Goal: Information Seeking & Learning: Find specific fact

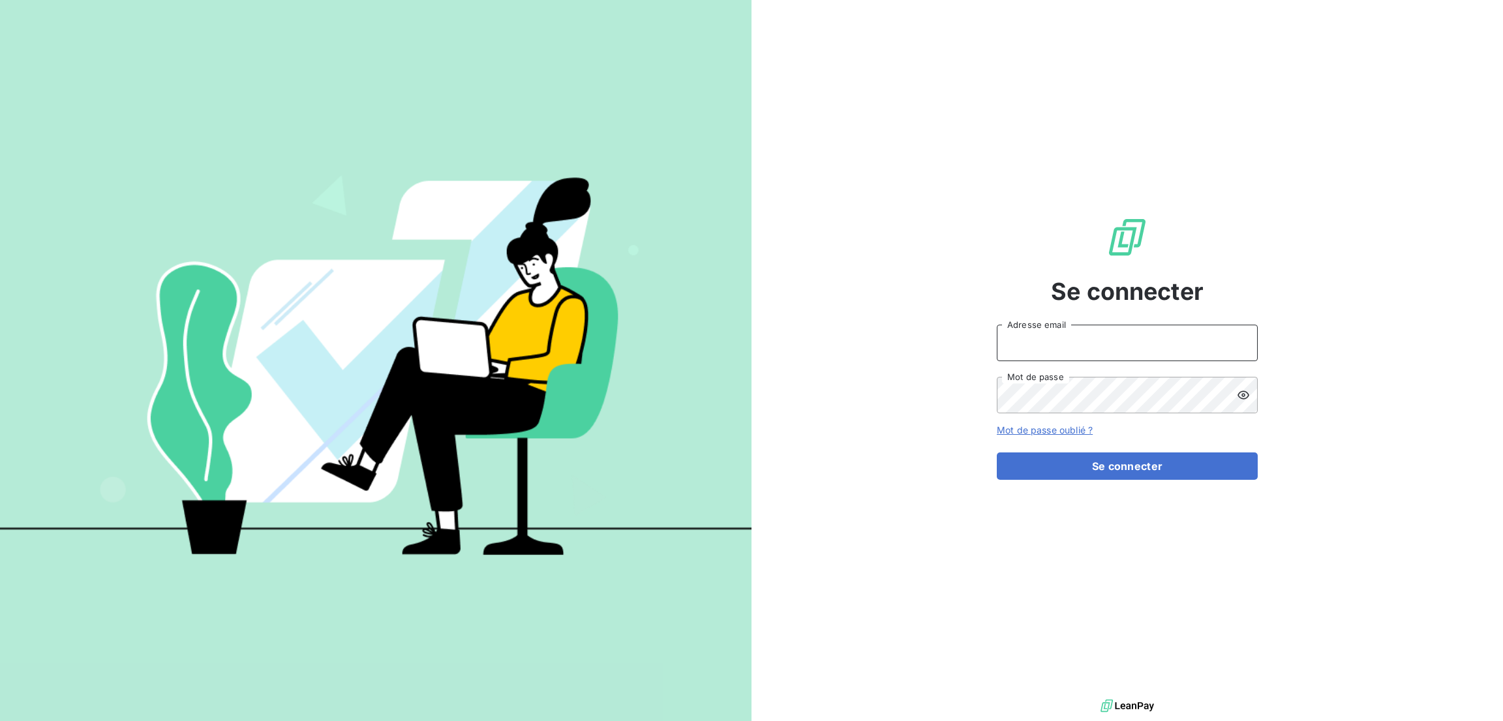
type input "[PERSON_NAME][EMAIL_ADDRESS][PERSON_NAME][DOMAIN_NAME]"
click at [1165, 451] on form "[PERSON_NAME][EMAIL_ADDRESS][PERSON_NAME][DOMAIN_NAME] Adresse email Mot de pas…" at bounding box center [1127, 402] width 261 height 155
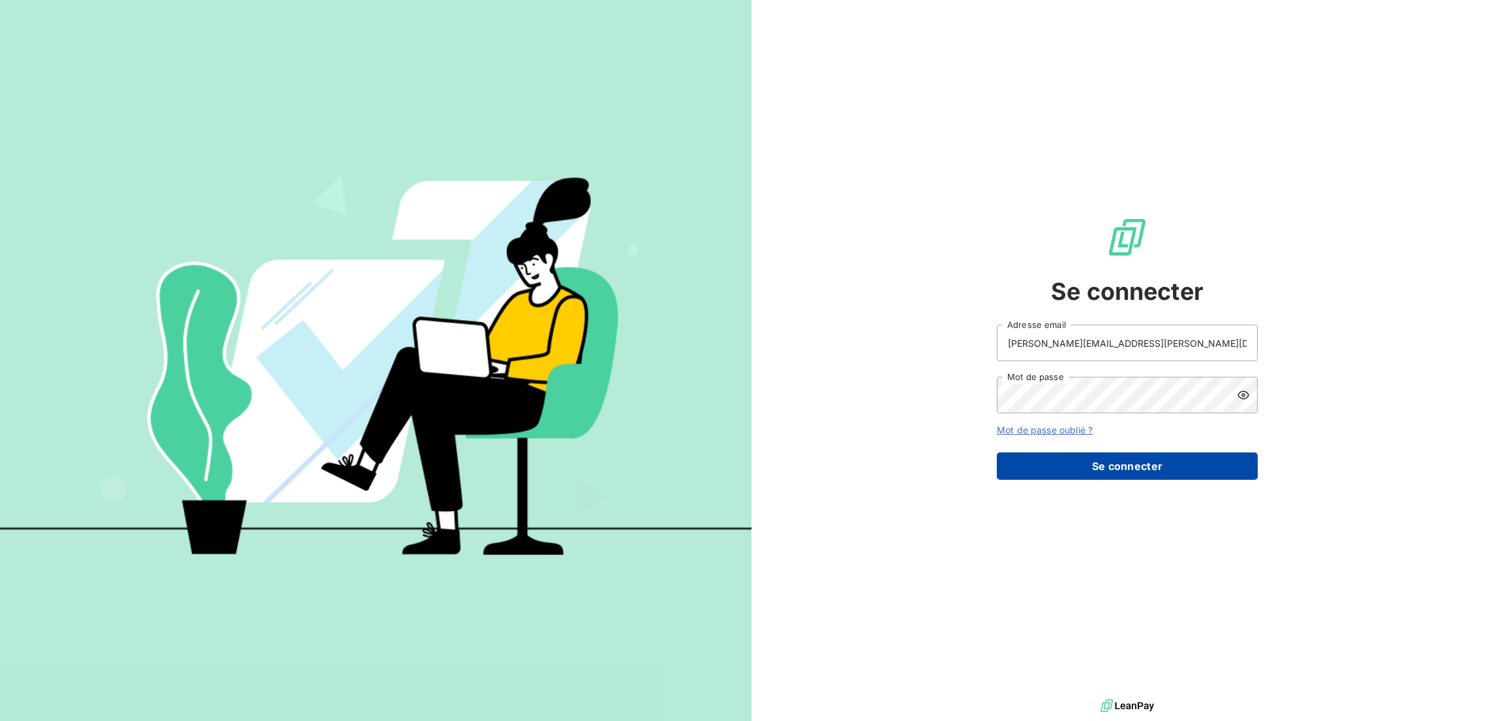
click at [1136, 462] on button "Se connecter" at bounding box center [1127, 466] width 261 height 27
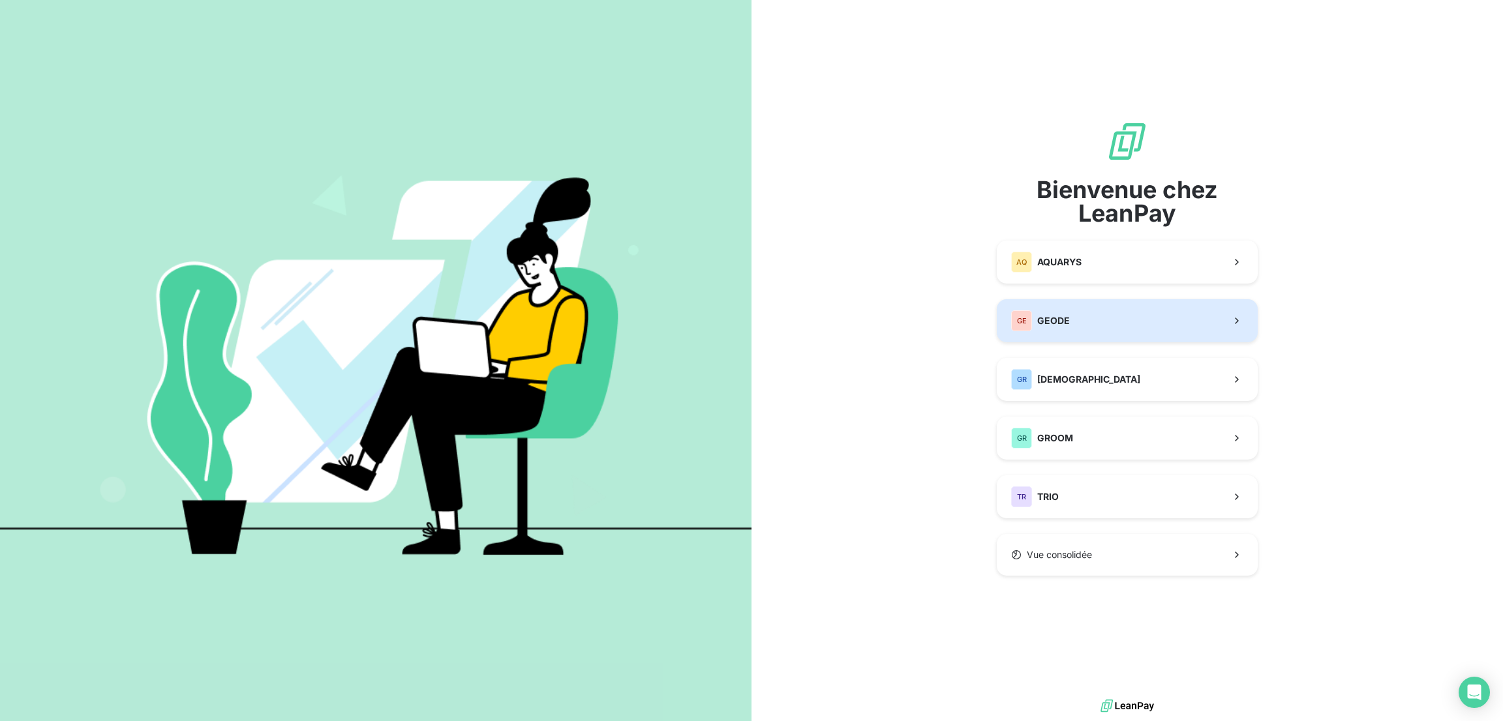
click at [1047, 318] on span "GEODE" at bounding box center [1053, 320] width 33 height 13
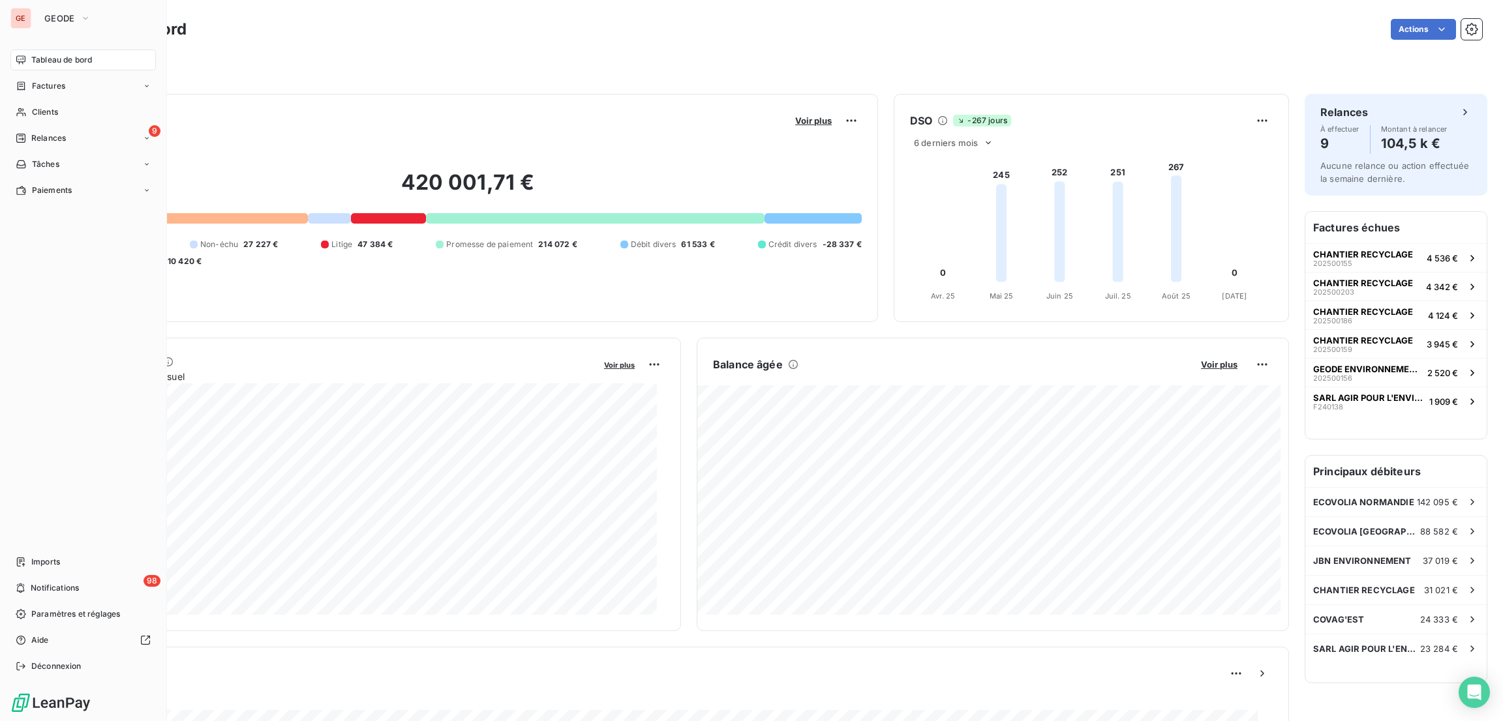
click at [68, 63] on span "Tableau de bord" at bounding box center [61, 60] width 61 height 12
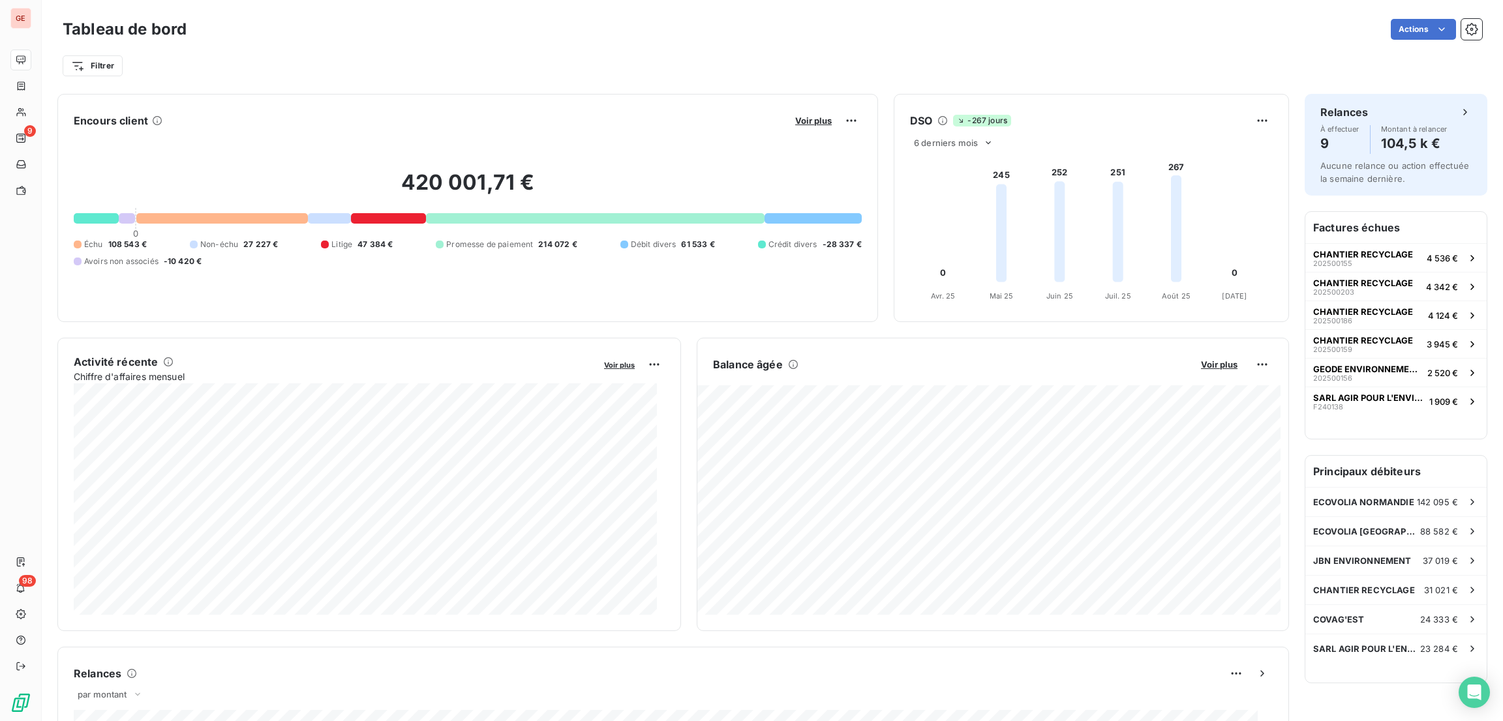
click at [277, 119] on div "Encours client Voir plus" at bounding box center [468, 120] width 788 height 21
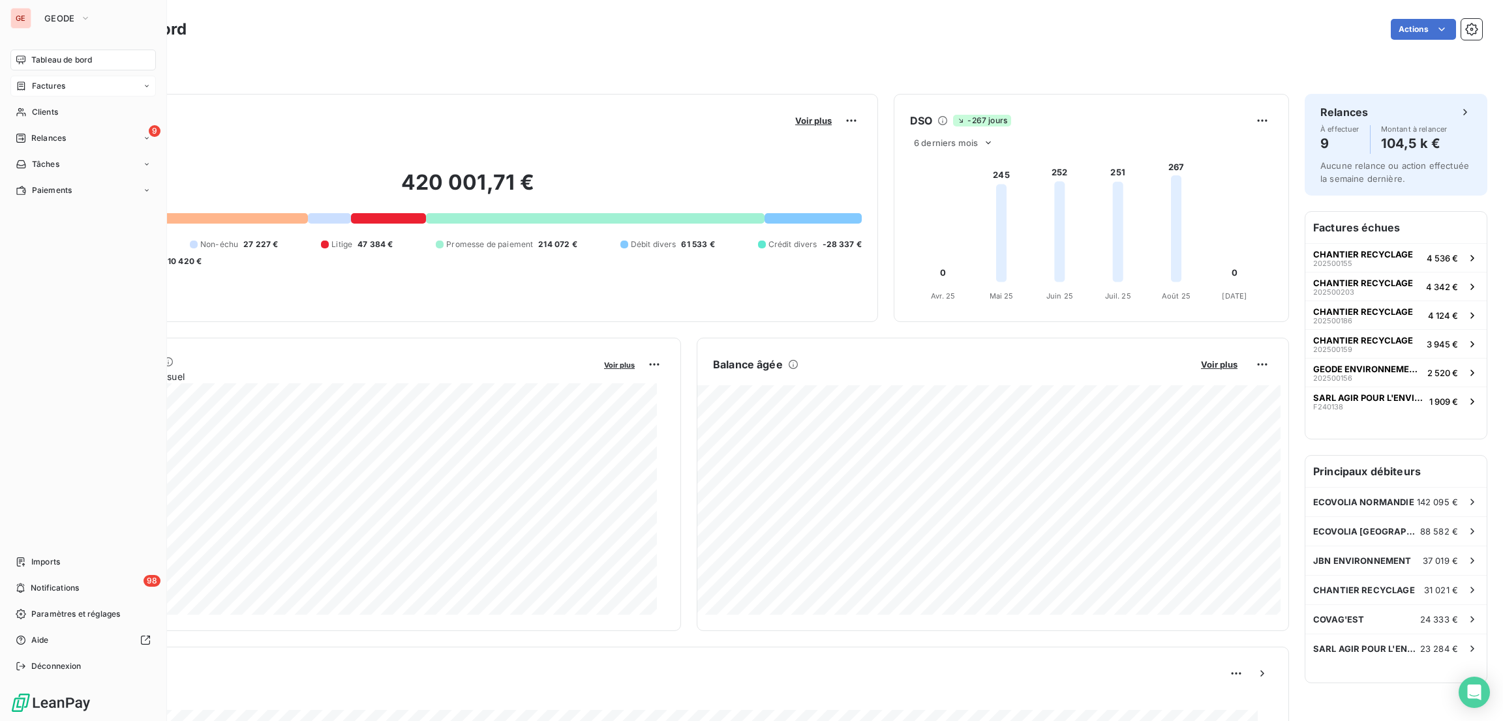
click at [52, 78] on div "Factures" at bounding box center [82, 86] width 145 height 21
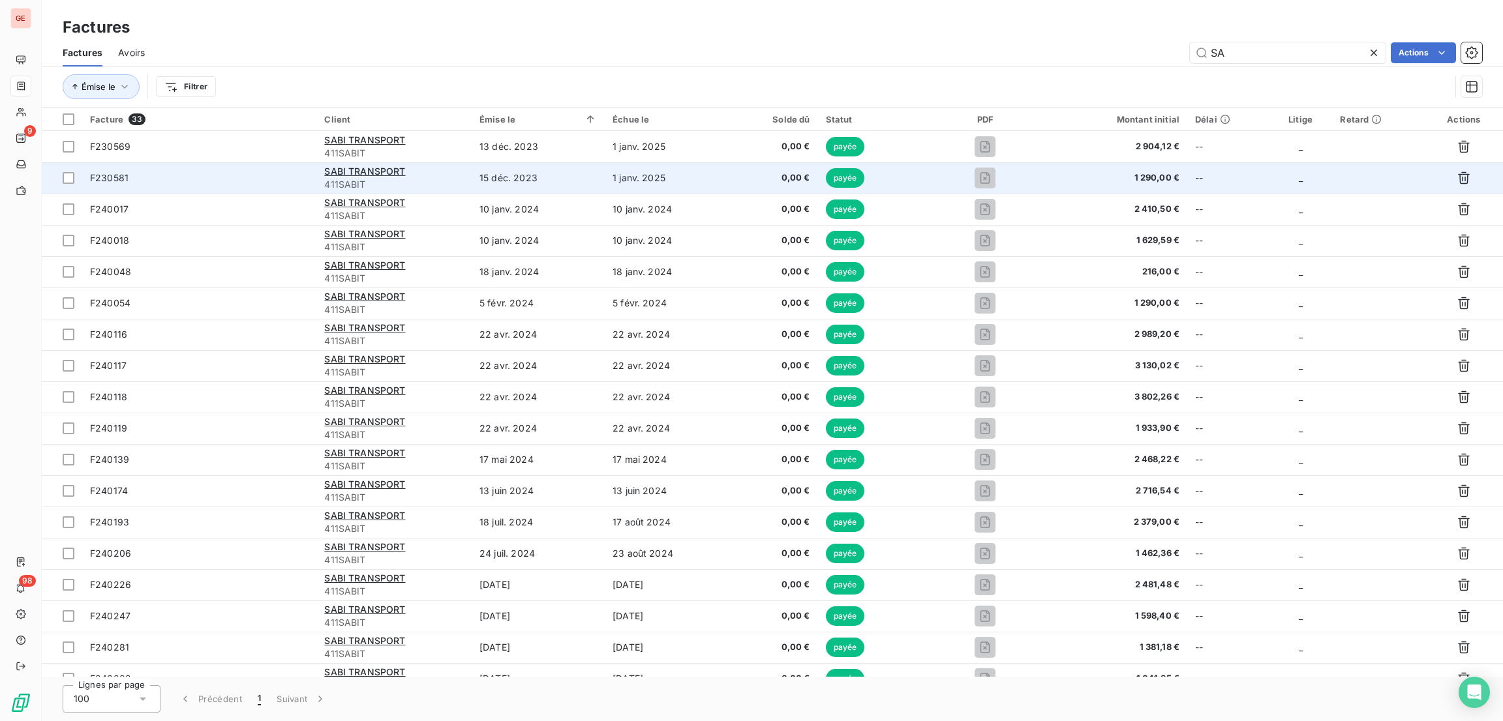
type input "S"
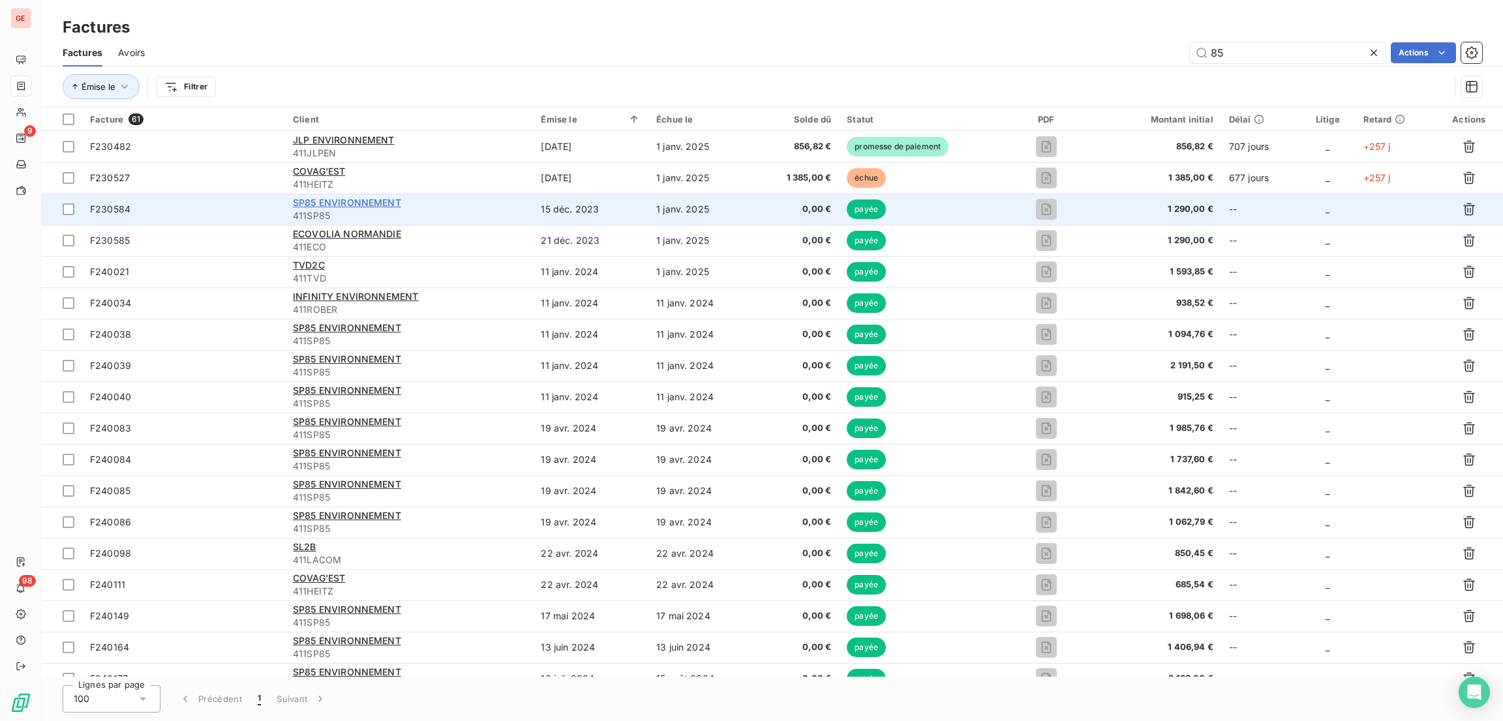
type input "85"
click at [375, 203] on span "SP85 ENVIRONNEMENT" at bounding box center [347, 202] width 108 height 11
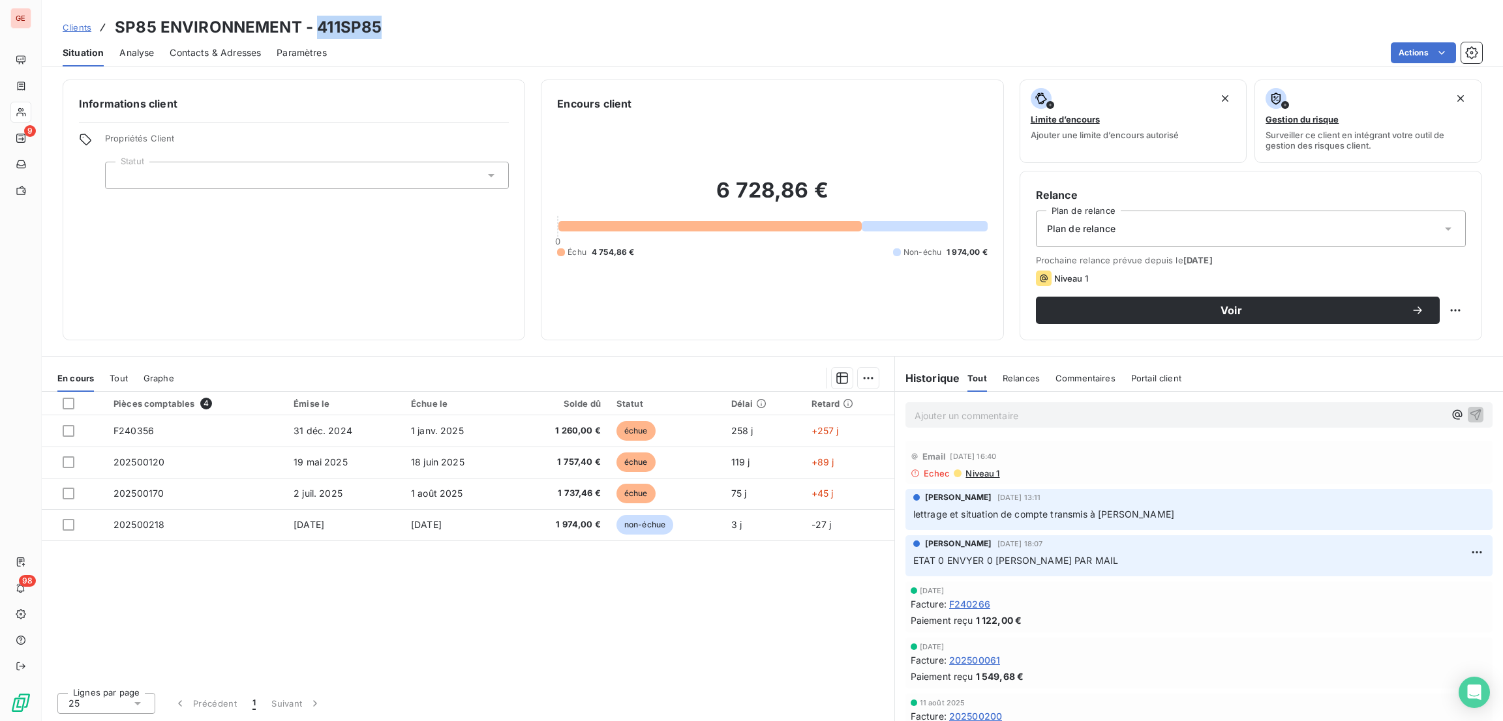
drag, startPoint x: 384, startPoint y: 31, endPoint x: 318, endPoint y: 22, distance: 67.2
click at [318, 22] on div "Clients SP85 ENVIRONNEMENT - 411SP85" at bounding box center [772, 27] width 1461 height 23
copy h3 "411SP85"
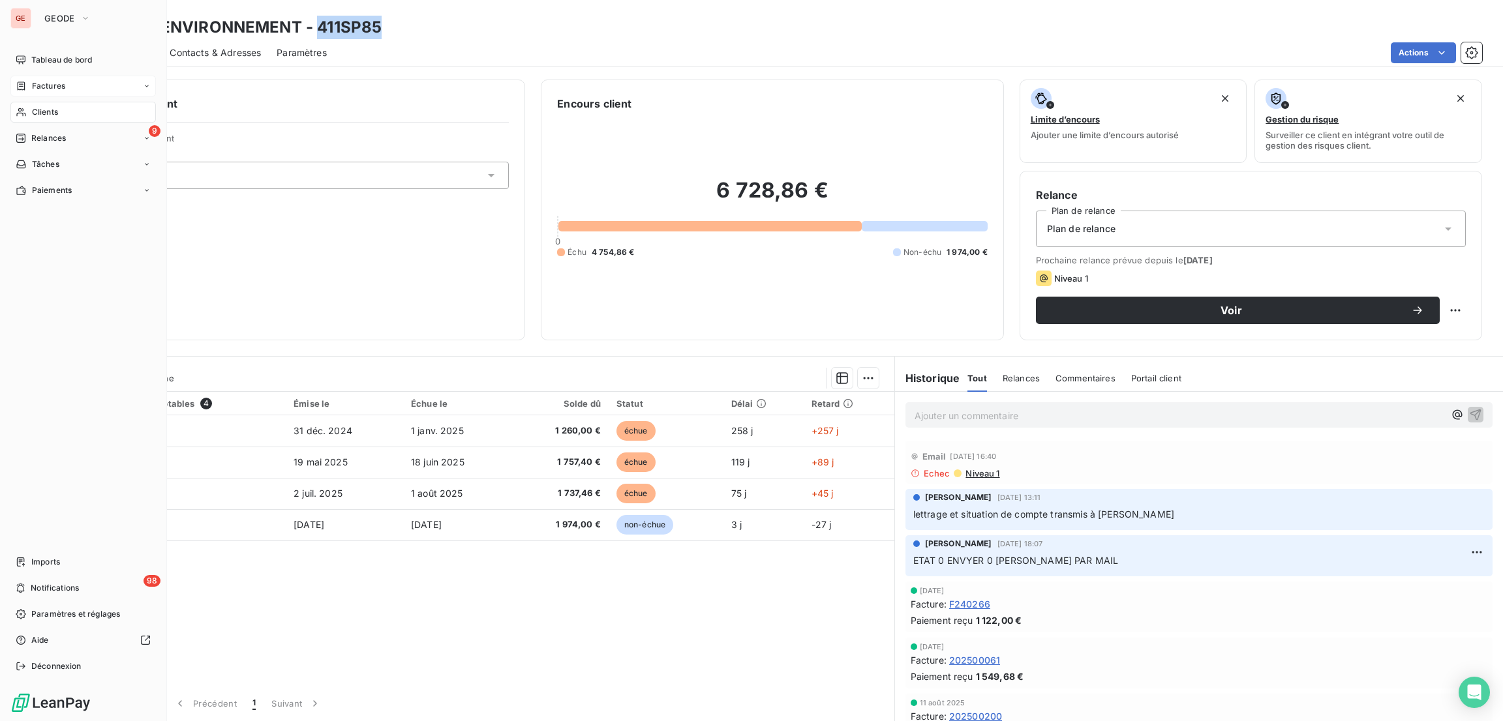
click at [40, 84] on span "Factures" at bounding box center [48, 86] width 33 height 12
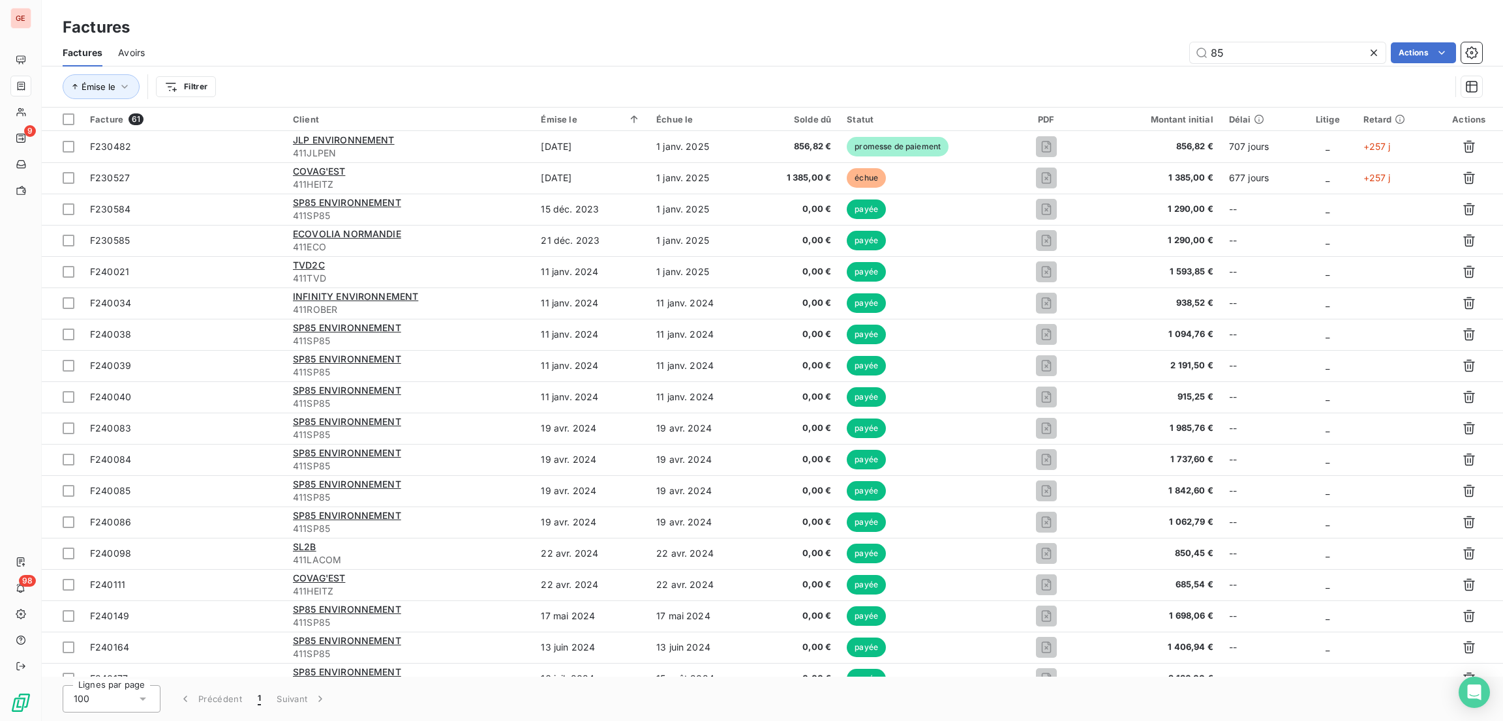
type input "8"
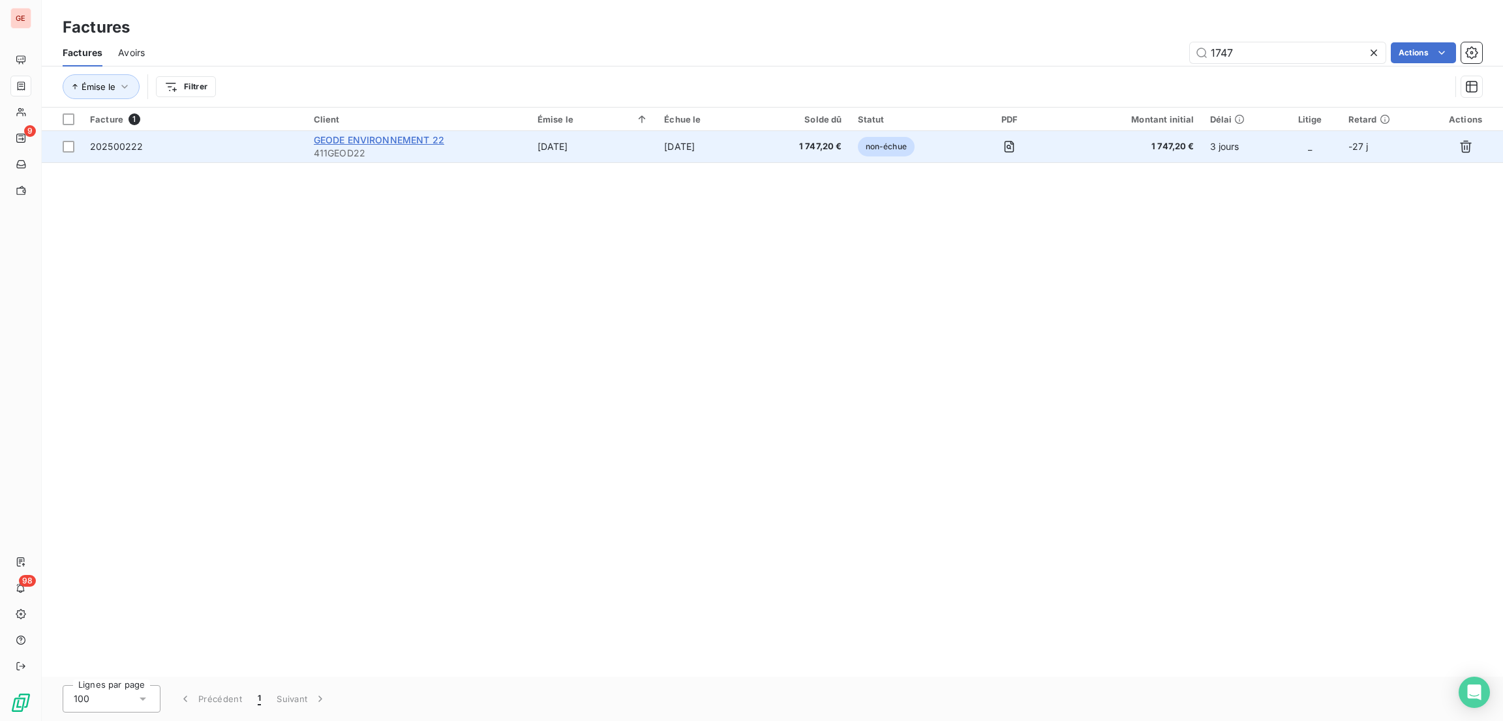
type input "1747"
click at [404, 140] on span "GEODE ENVIRONNEMENT 22" at bounding box center [379, 139] width 130 height 11
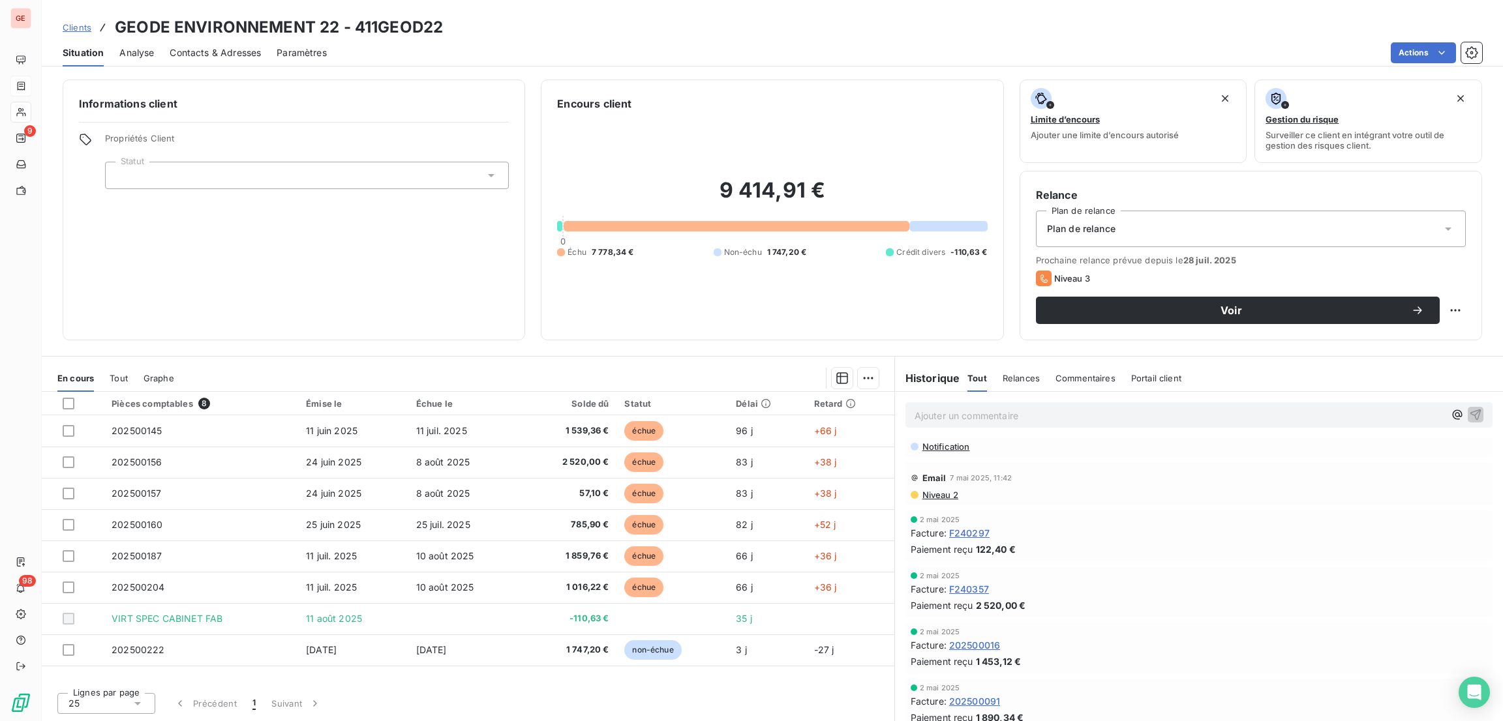
scroll to position [438, 0]
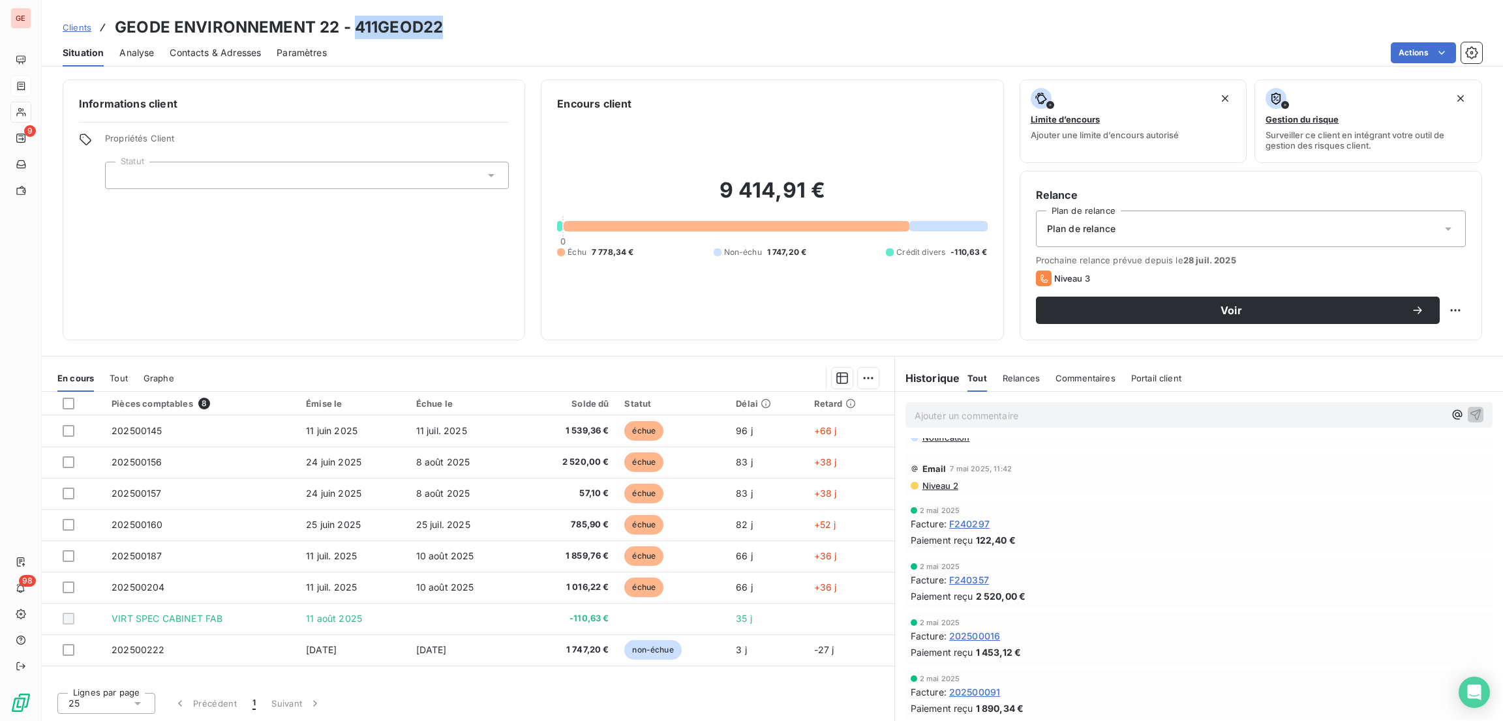
drag, startPoint x: 455, startPoint y: 27, endPoint x: 354, endPoint y: 15, distance: 101.8
click at [354, 16] on div "Clients GEODE ENVIRONNEMENT 22 - 411GEOD22" at bounding box center [772, 27] width 1461 height 23
copy h3 "411GEOD22"
click at [942, 487] on span "Niveau 2" at bounding box center [939, 486] width 37 height 10
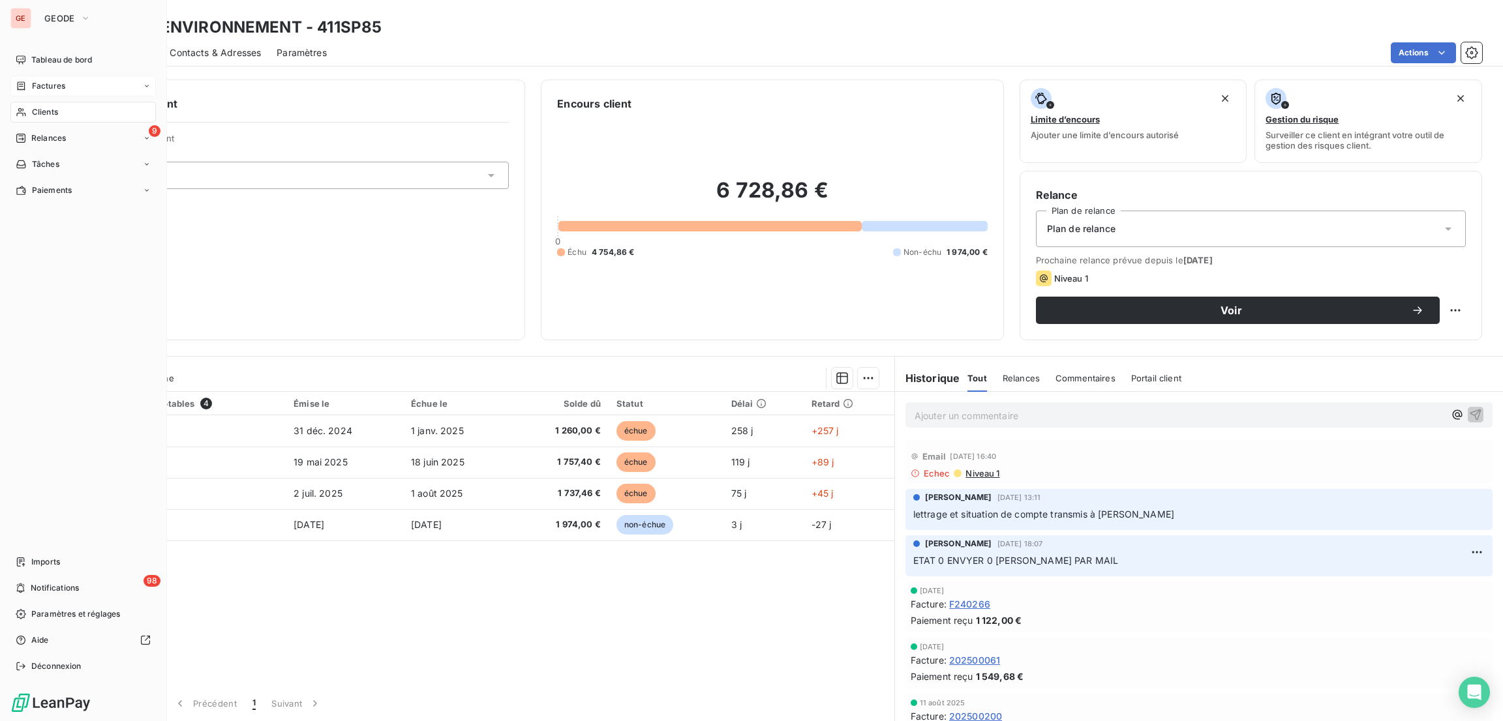
click at [40, 86] on span "Factures" at bounding box center [48, 86] width 33 height 12
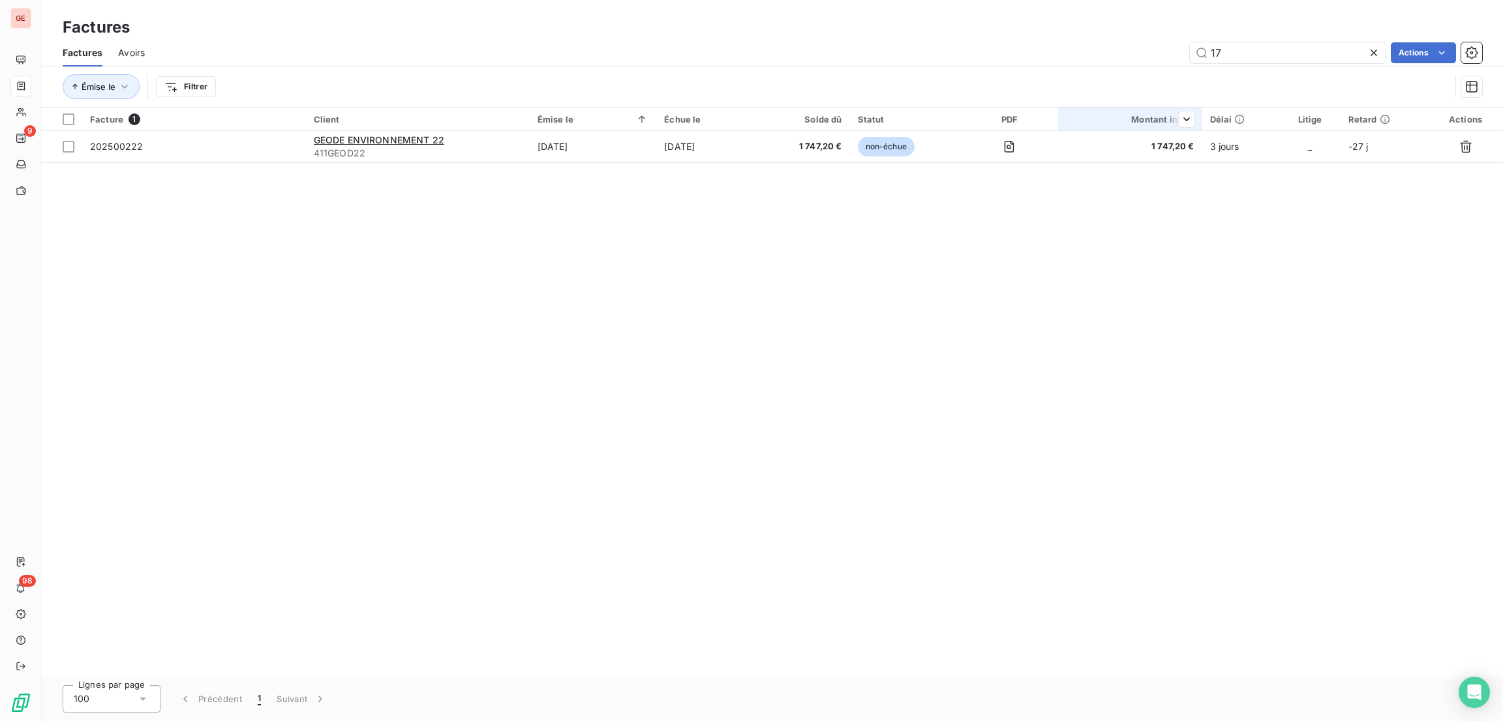
type input "1"
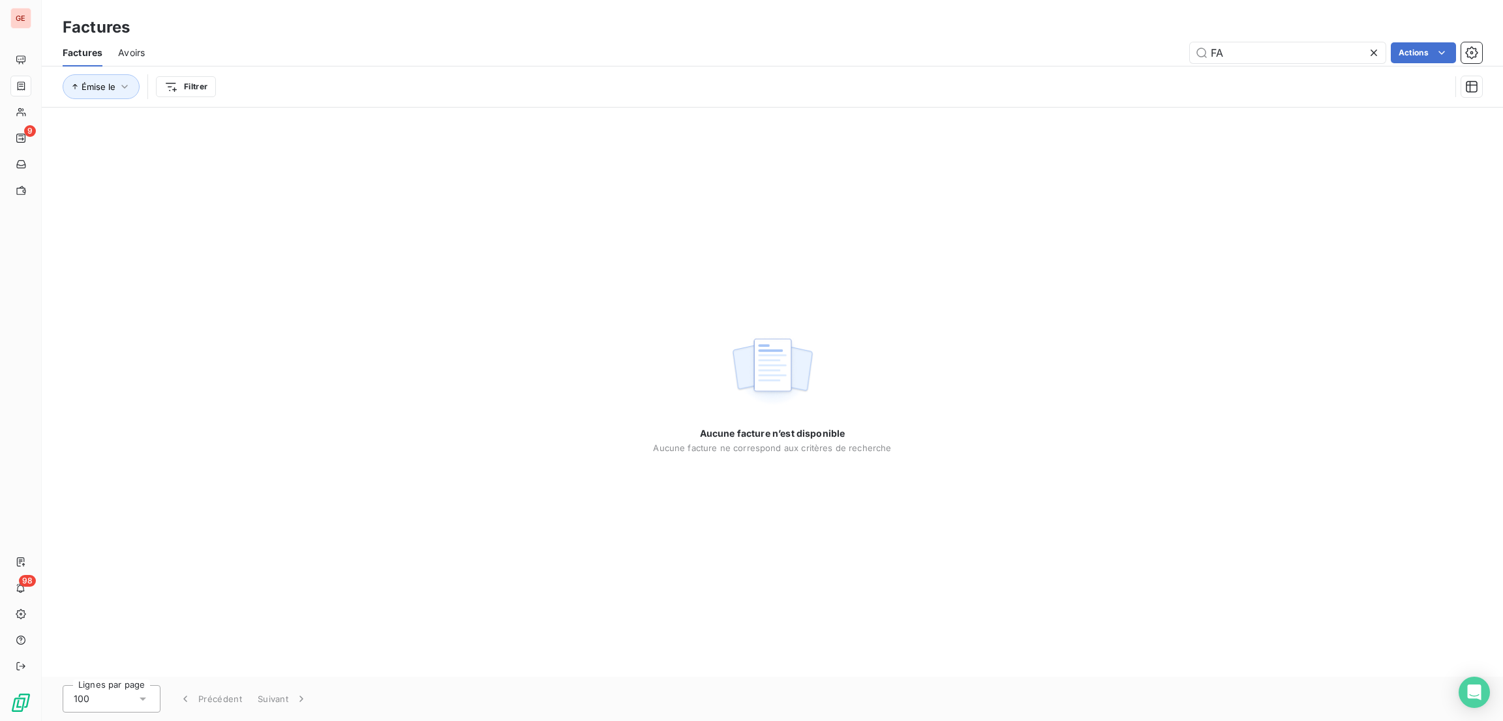
type input "F"
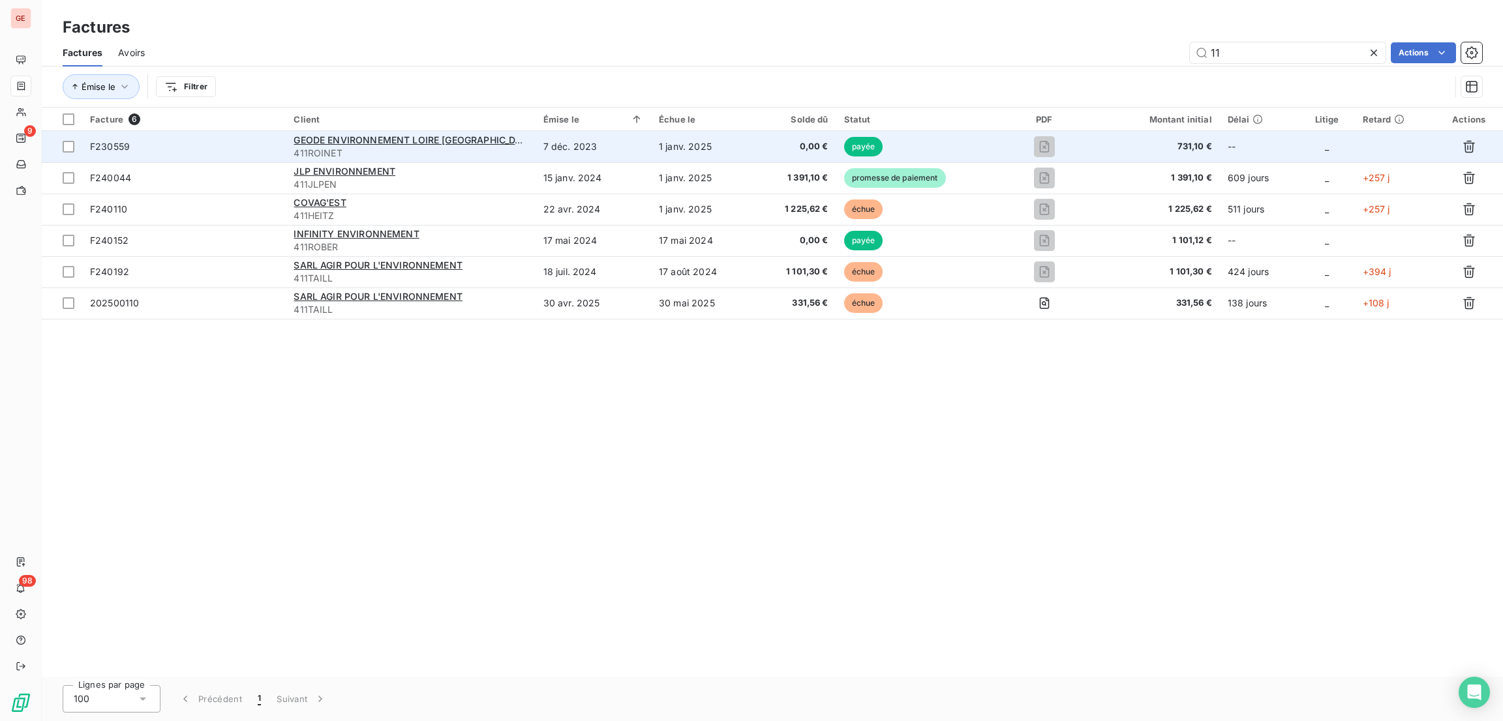
type input "1"
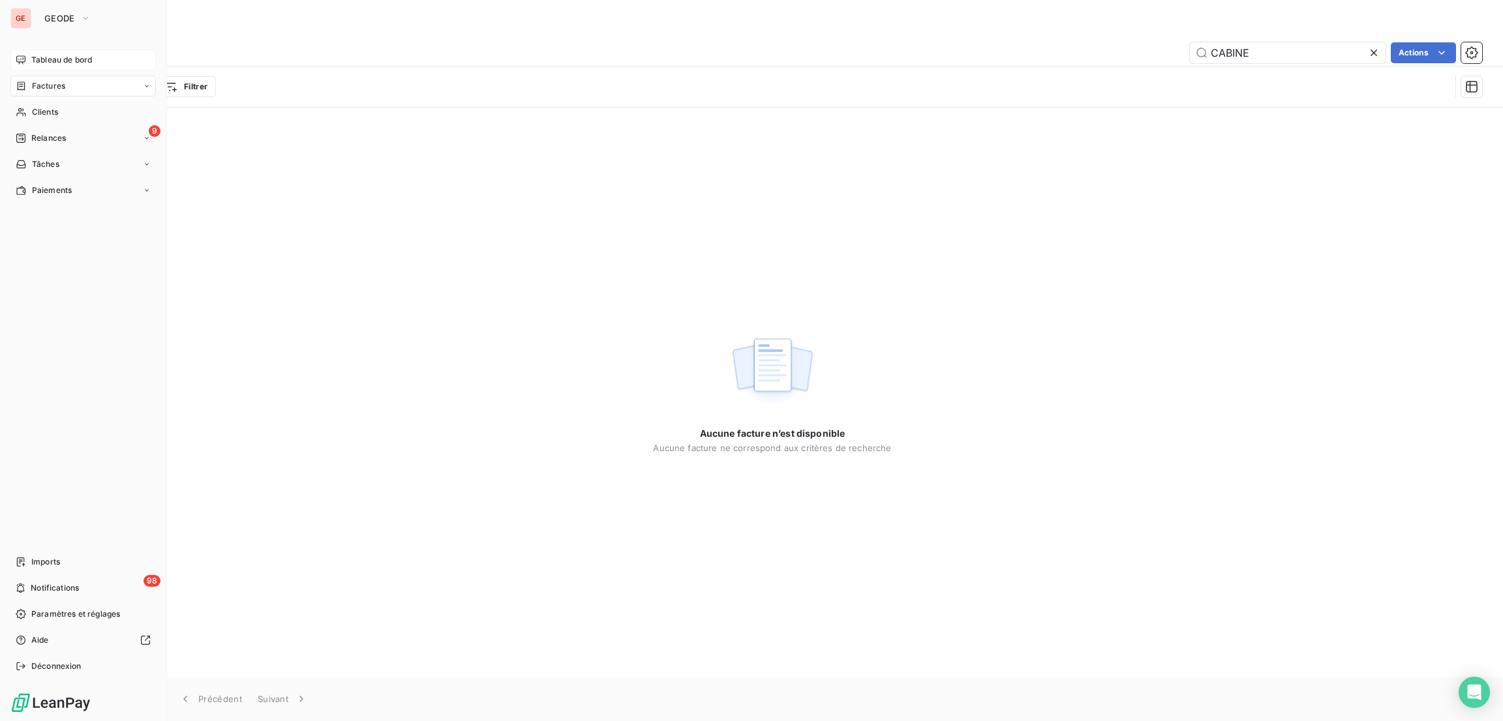
type input "CABINE"
click at [50, 58] on span "Tableau de bord" at bounding box center [61, 60] width 61 height 12
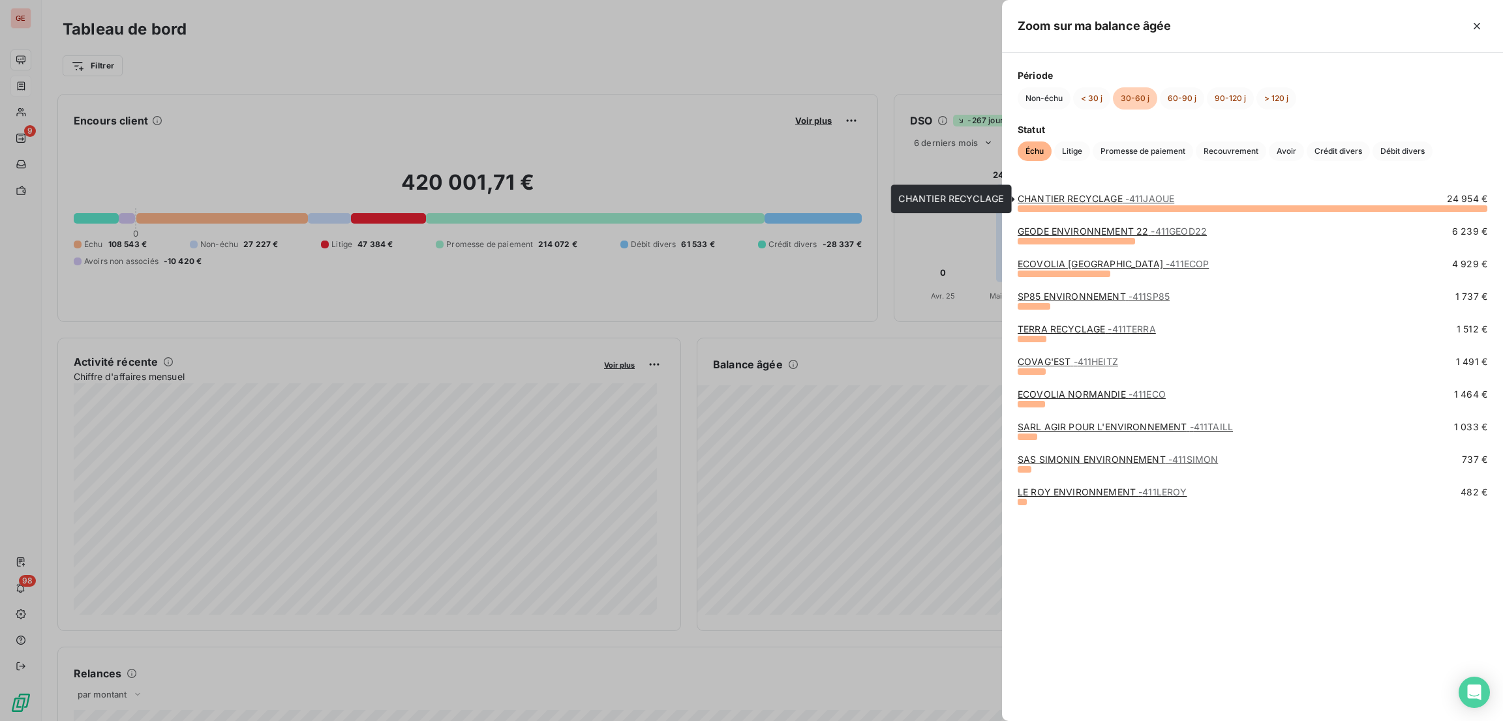
click at [1103, 207] on div at bounding box center [1252, 208] width 470 height 7
click at [1079, 192] on div "CHANTIER RECYCLAGE - 411JAOUE" at bounding box center [1095, 198] width 157 height 13
click at [1057, 200] on link "CHANTIER RECYCLAGE - 411JAOUE" at bounding box center [1095, 198] width 157 height 11
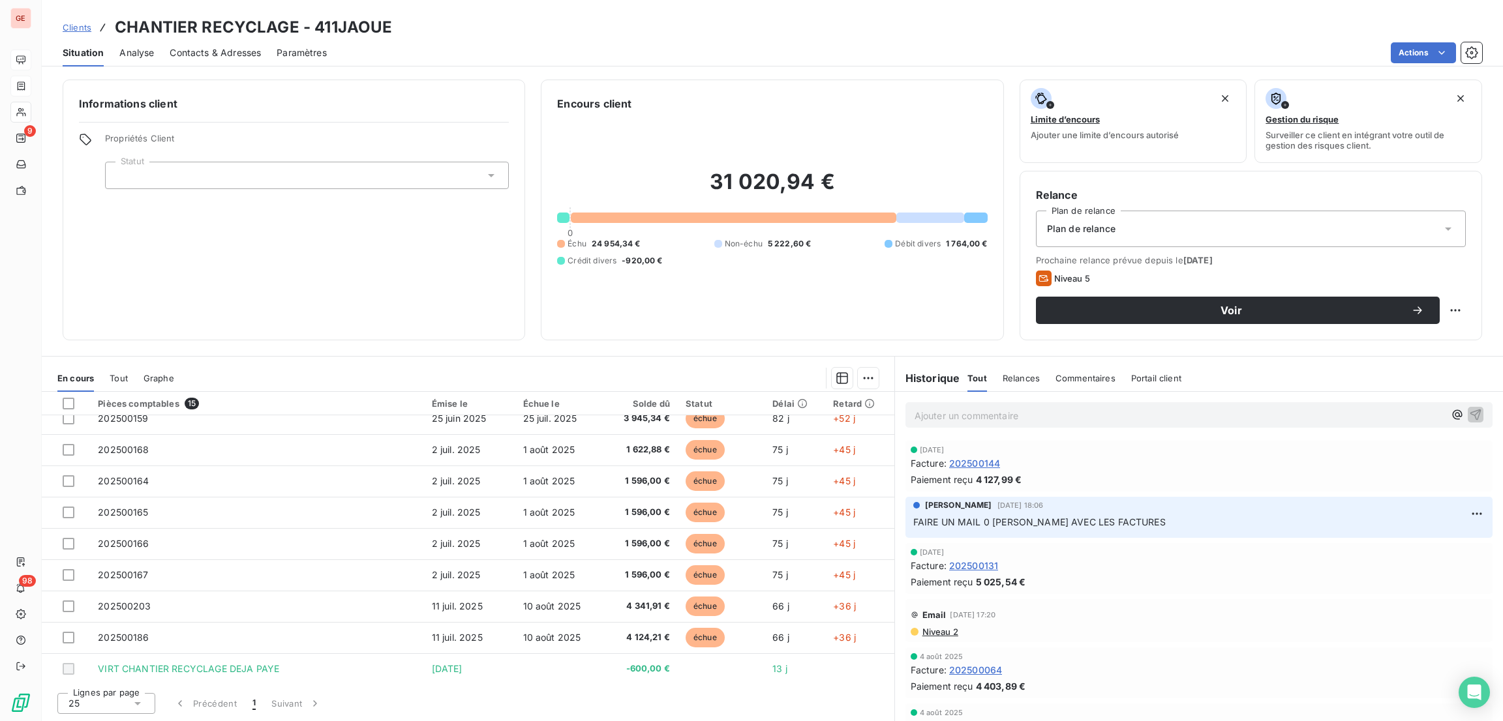
scroll to position [203, 0]
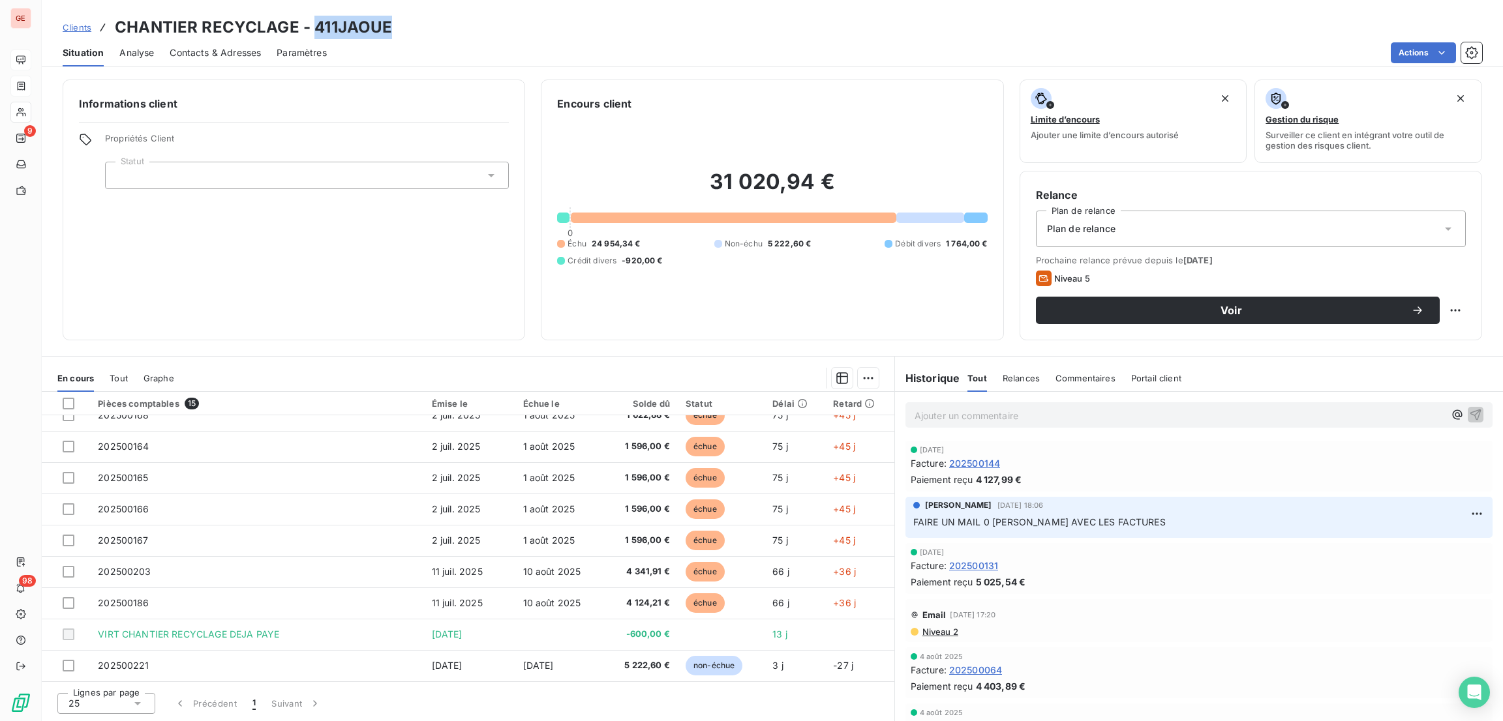
drag, startPoint x: 400, startPoint y: 32, endPoint x: 310, endPoint y: 25, distance: 90.3
click at [310, 25] on div "Clients CHANTIER RECYCLAGE - 411JAOUE" at bounding box center [772, 27] width 1461 height 23
copy h3 "411JAOUE"
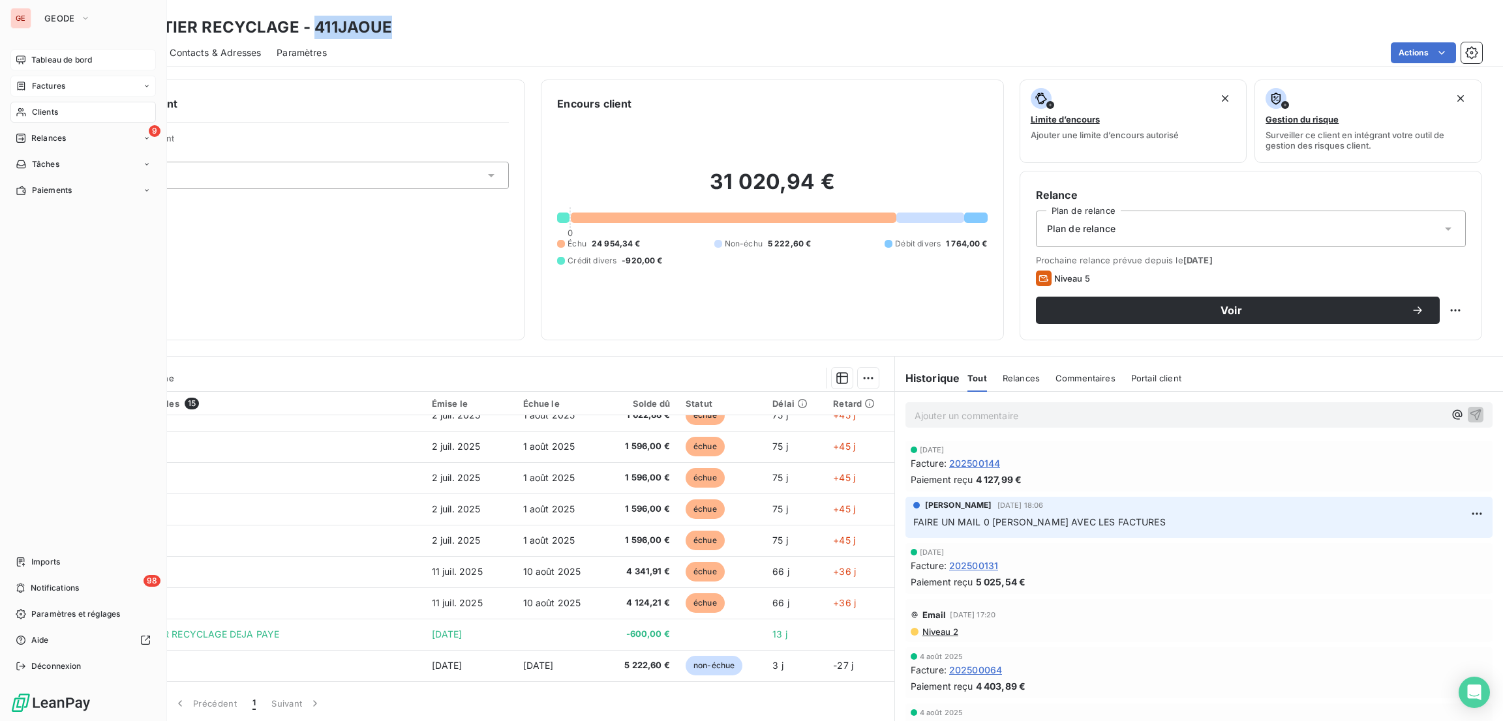
drag, startPoint x: 81, startPoint y: 39, endPoint x: 54, endPoint y: 52, distance: 29.5
click at [54, 52] on div "GE GEODE Tableau de bord Factures Clients 9 Relances Tâches Paiements Imports 9…" at bounding box center [83, 360] width 167 height 721
click at [54, 52] on div "Tableau de bord" at bounding box center [82, 60] width 145 height 21
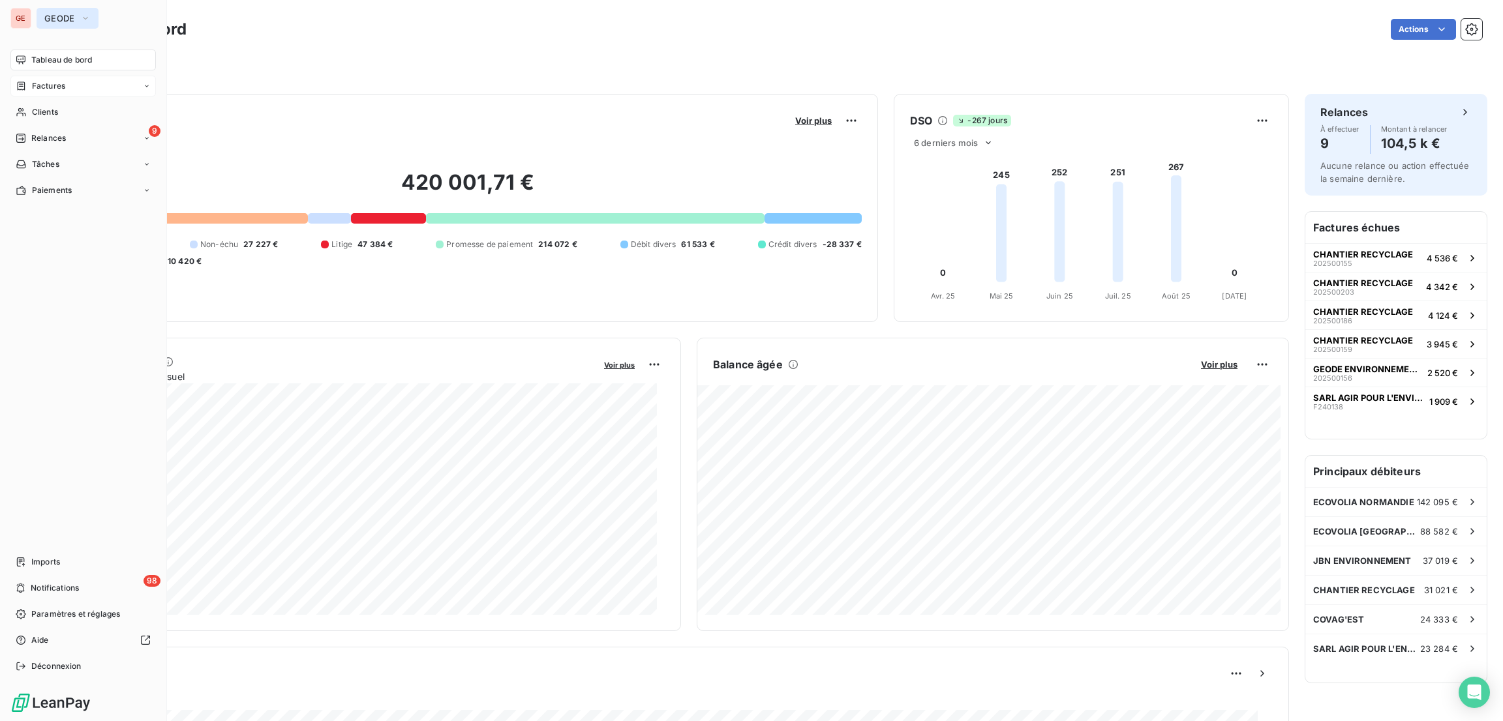
click at [61, 15] on span "GEODE" at bounding box center [59, 18] width 31 height 10
click at [52, 16] on span "GEODE" at bounding box center [59, 18] width 31 height 10
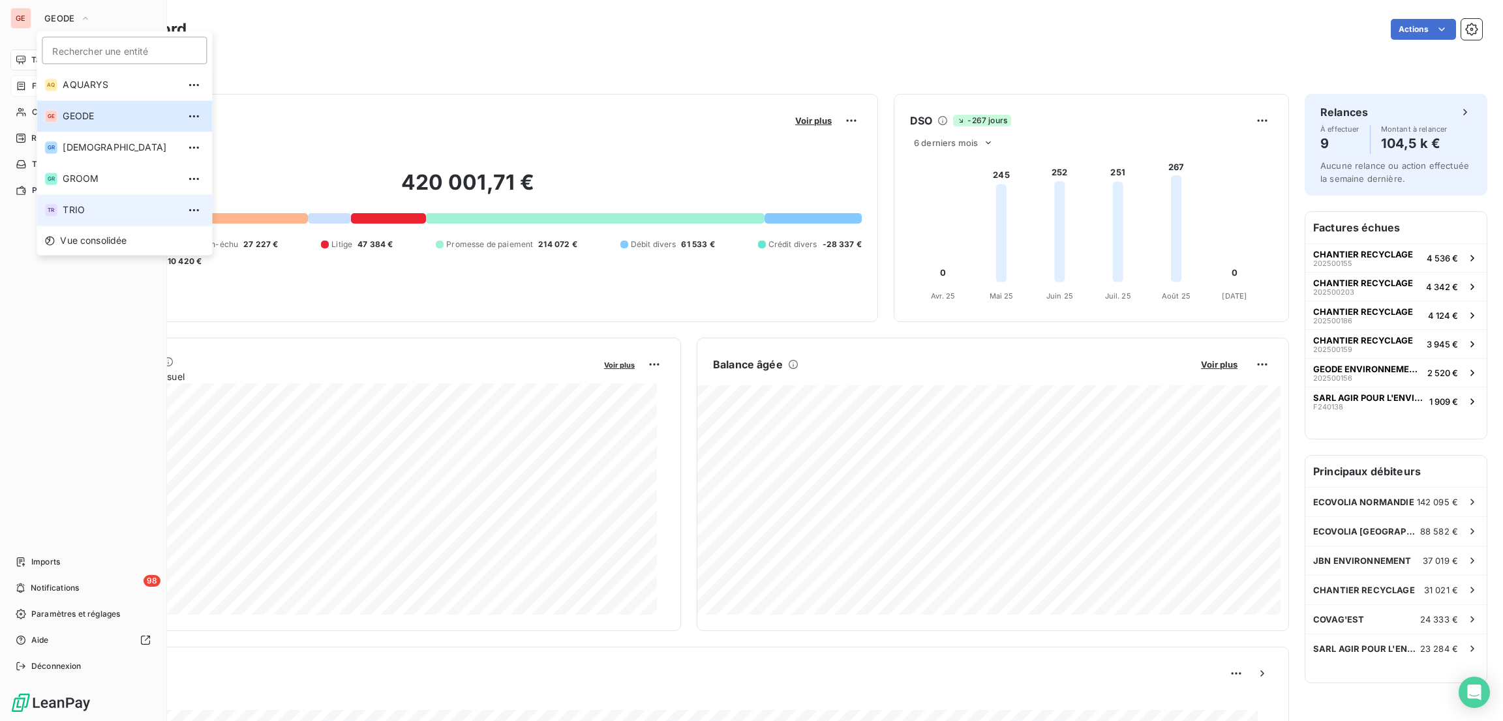
click at [71, 203] on span "TRIO" at bounding box center [120, 209] width 115 height 13
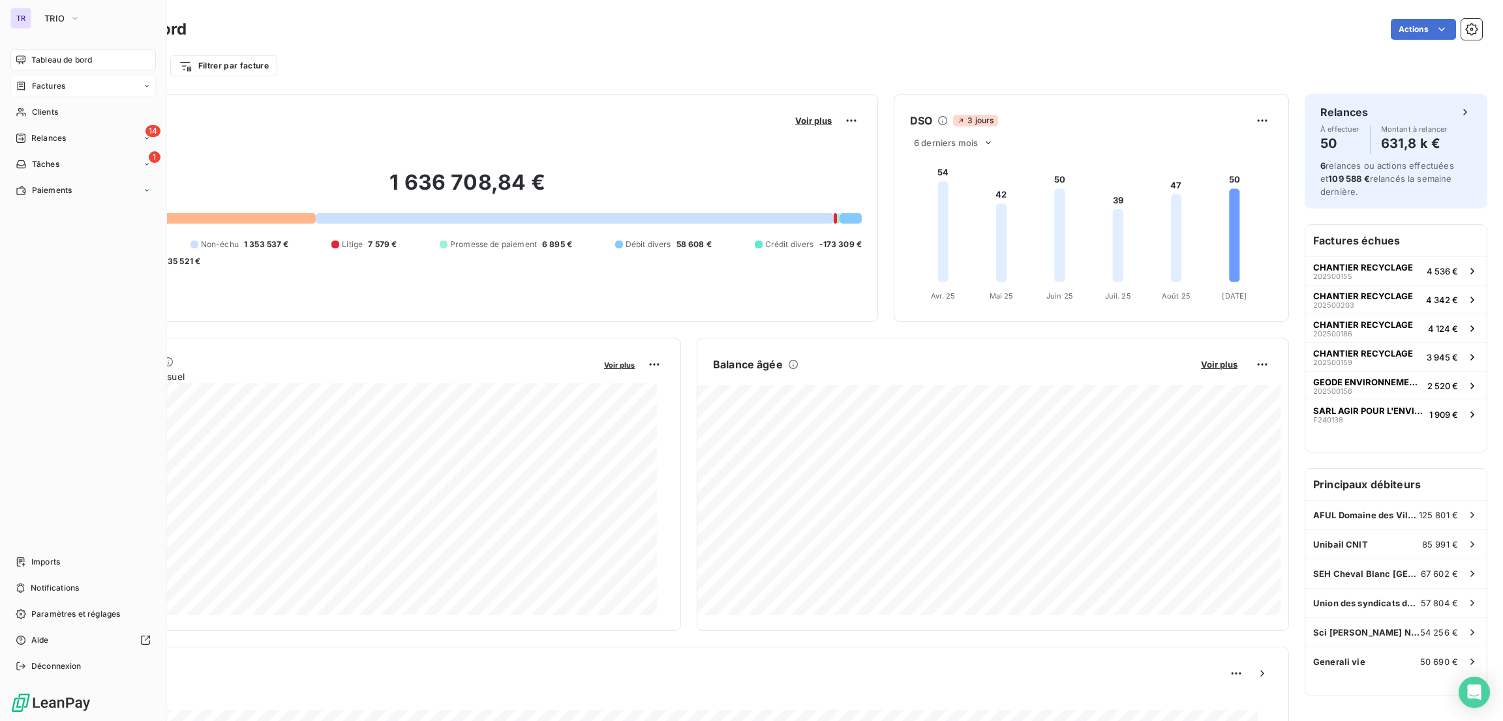
click at [53, 80] on span "Factures" at bounding box center [48, 86] width 33 height 12
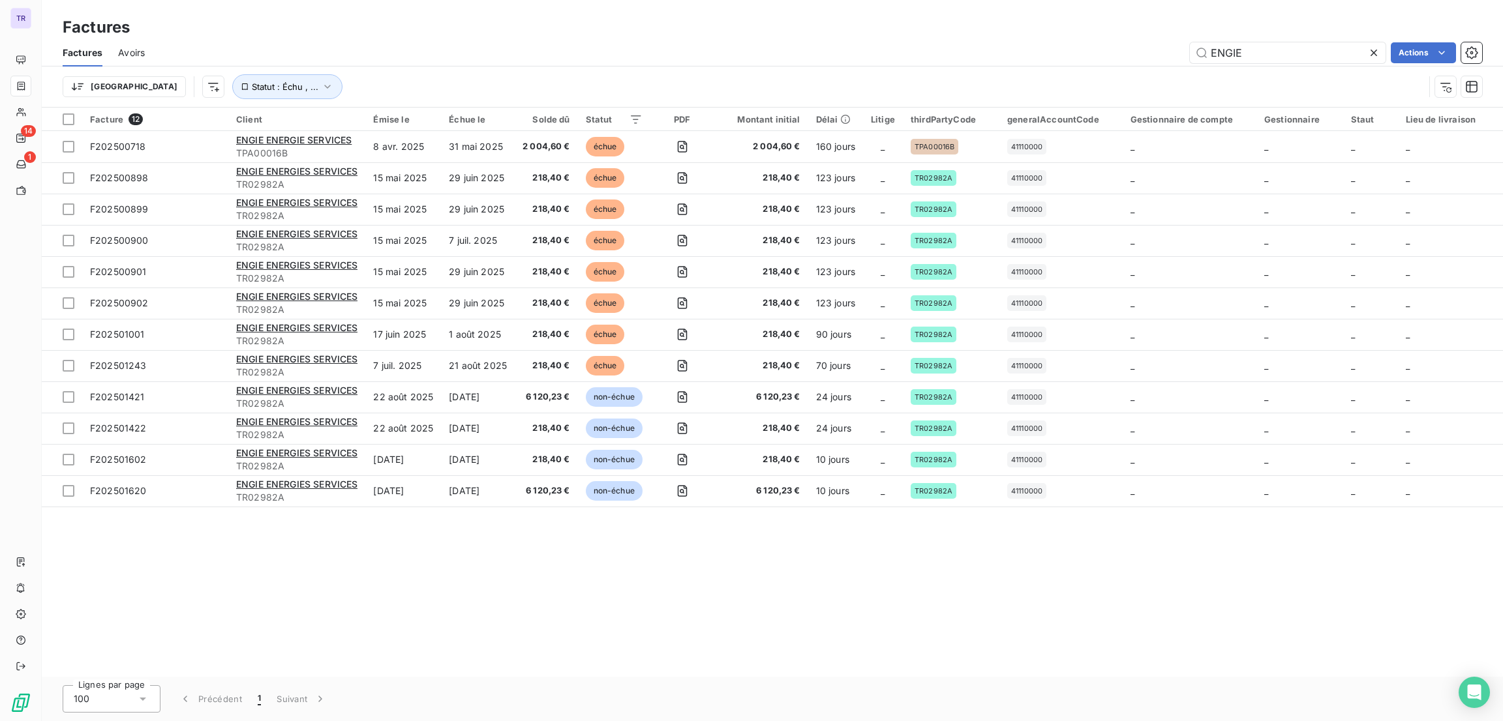
drag, startPoint x: 1250, startPoint y: 52, endPoint x: 1074, endPoint y: 9, distance: 181.1
click at [1074, 9] on div "Factures Factures Avoirs ENGIE Actions Trier Statut : Échu , ..." at bounding box center [772, 54] width 1461 height 108
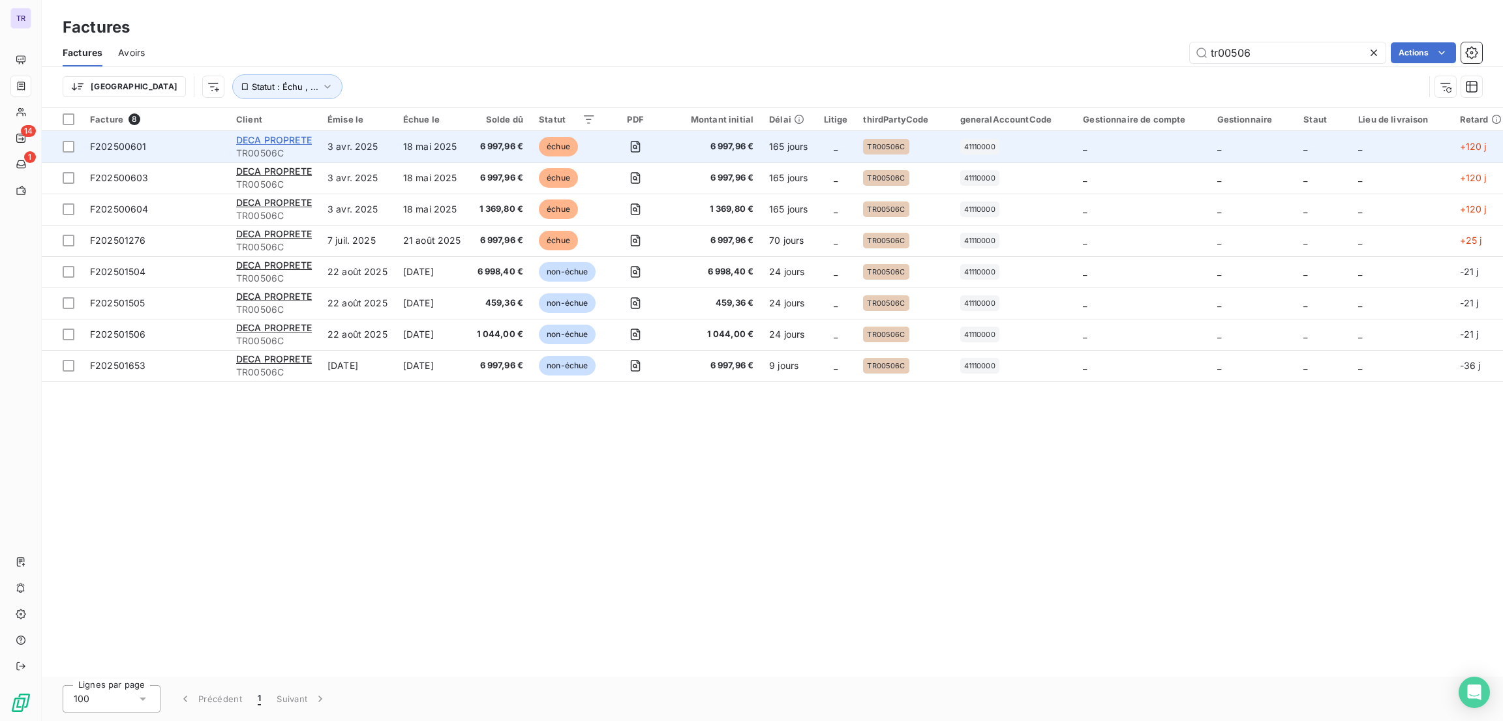
type input "tr00506"
click at [293, 140] on span "DECA PROPRETE" at bounding box center [274, 139] width 76 height 11
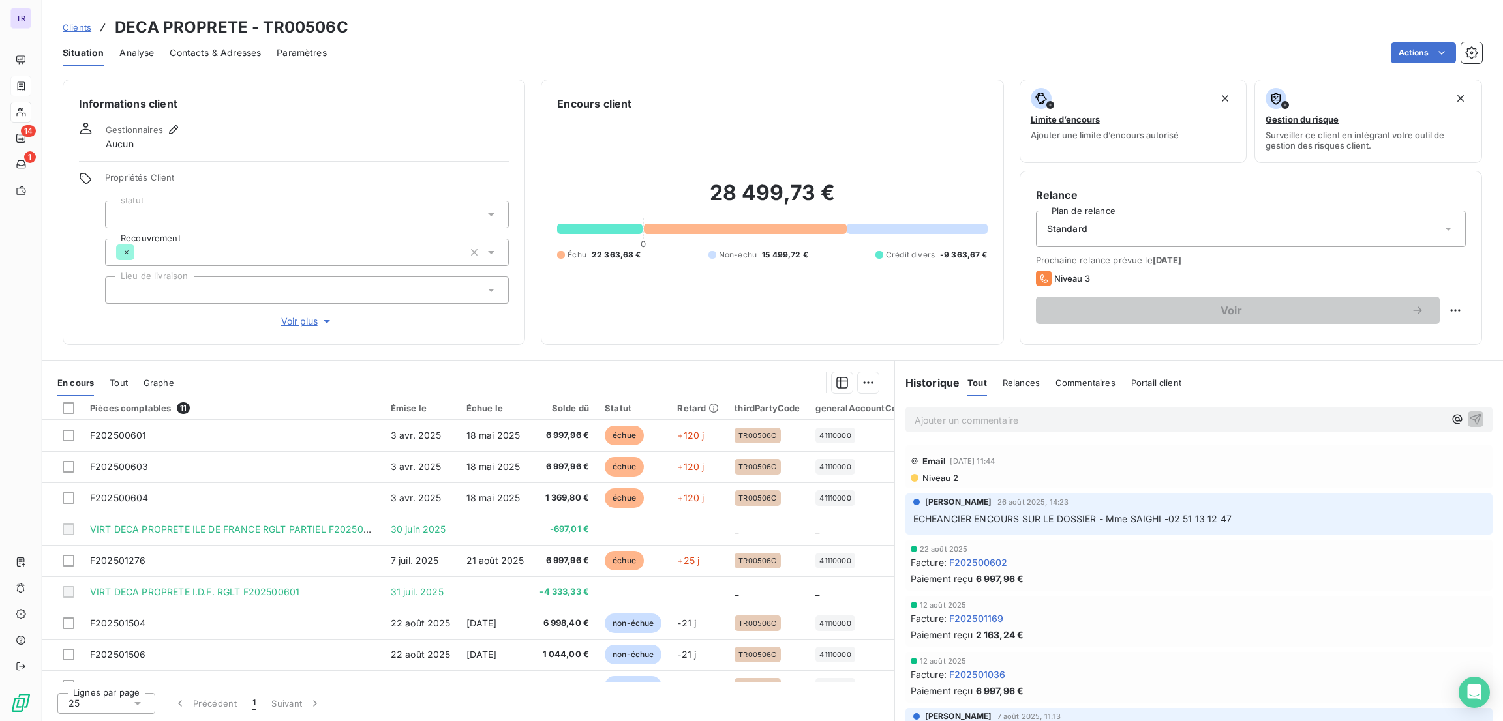
click at [1175, 229] on div "Standard" at bounding box center [1251, 229] width 430 height 37
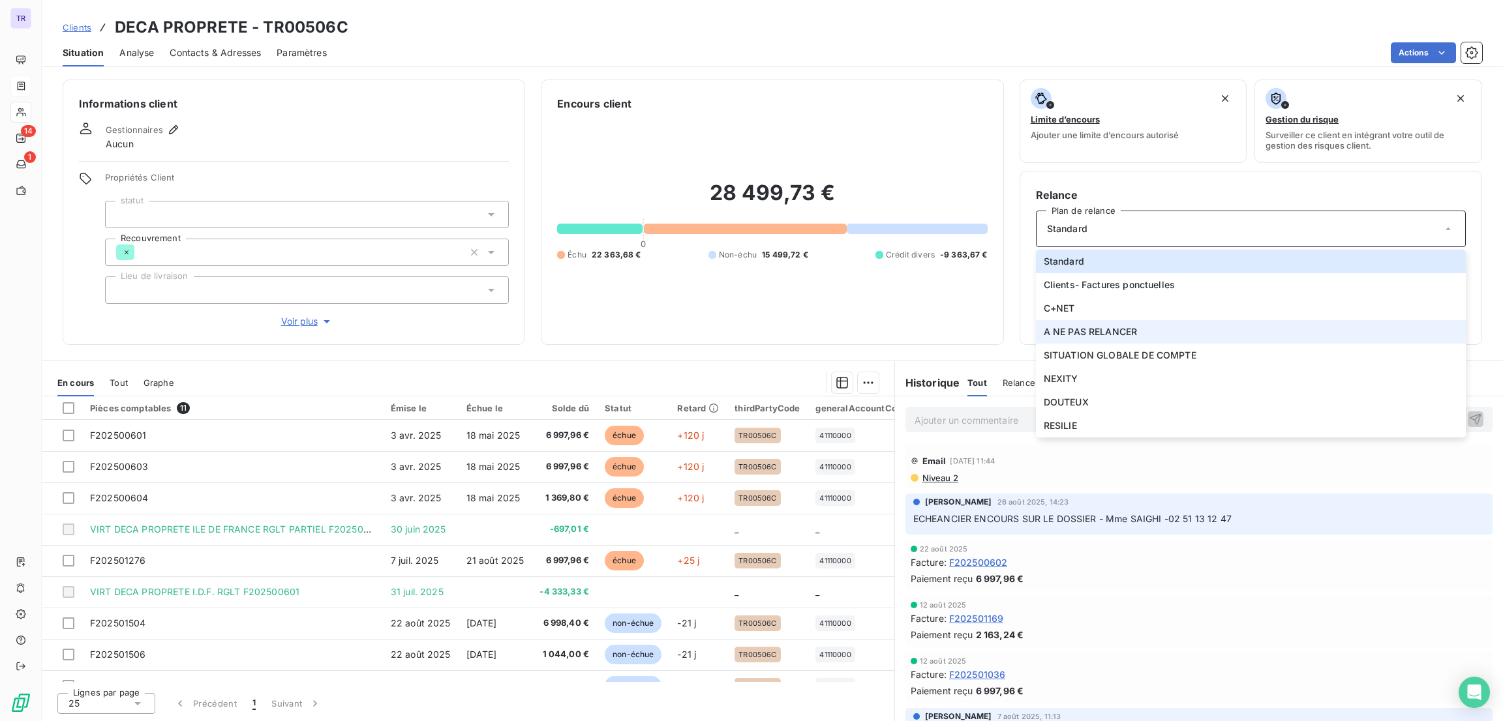
click at [1120, 333] on span "A NE PAS RELANCER" at bounding box center [1090, 331] width 94 height 13
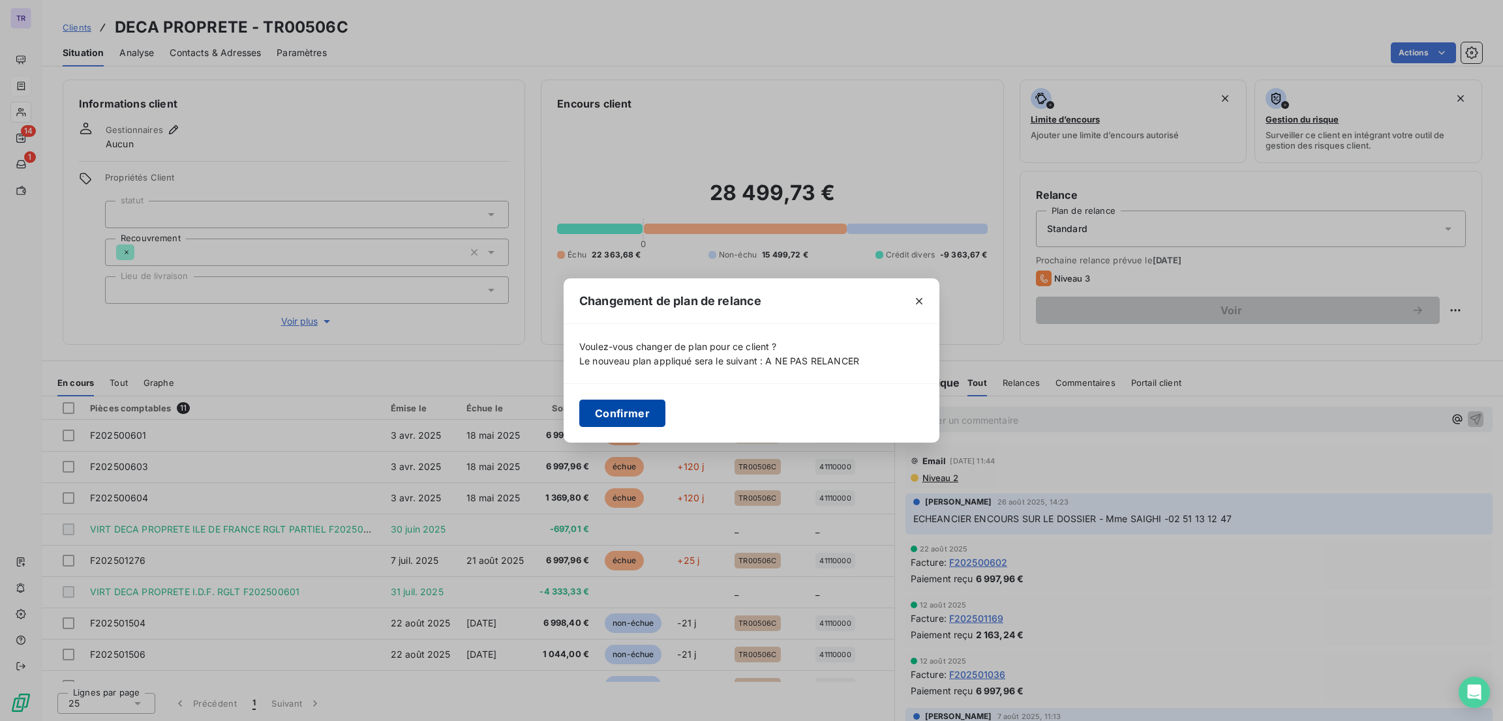
click at [636, 413] on button "Confirmer" at bounding box center [622, 413] width 86 height 27
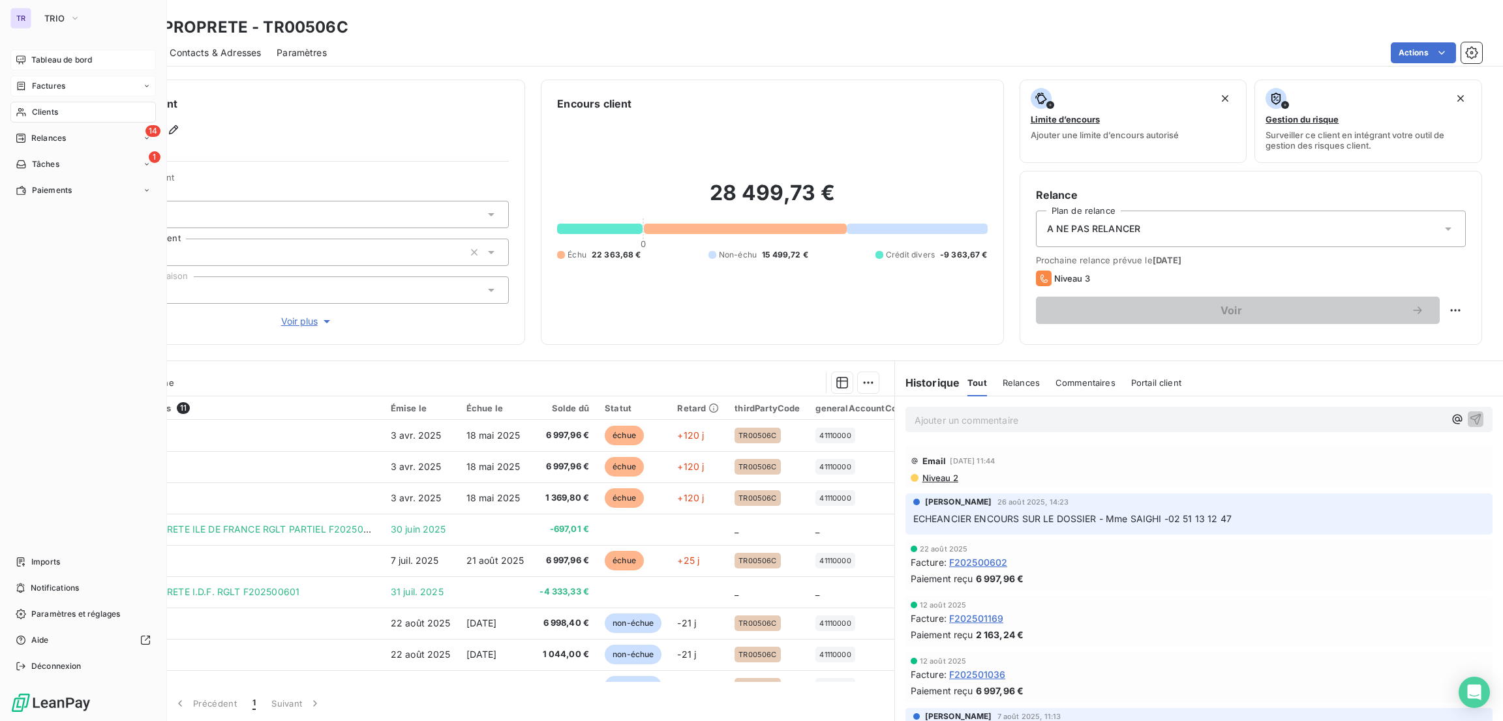
click at [53, 55] on span "Tableau de bord" at bounding box center [61, 60] width 61 height 12
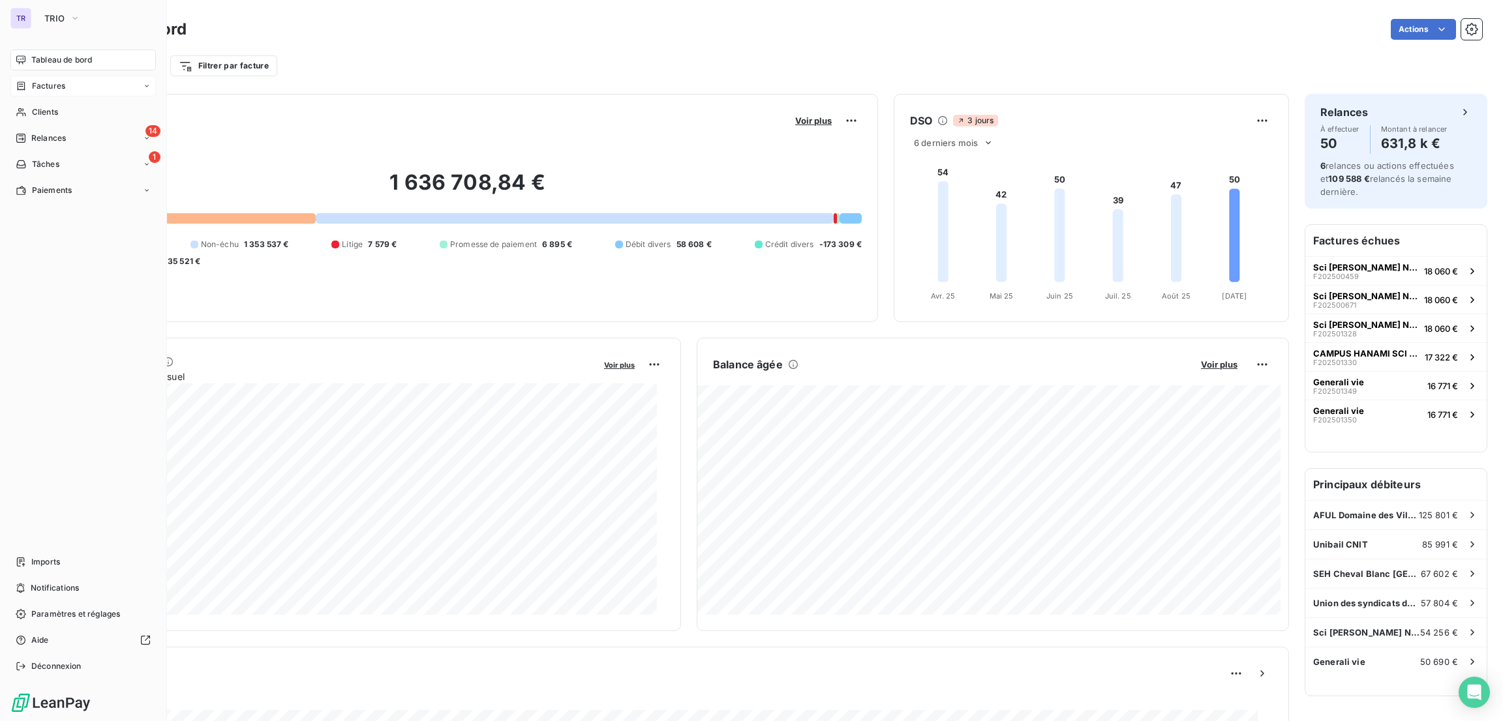
click at [22, 12] on div "TR" at bounding box center [20, 18] width 21 height 21
click at [54, 25] on button "TRIO" at bounding box center [63, 18] width 52 height 21
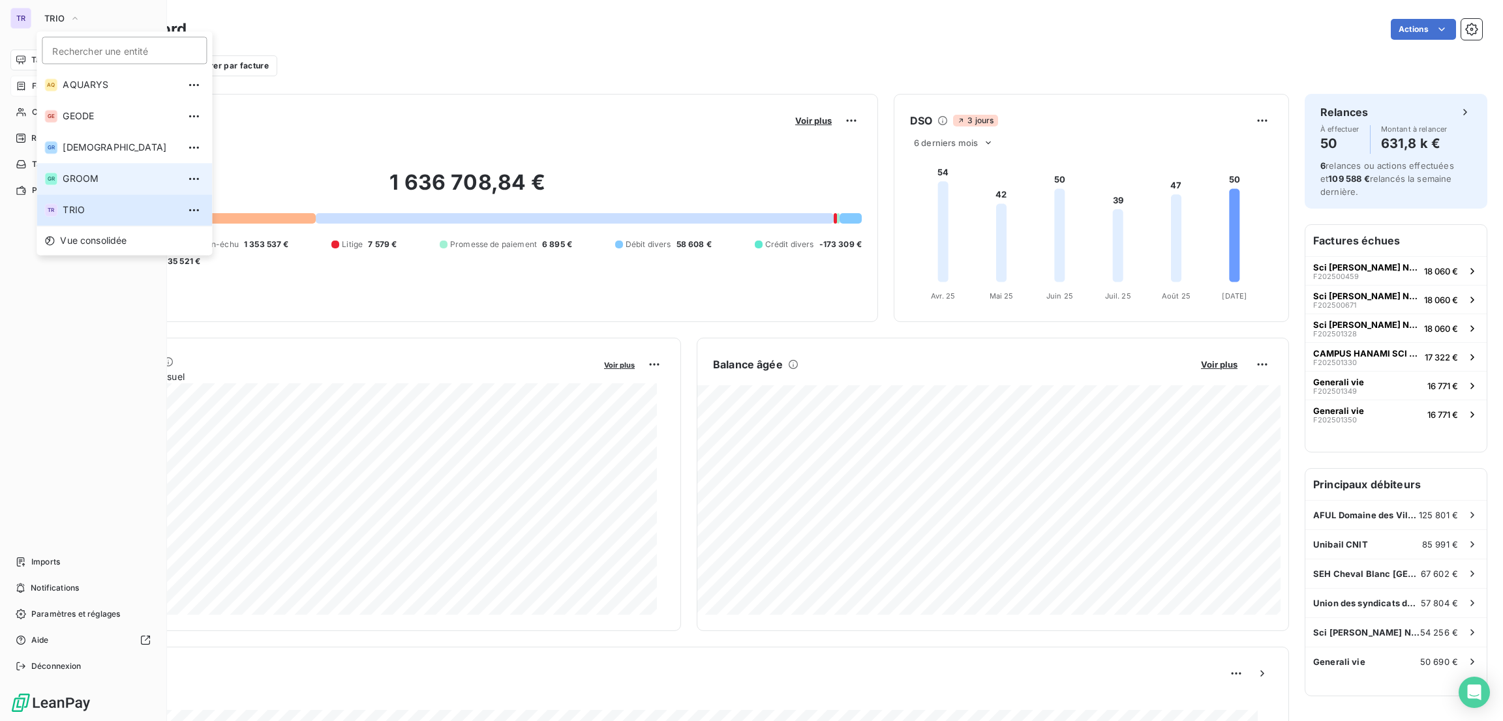
click at [80, 172] on span "GROOM" at bounding box center [120, 178] width 115 height 13
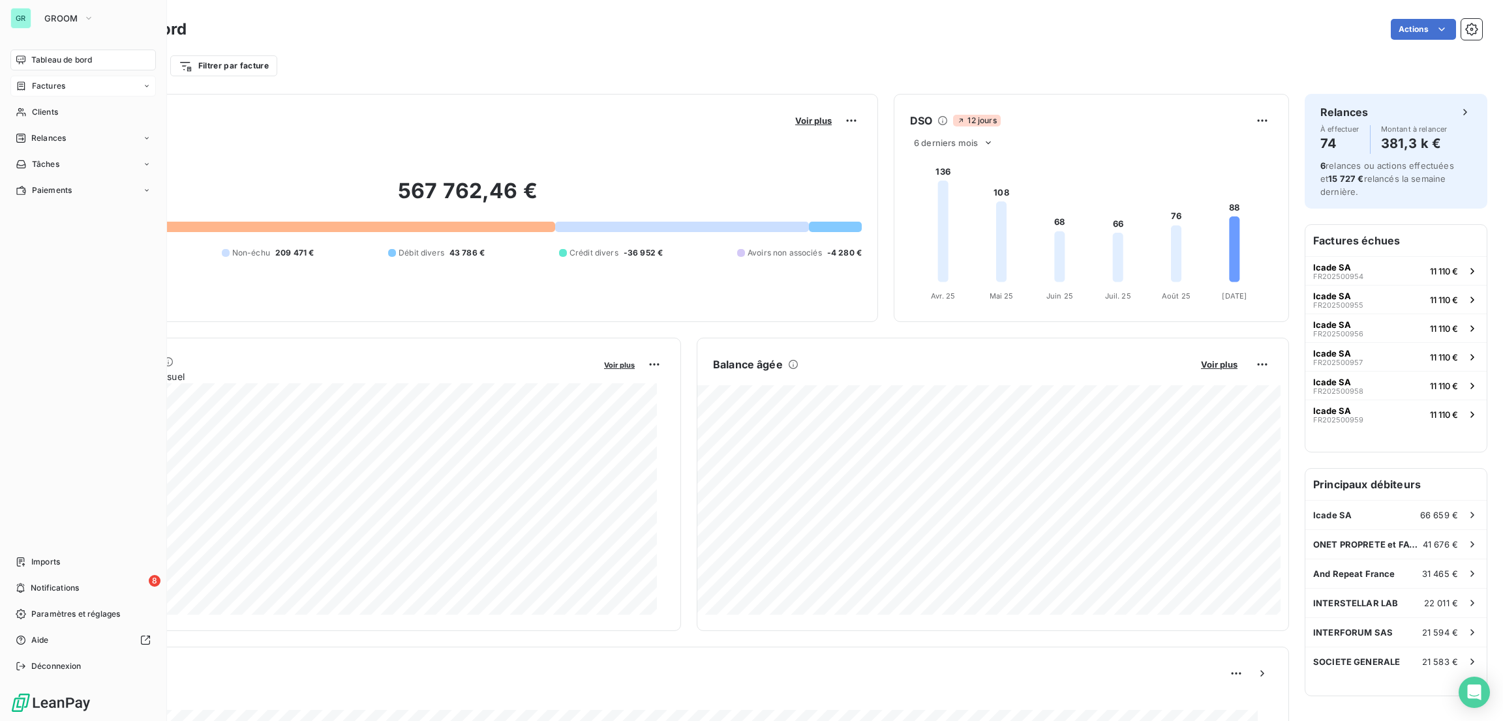
click at [46, 80] on span "Factures" at bounding box center [48, 86] width 33 height 12
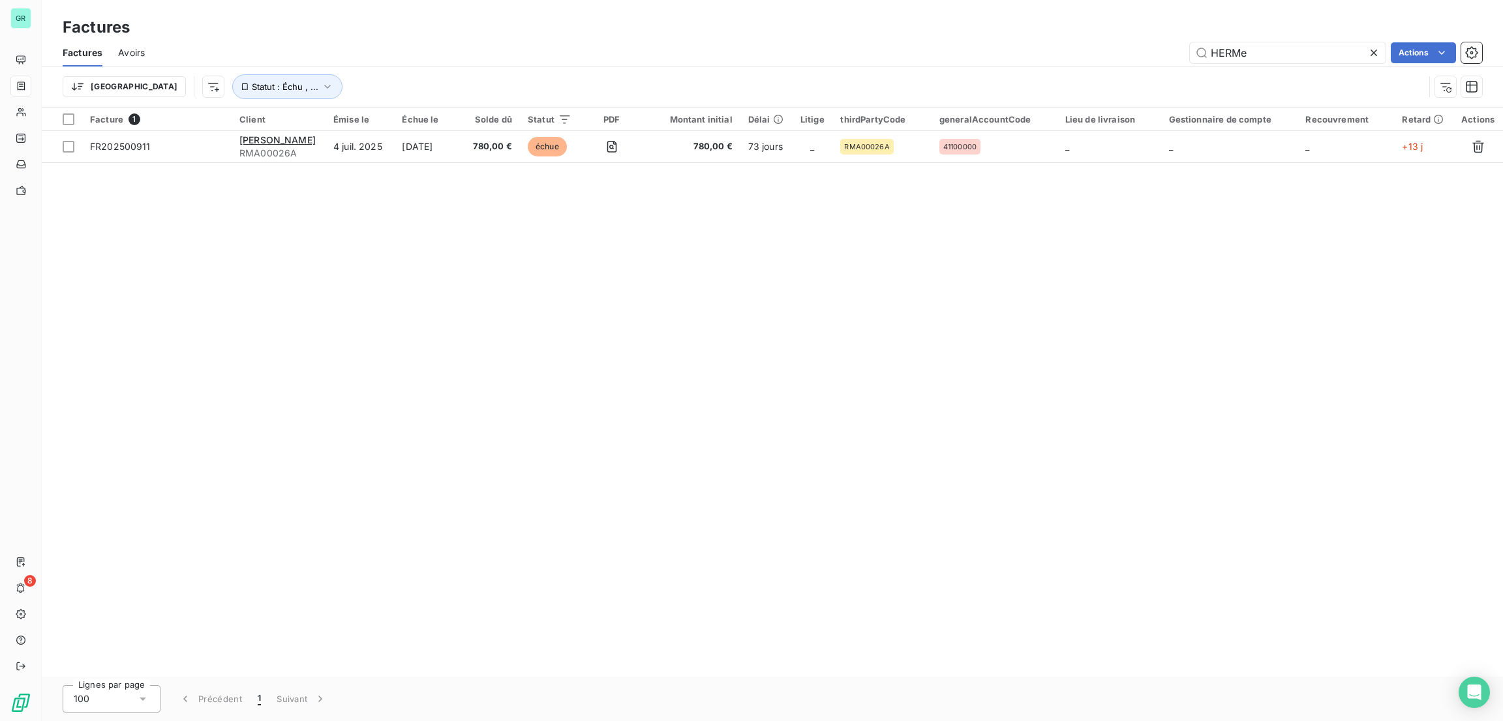
type input "HERM"
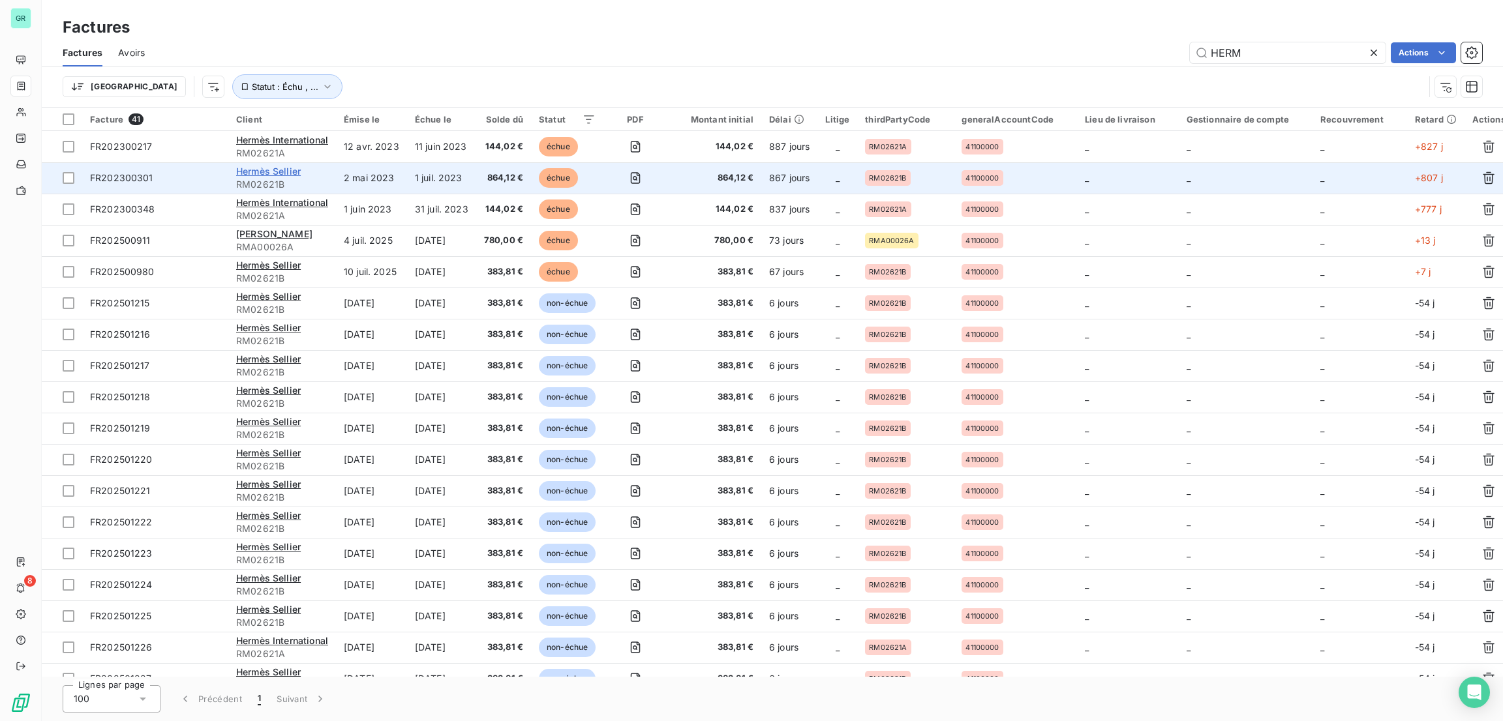
click at [288, 170] on span "Hermès Sellier" at bounding box center [268, 171] width 65 height 11
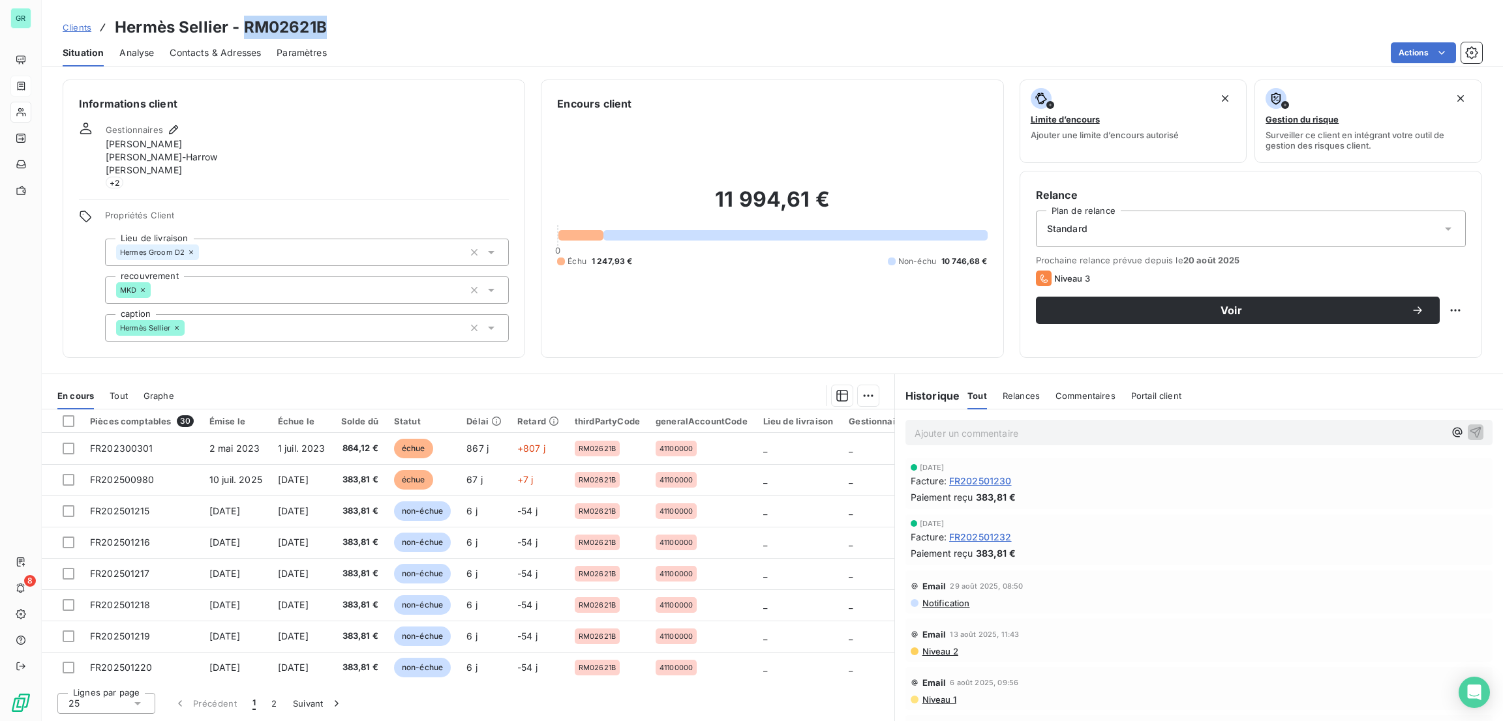
drag, startPoint x: 322, startPoint y: 20, endPoint x: 241, endPoint y: 8, distance: 82.4
click at [241, 8] on div "Clients Hermès Sellier - RM02621B Situation Analyse Contacts & Adresses Paramèt…" at bounding box center [772, 33] width 1461 height 67
copy h3 "RM02621B"
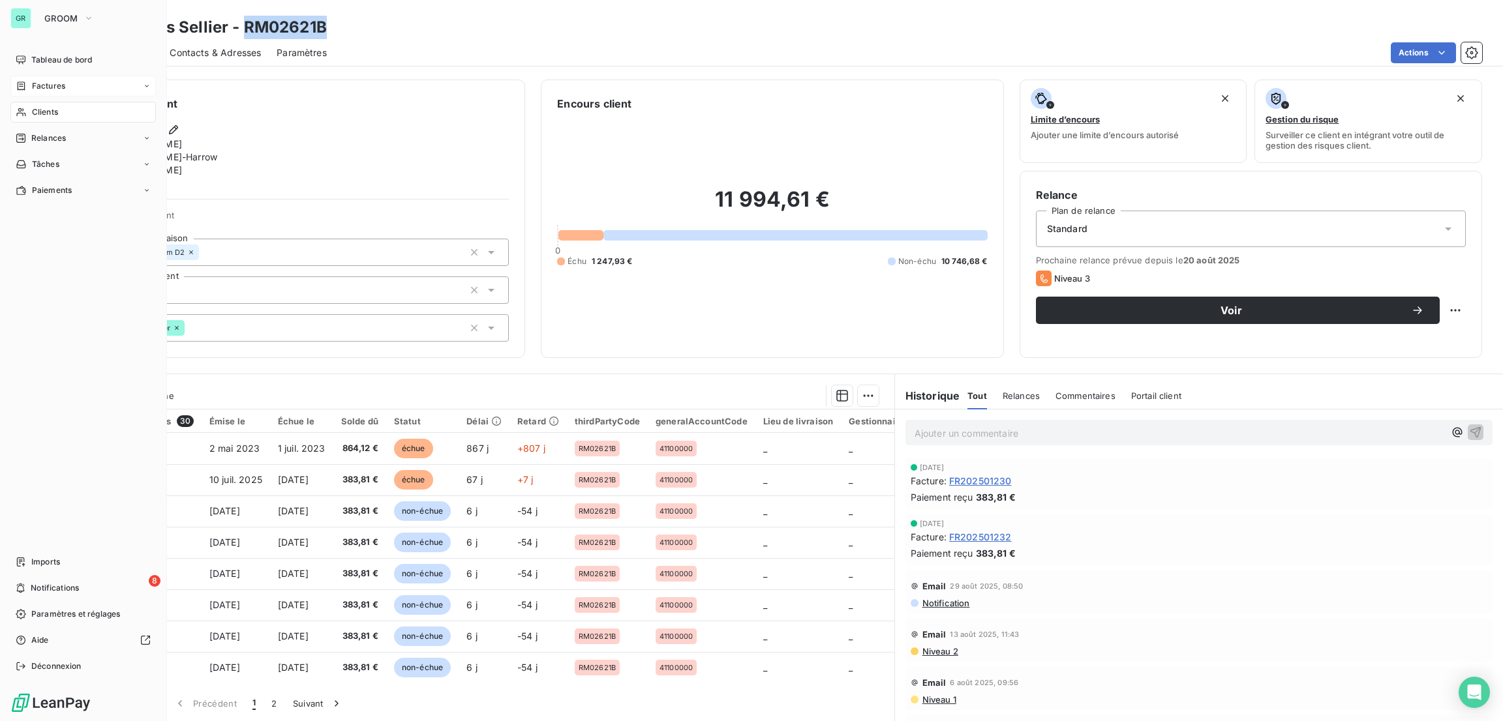
click at [58, 95] on div "Factures" at bounding box center [82, 86] width 145 height 21
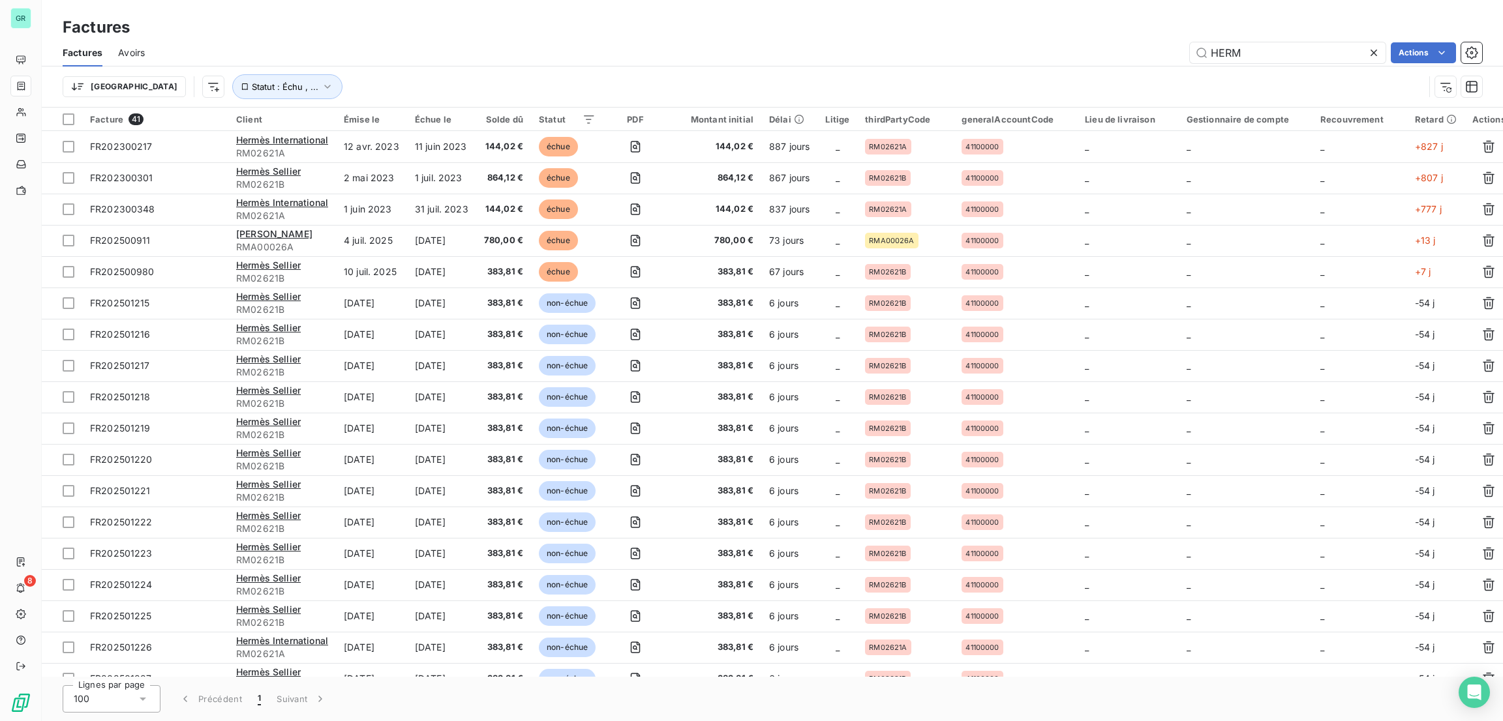
drag, startPoint x: 1257, startPoint y: 56, endPoint x: 1132, endPoint y: 63, distance: 126.1
click at [1132, 63] on div "Factures Avoirs HERM Actions" at bounding box center [772, 52] width 1461 height 27
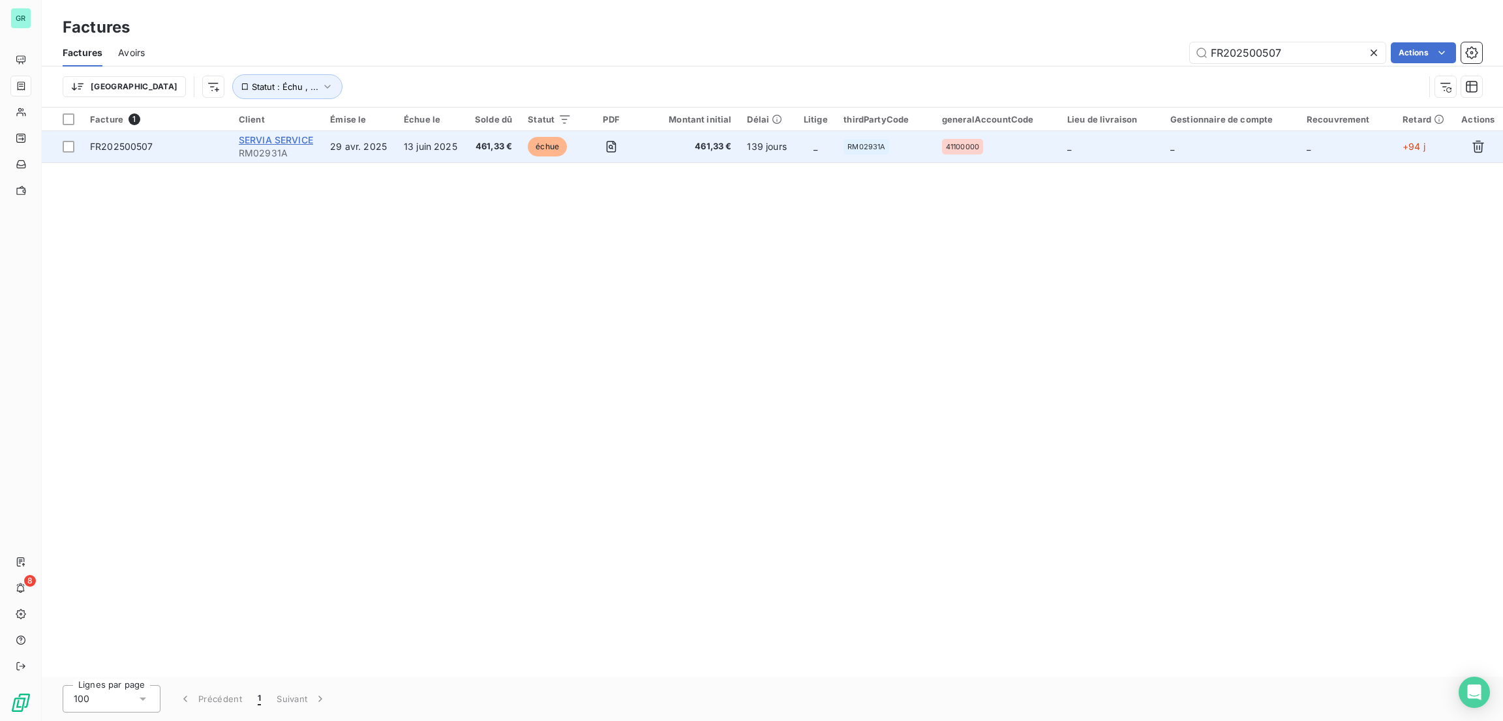
type input "FR202500507"
click at [303, 139] on span "SERVIA SERVICE" at bounding box center [276, 139] width 74 height 11
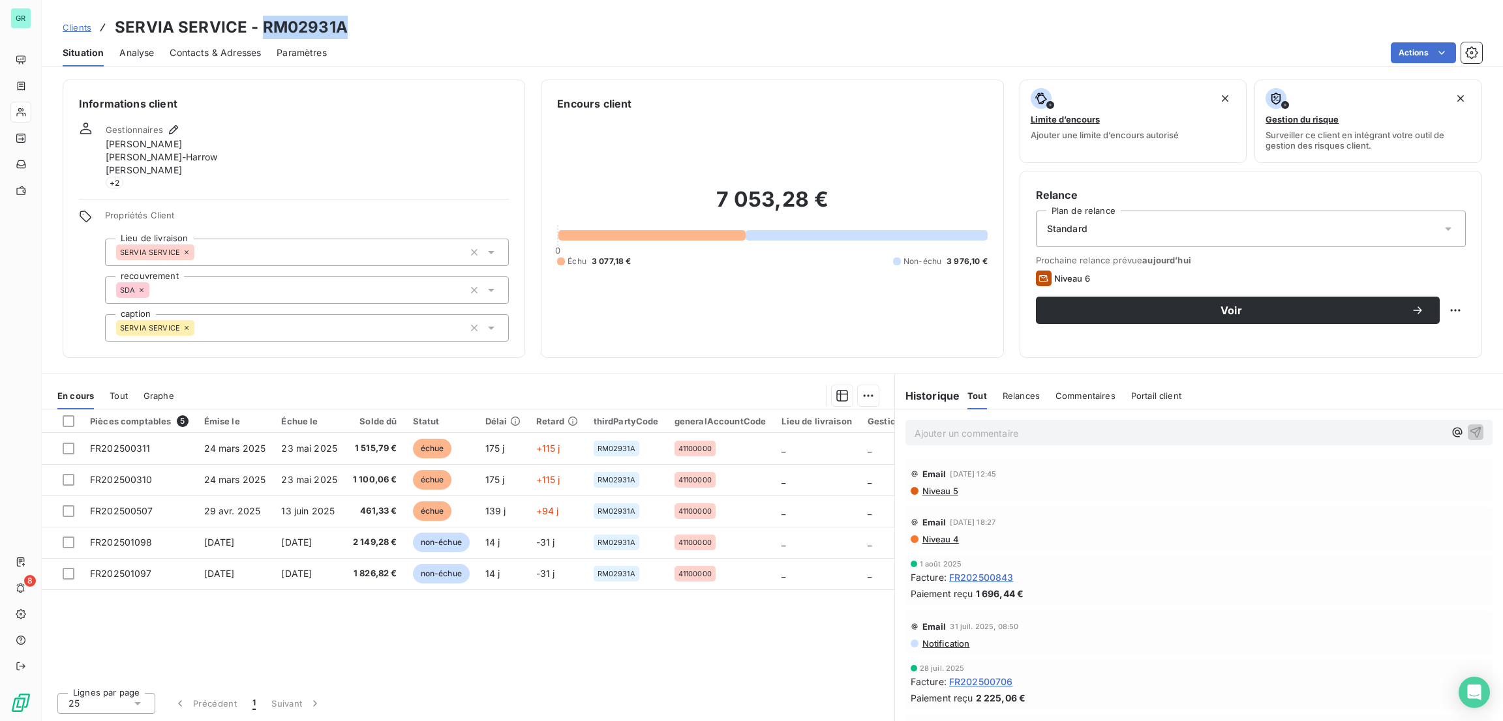
drag, startPoint x: 353, startPoint y: 33, endPoint x: 263, endPoint y: 12, distance: 92.4
click at [263, 12] on div "Clients SERVIA SERVICE - RM02931A Situation Analyse Contacts & Adresses Paramèt…" at bounding box center [772, 33] width 1461 height 67
copy h3 "RM02931A"
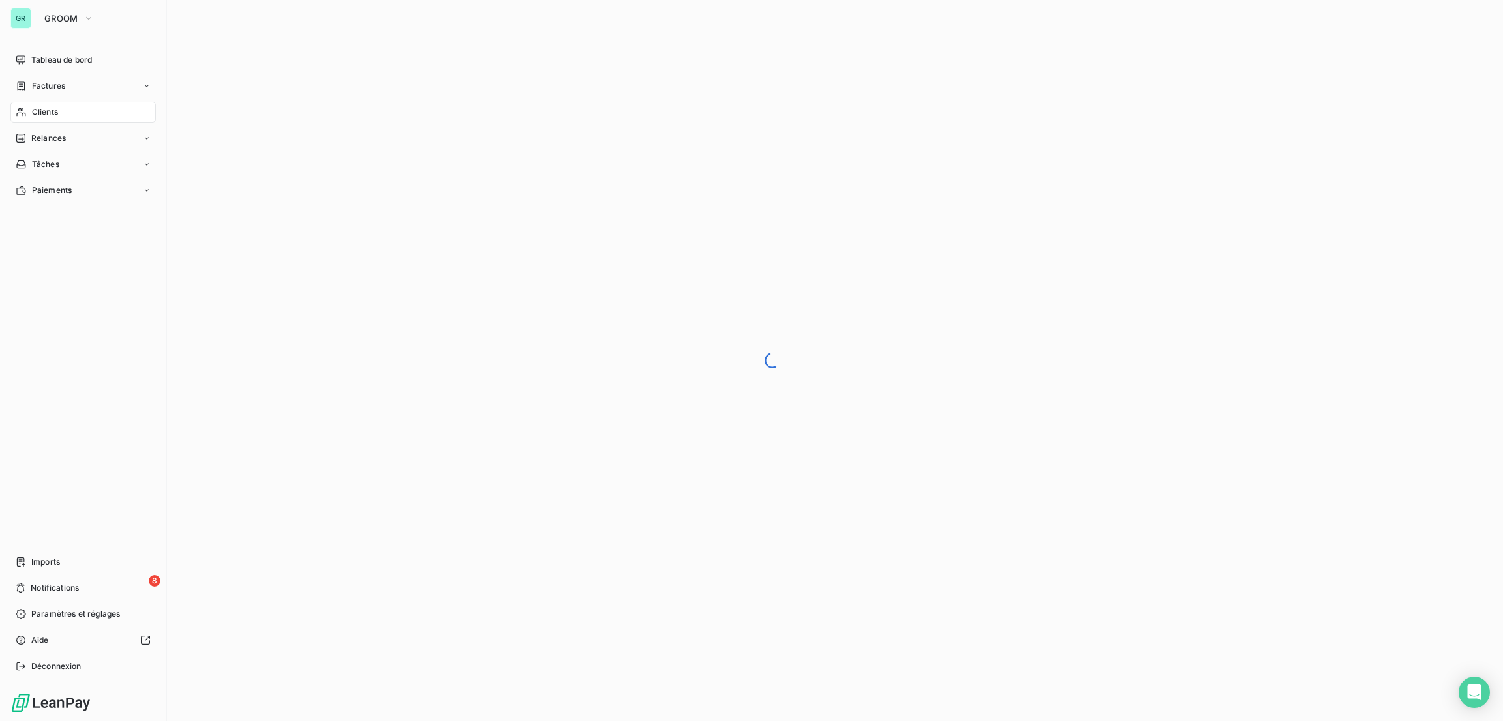
click at [34, 114] on span "Clients" at bounding box center [45, 112] width 26 height 12
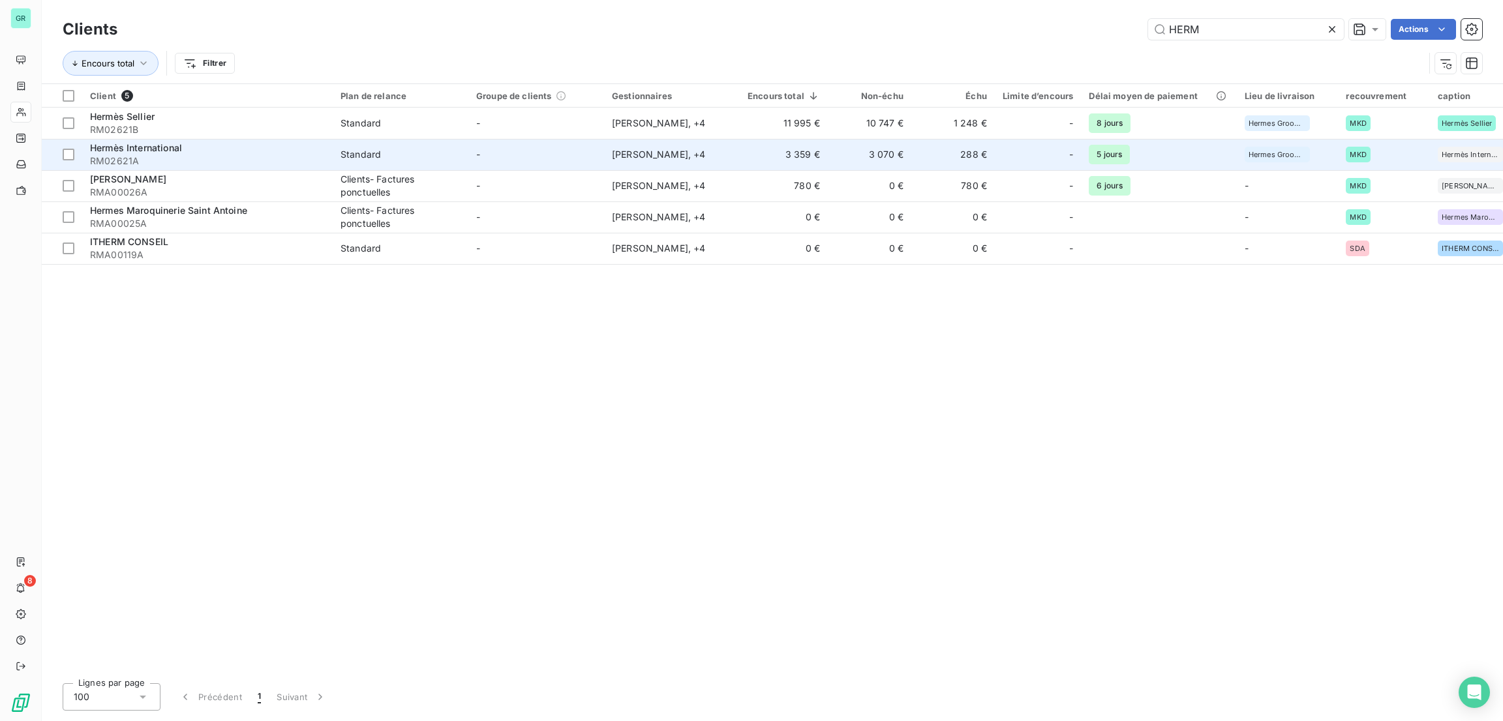
type input "HERM"
click at [173, 147] on span "Hermès International" at bounding box center [136, 147] width 92 height 11
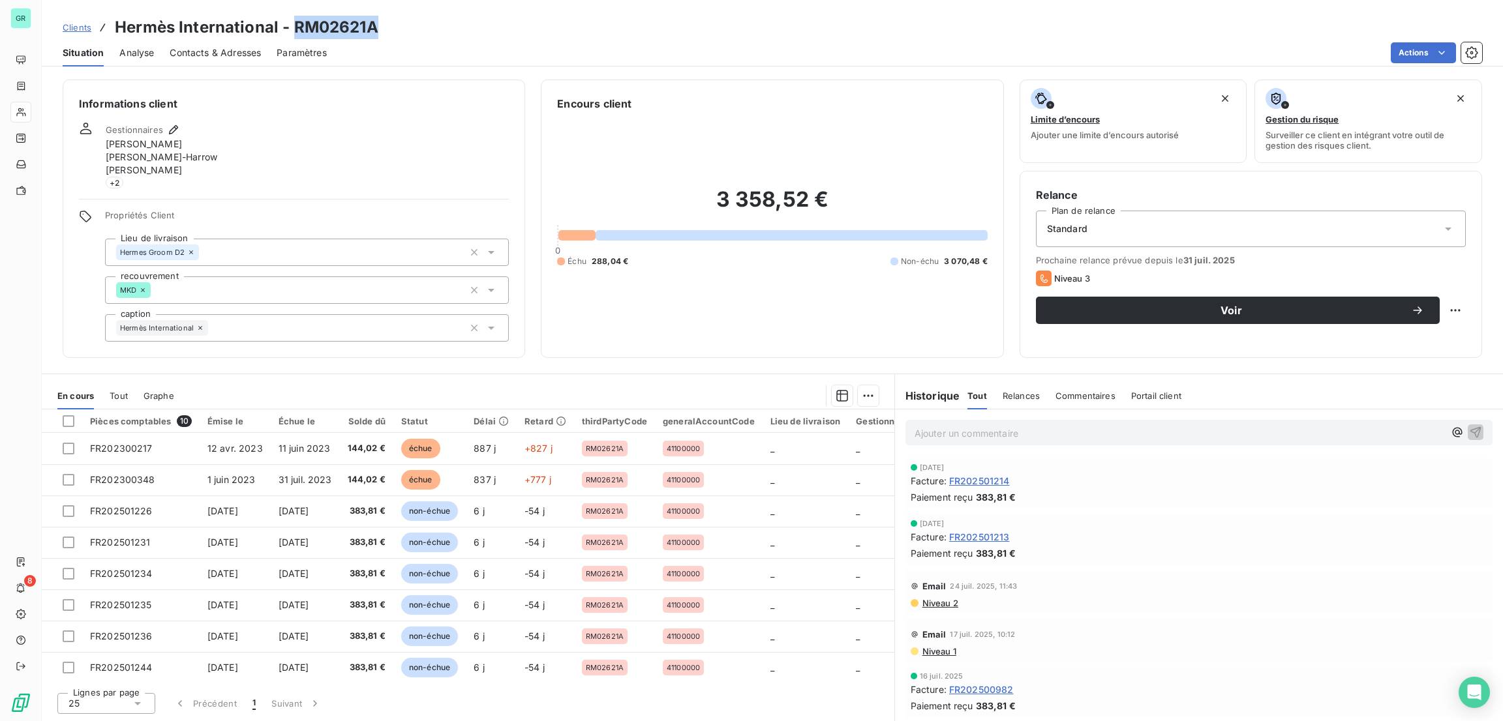
drag, startPoint x: 378, startPoint y: 35, endPoint x: 295, endPoint y: 20, distance: 84.2
click at [295, 20] on div "Clients Hermès International - RM02621A" at bounding box center [772, 27] width 1461 height 23
copy h3 "RM02621A"
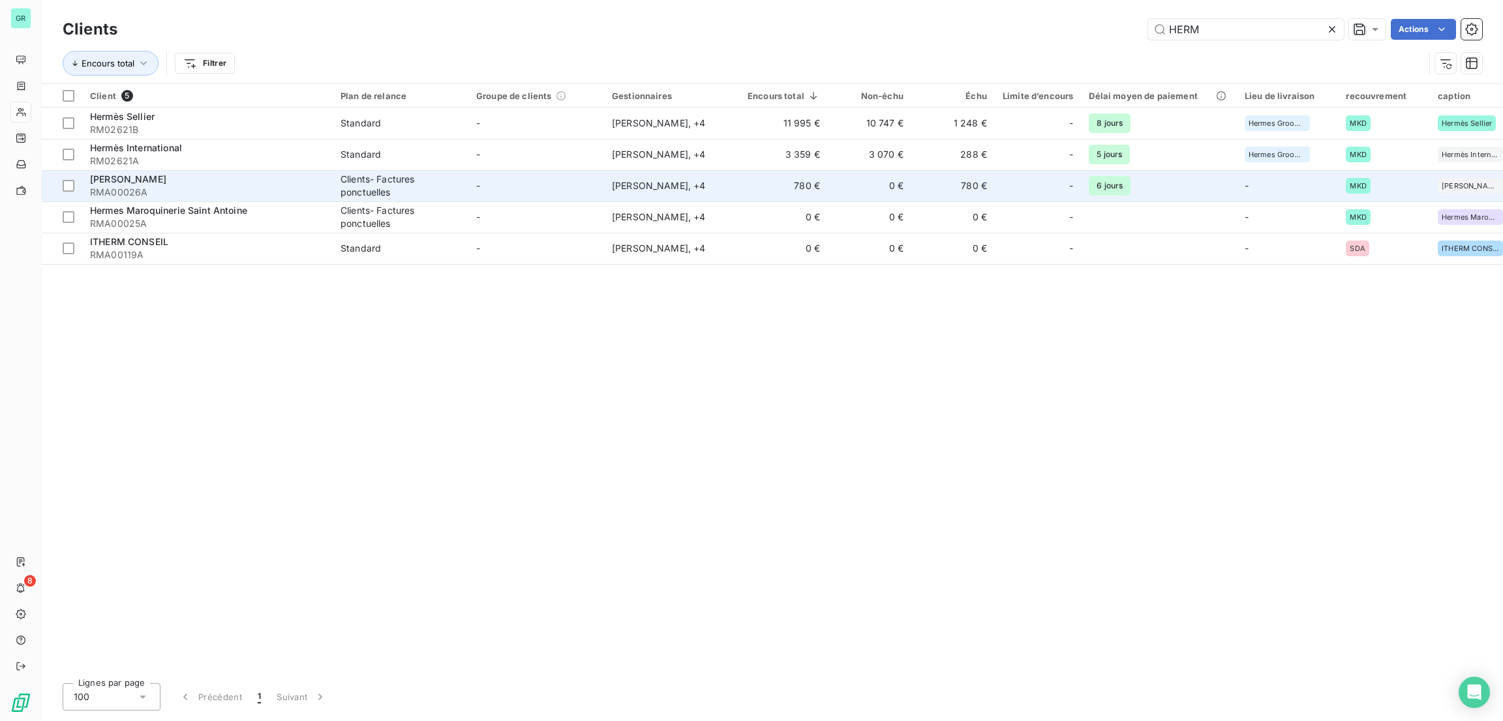
click at [791, 175] on td "780 €" at bounding box center [784, 185] width 88 height 31
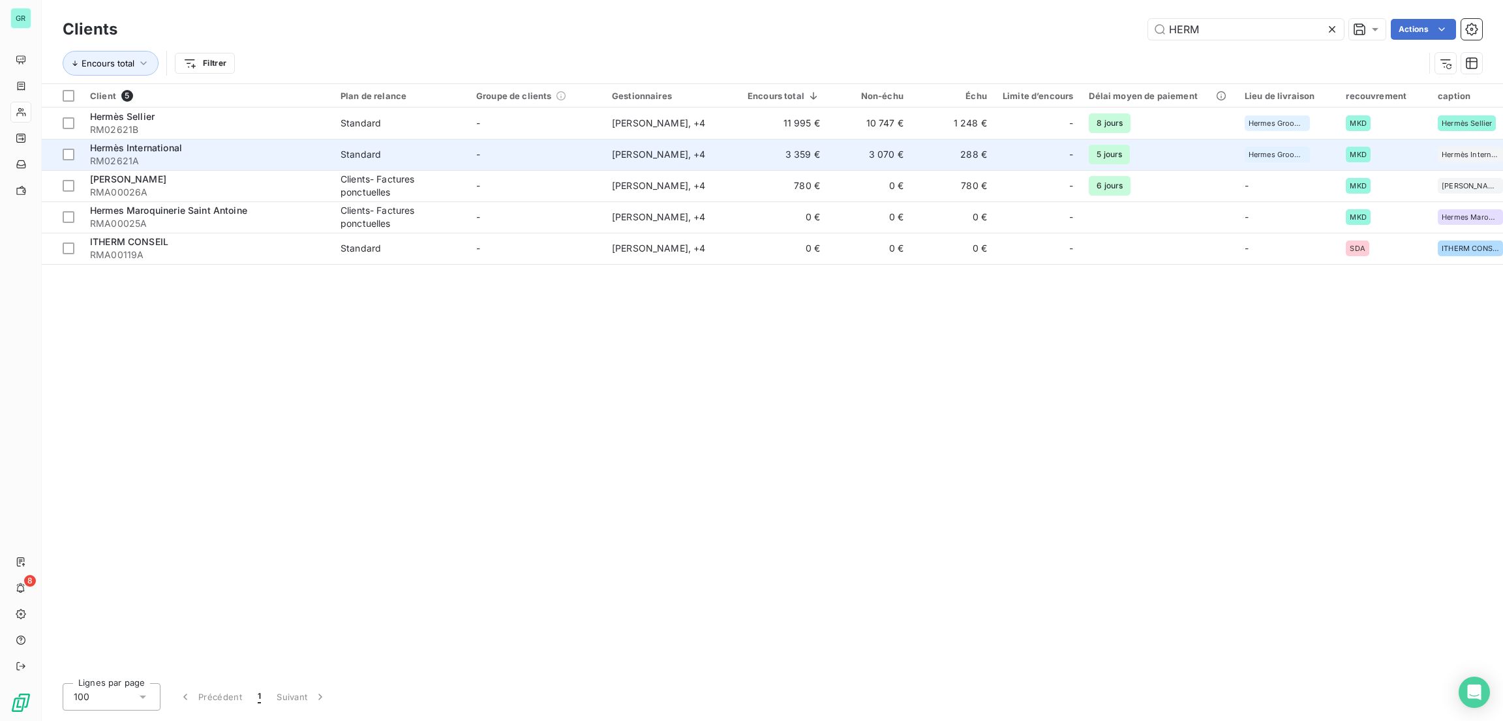
click at [172, 145] on span "Hermès International" at bounding box center [136, 147] width 92 height 11
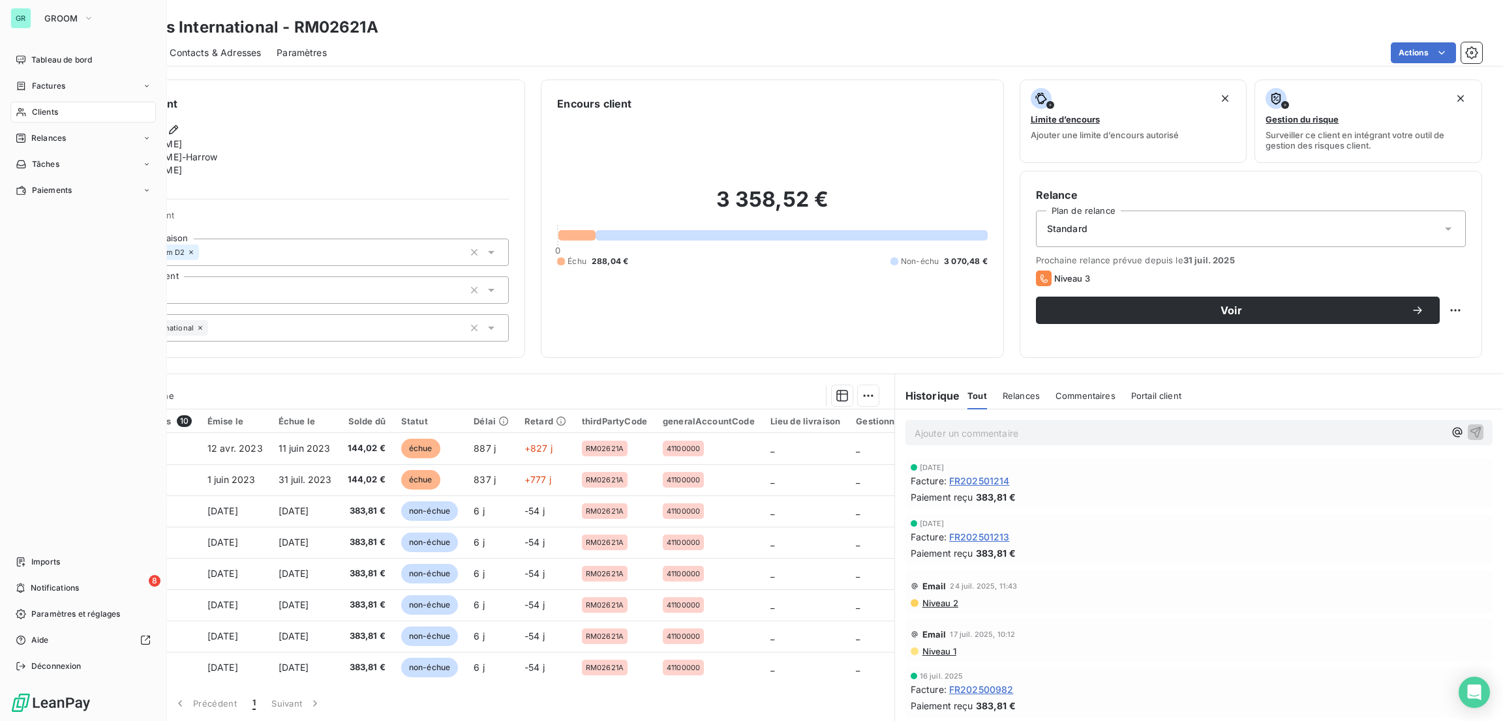
click at [50, 84] on span "Factures" at bounding box center [48, 86] width 33 height 12
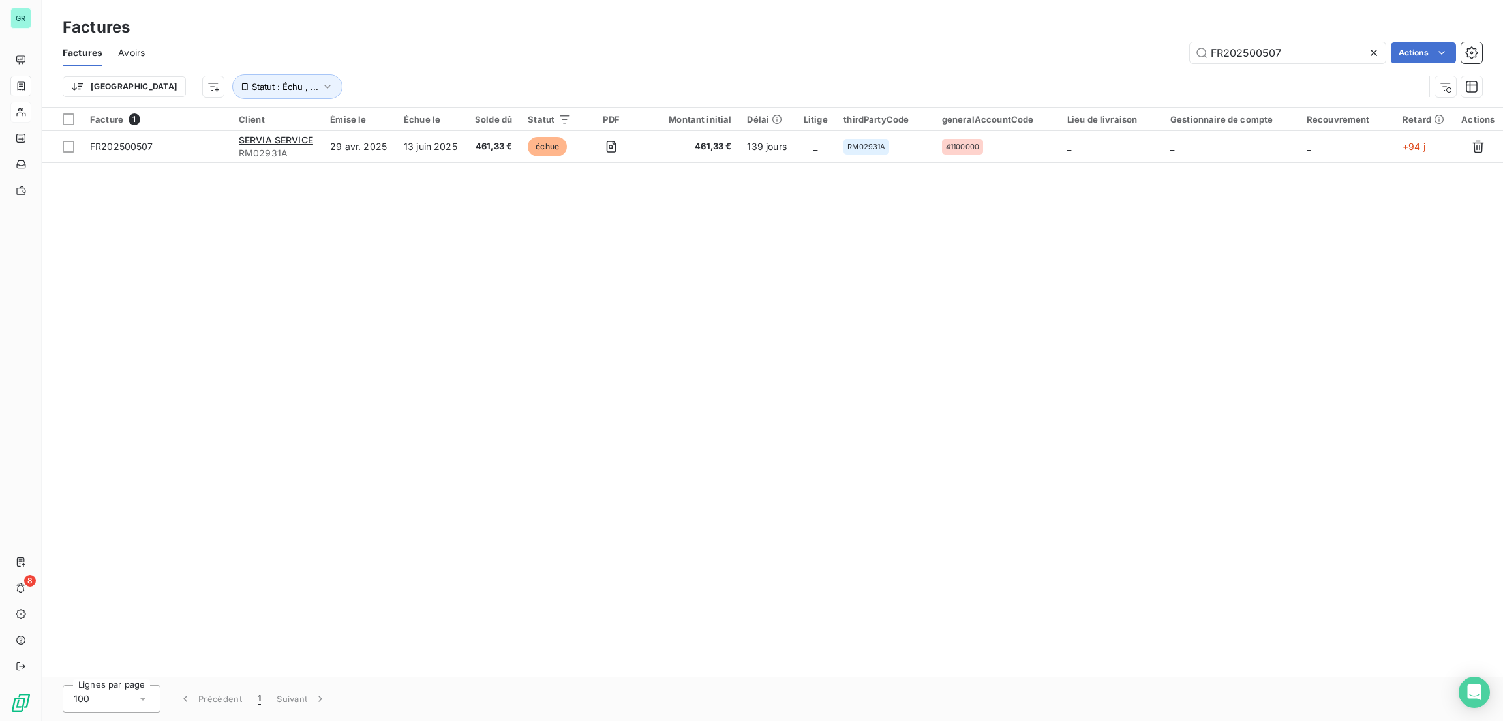
drag, startPoint x: 1302, startPoint y: 61, endPoint x: 1034, endPoint y: 44, distance: 268.6
click at [1034, 44] on div "FR202500507 Actions" at bounding box center [820, 52] width 1321 height 21
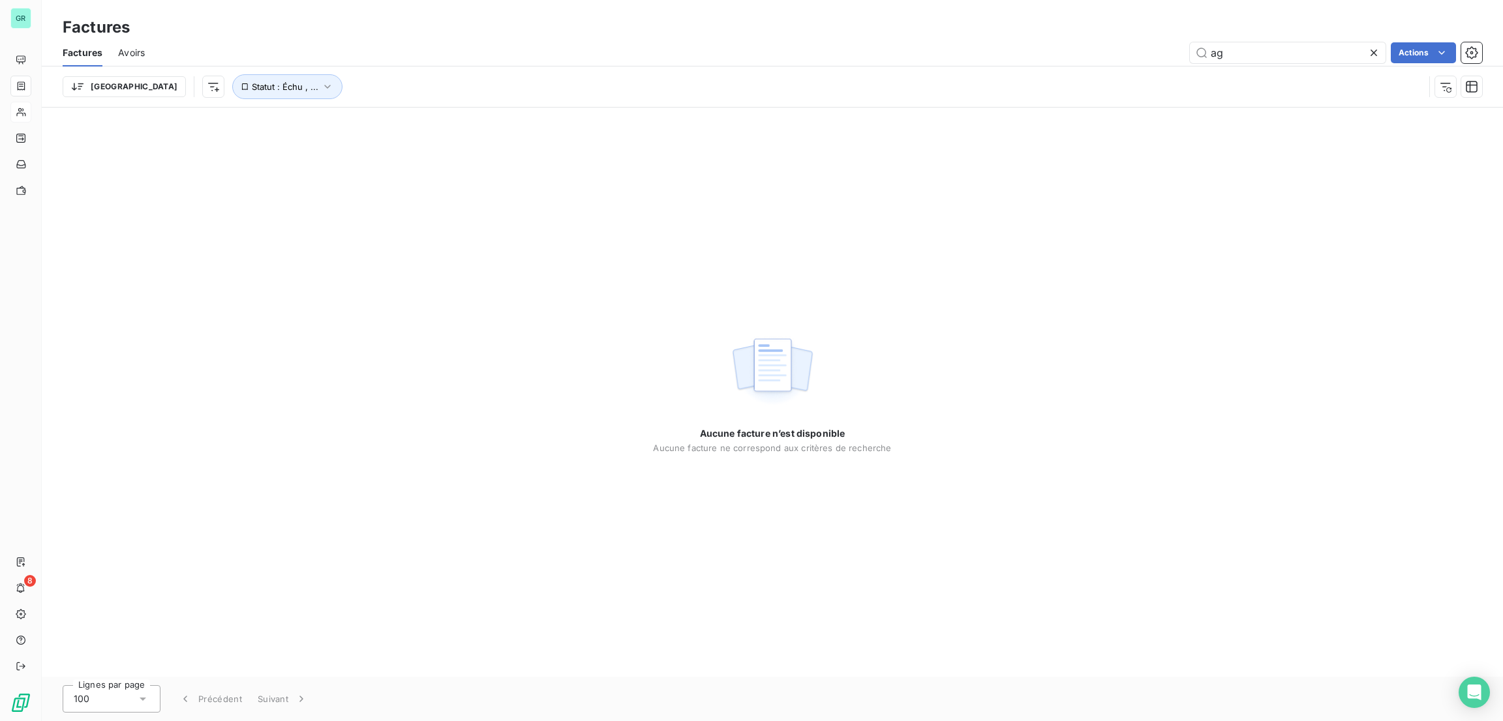
type input "a"
type input "A"
type input "1"
type input "C"
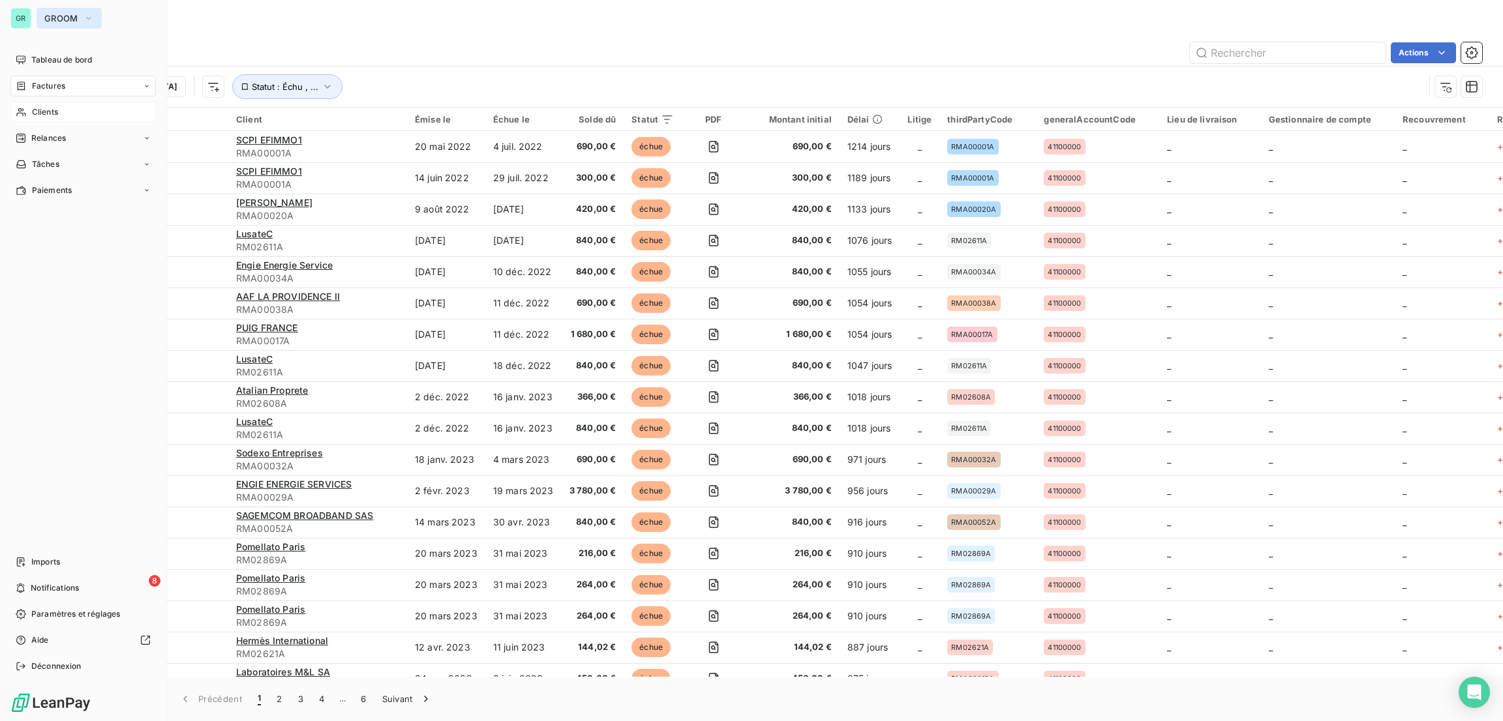
click at [57, 20] on span "GROOM" at bounding box center [61, 18] width 34 height 10
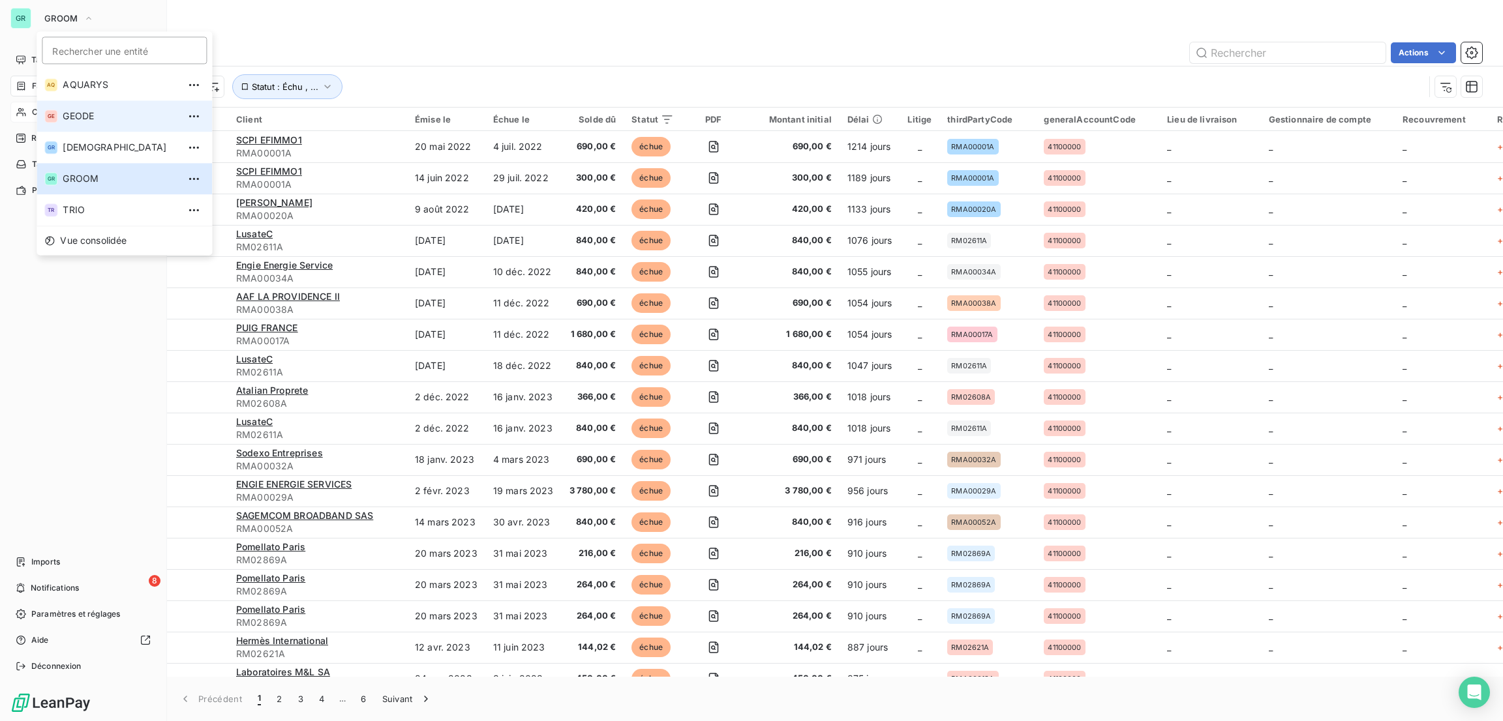
click at [102, 117] on span "GEODE" at bounding box center [120, 116] width 115 height 13
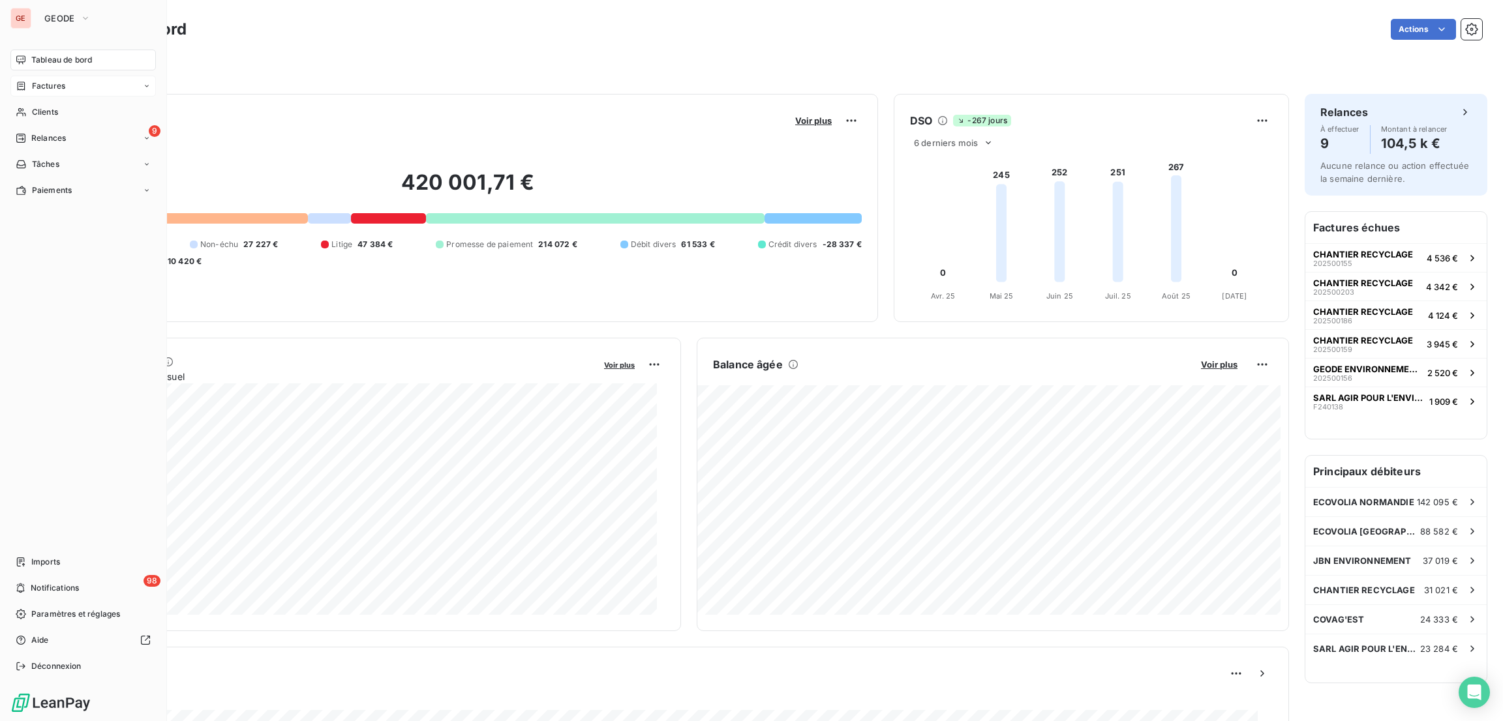
click at [60, 87] on span "Factures" at bounding box center [48, 86] width 33 height 12
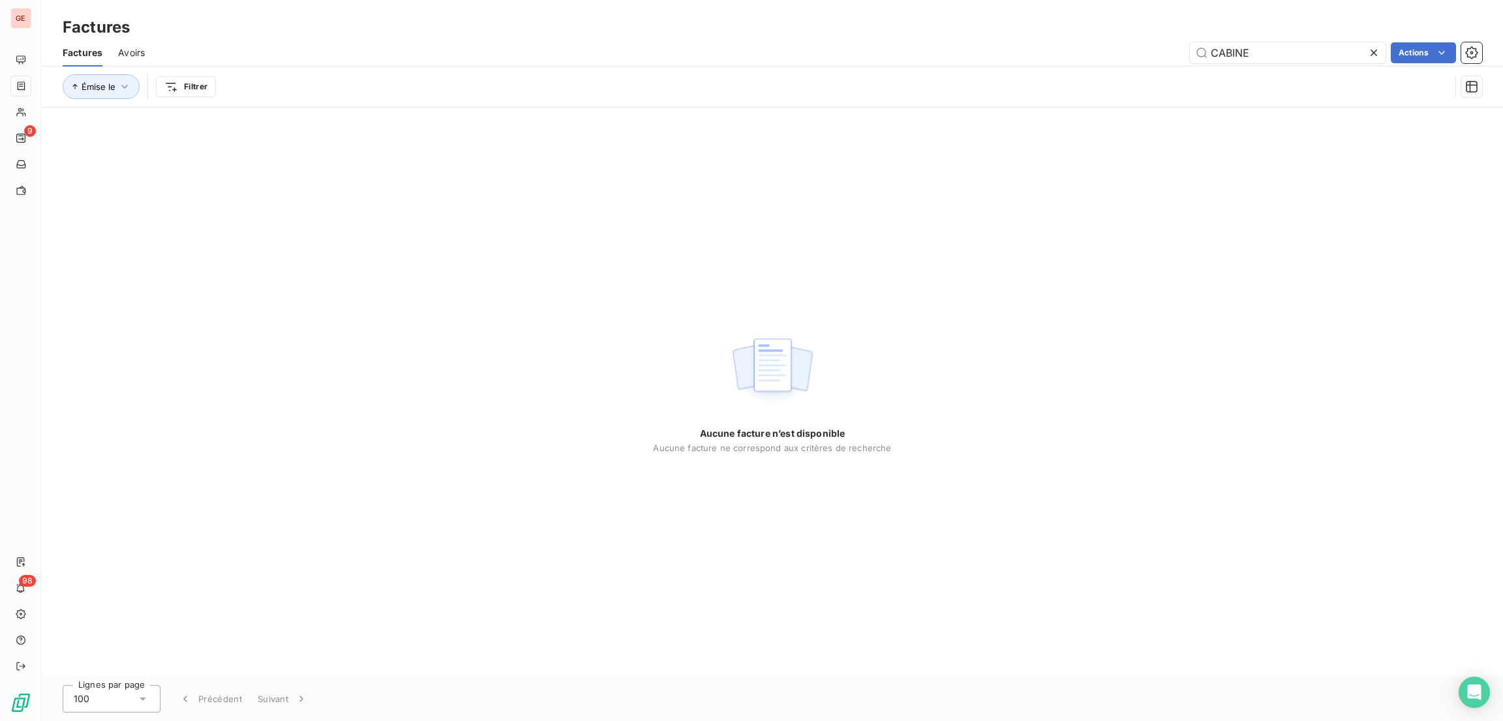
drag, startPoint x: 1282, startPoint y: 56, endPoint x: 959, endPoint y: 56, distance: 322.2
click at [959, 56] on div "CABINE Actions" at bounding box center [820, 52] width 1321 height 21
type input "G"
type input "A"
type input "G"
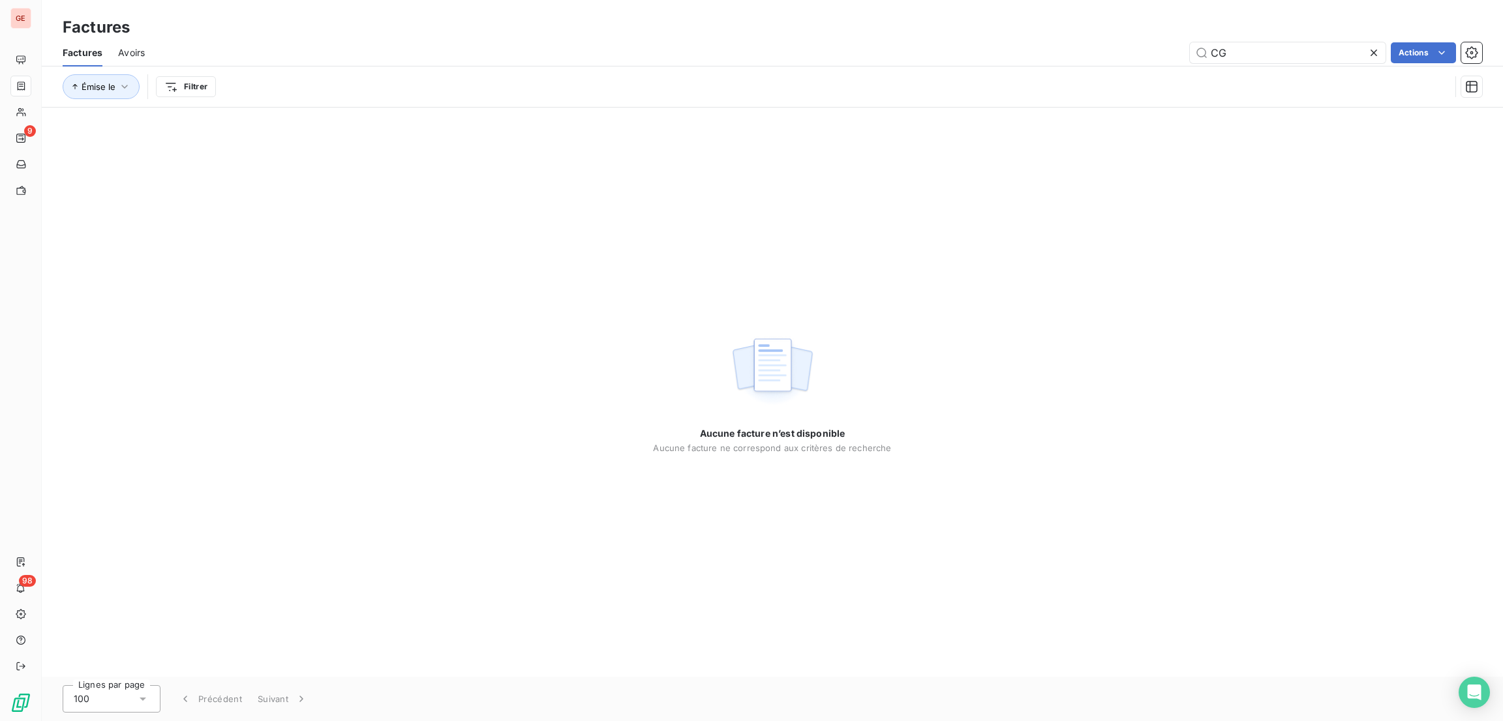
type input "C"
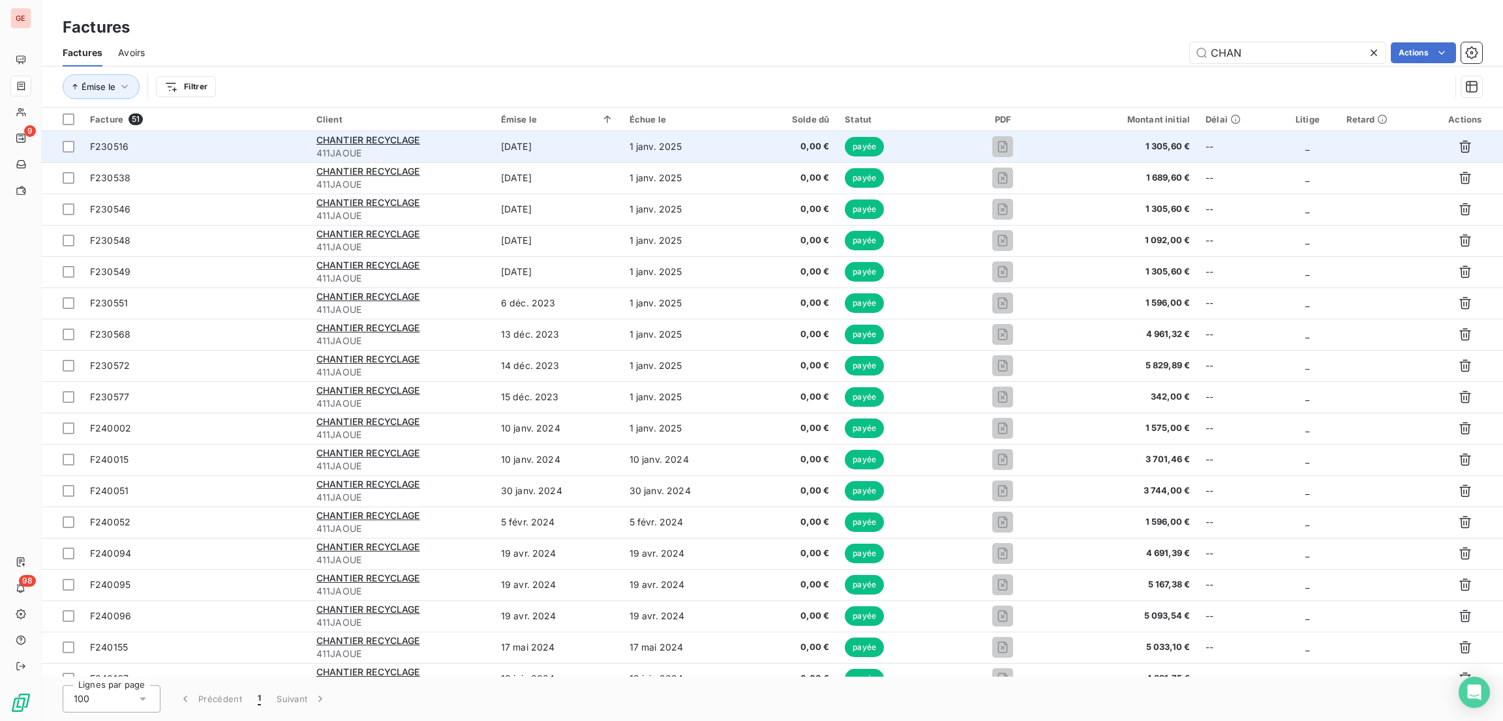
type input "CHAN"
click at [388, 145] on div "CHANTIER RECYCLAGE" at bounding box center [400, 140] width 169 height 13
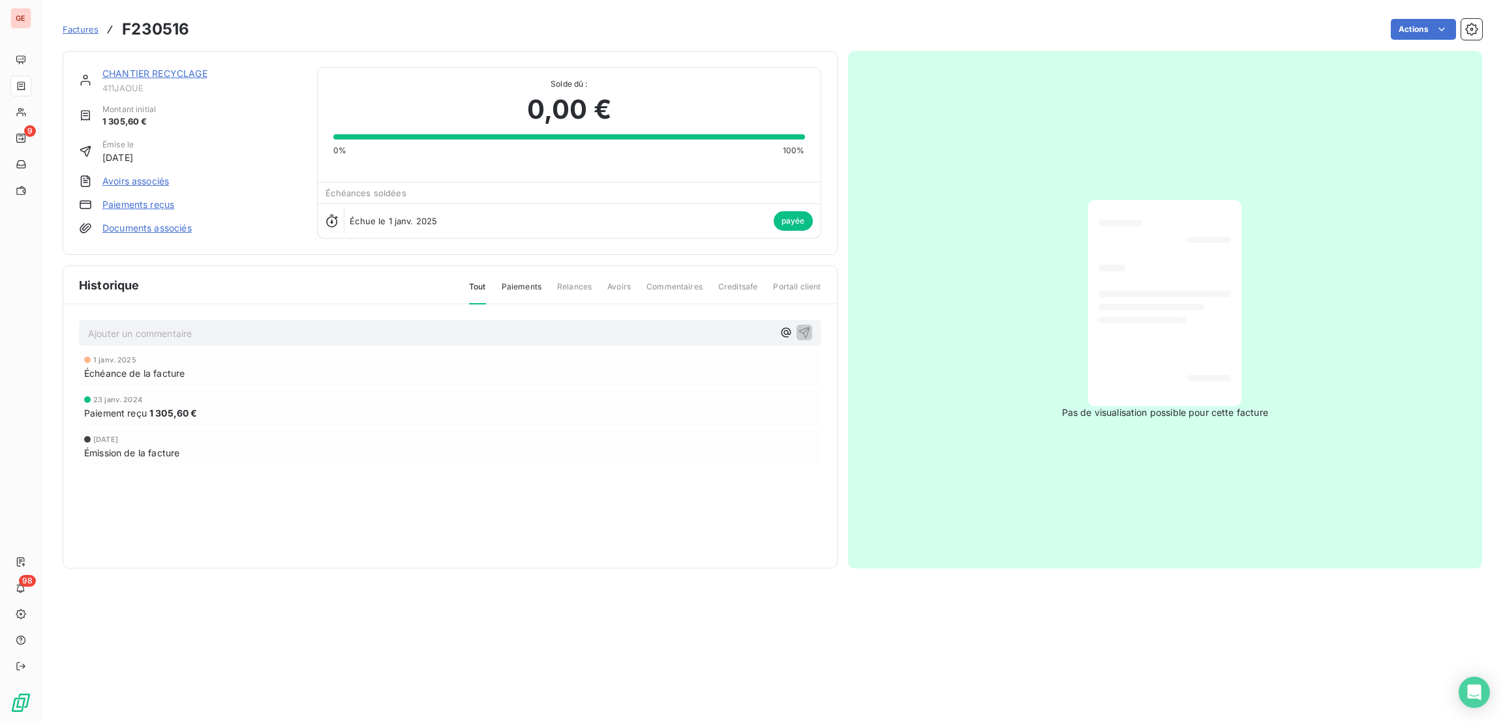
click at [179, 74] on link "CHANTIER RECYCLAGE" at bounding box center [154, 73] width 105 height 11
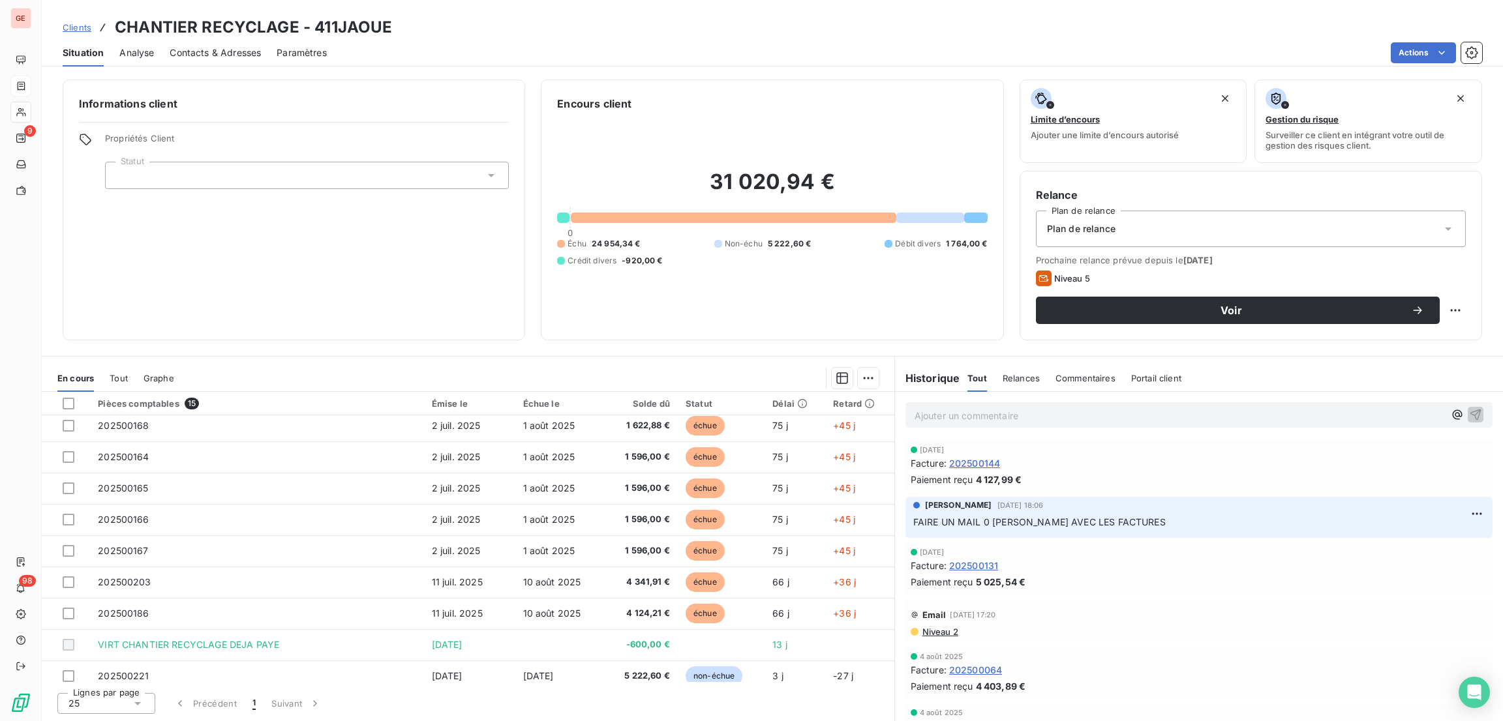
scroll to position [203, 0]
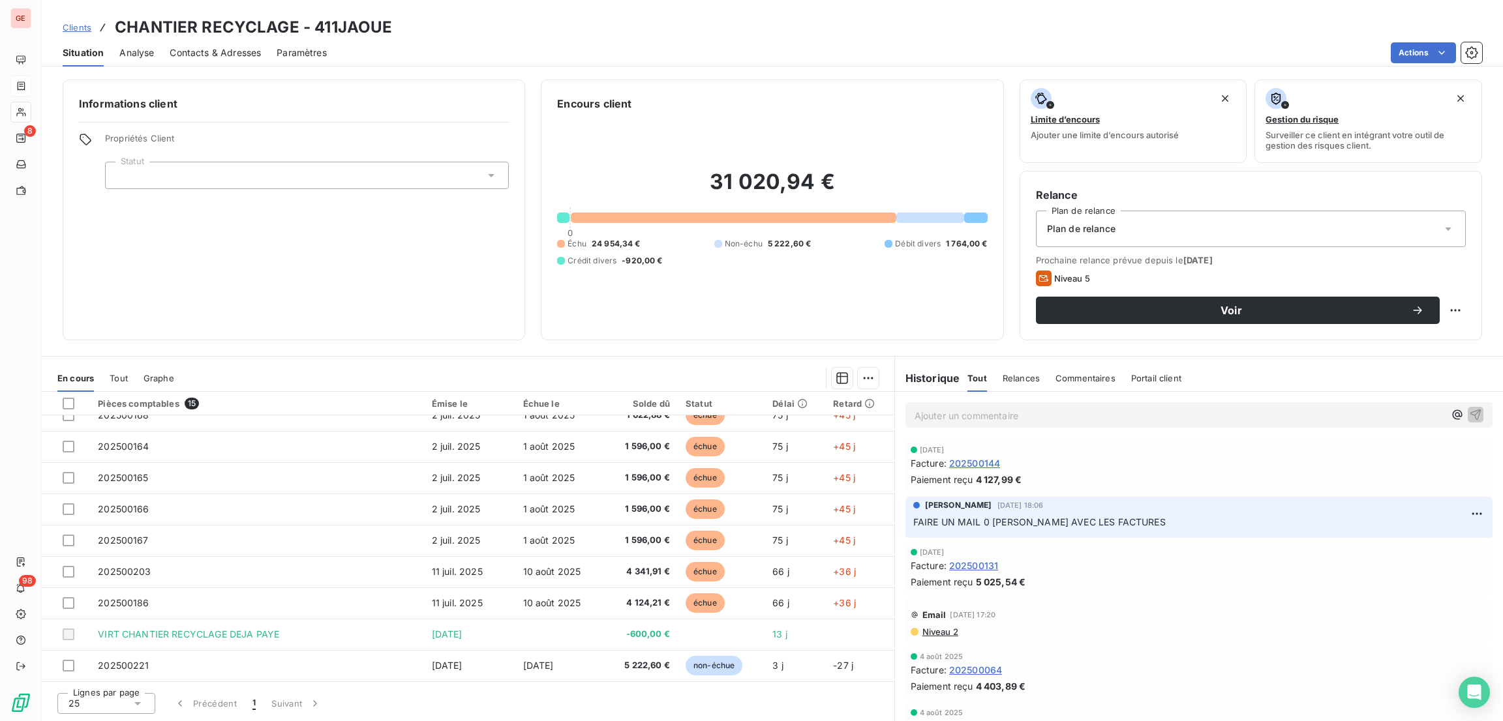
click at [613, 301] on div "31 020,94 € 0 Échu 24 954,34 € Non-échu 5 222,60 € Débit divers 1 764,00 € Créd…" at bounding box center [772, 218] width 430 height 213
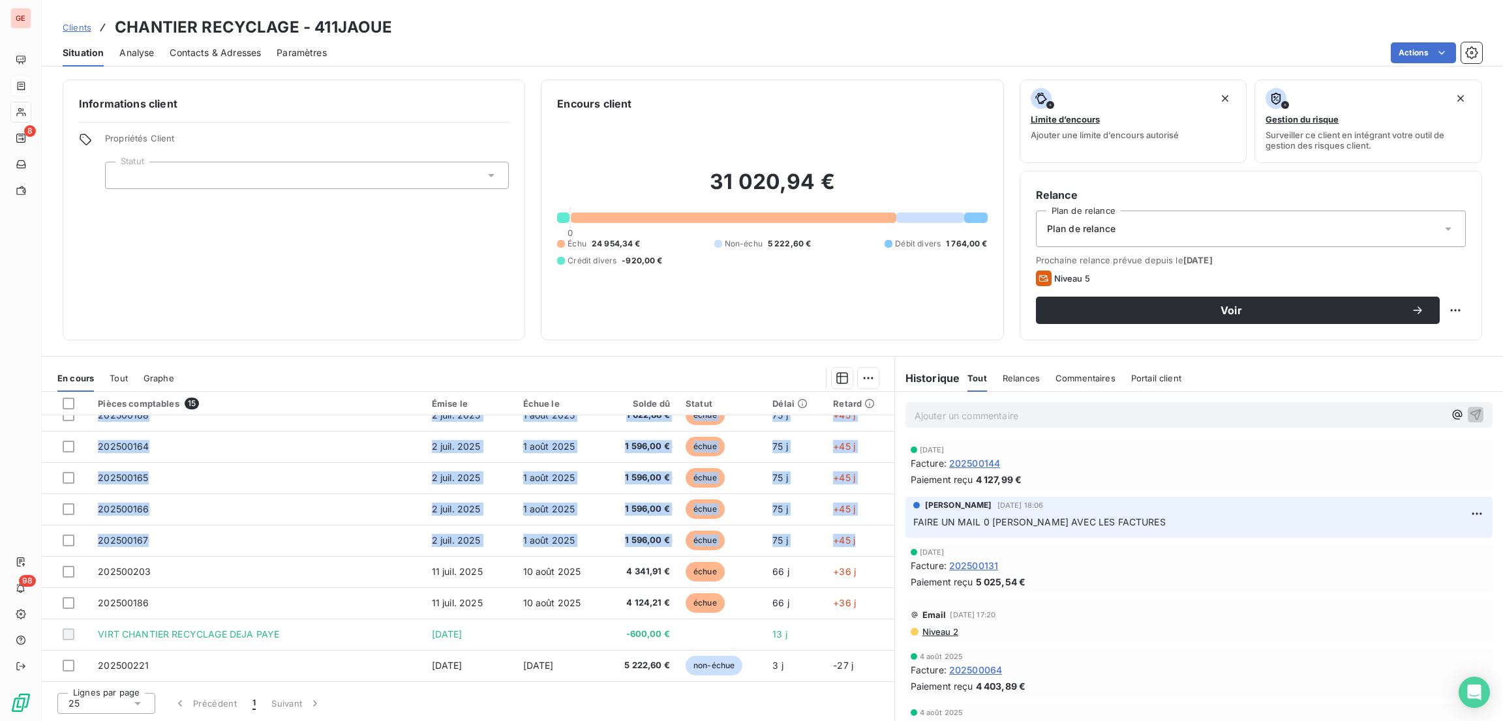
drag, startPoint x: 888, startPoint y: 556, endPoint x: 890, endPoint y: 541, distance: 15.1
click at [890, 541] on div "Pièces comptables 15 Émise le Échue le Solde dû Statut Délai Retard CHANTIER RE…" at bounding box center [468, 537] width 852 height 290
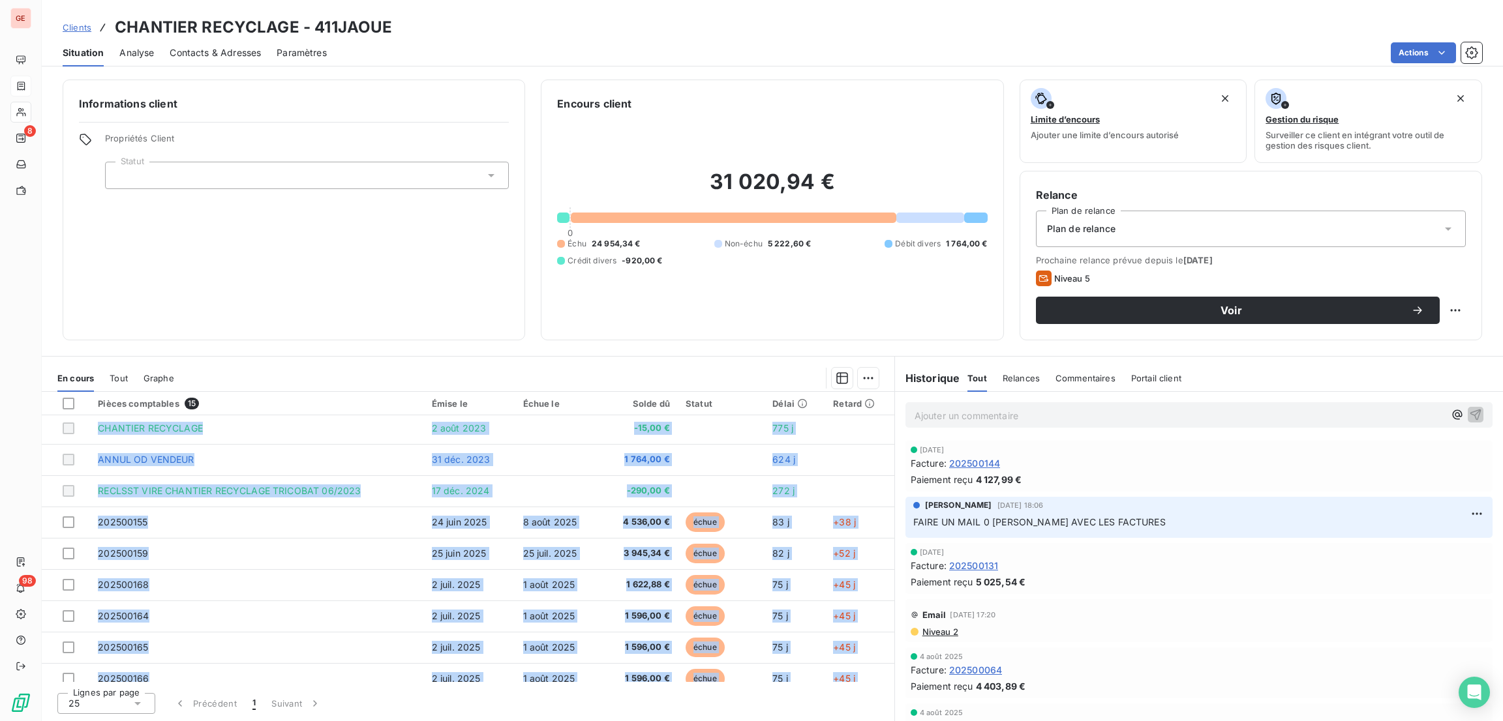
scroll to position [0, 0]
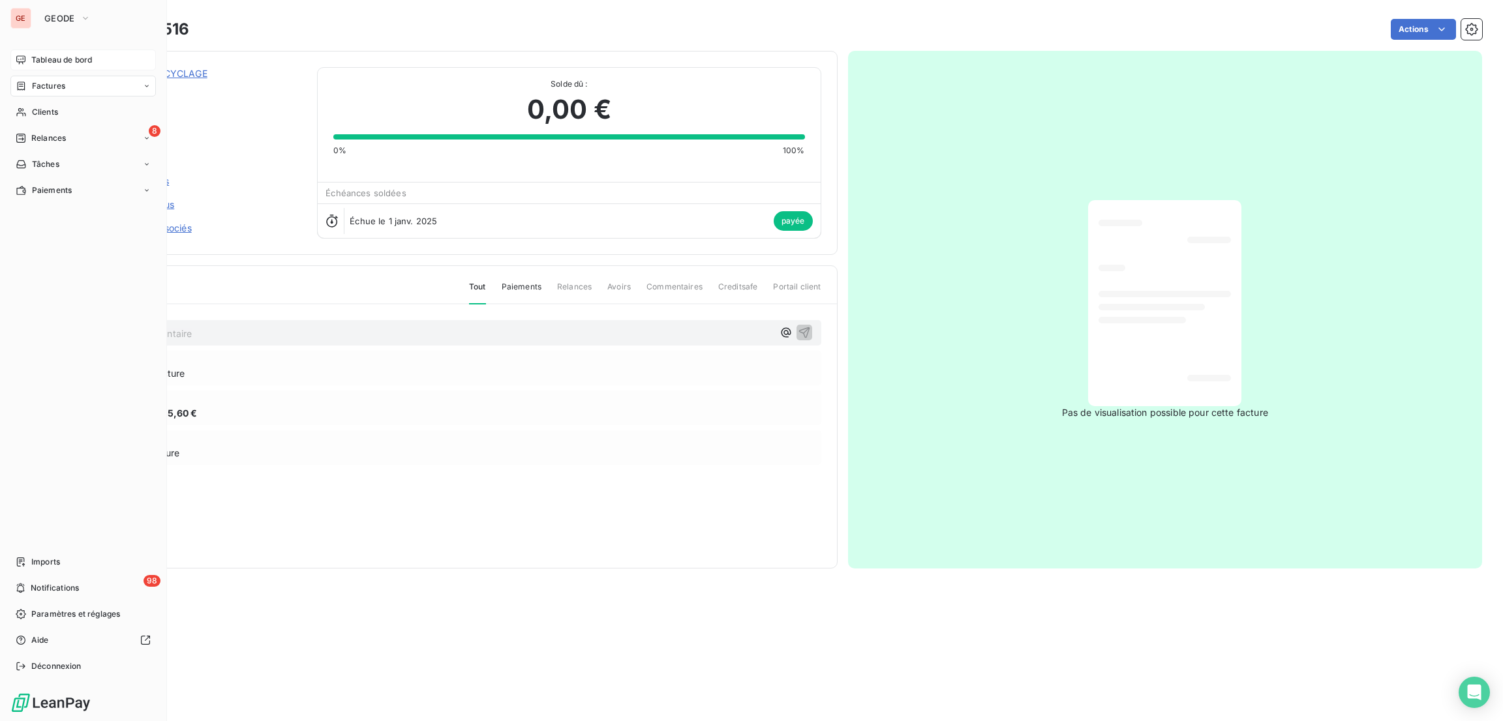
click at [59, 52] on div "Tableau de bord" at bounding box center [82, 60] width 145 height 21
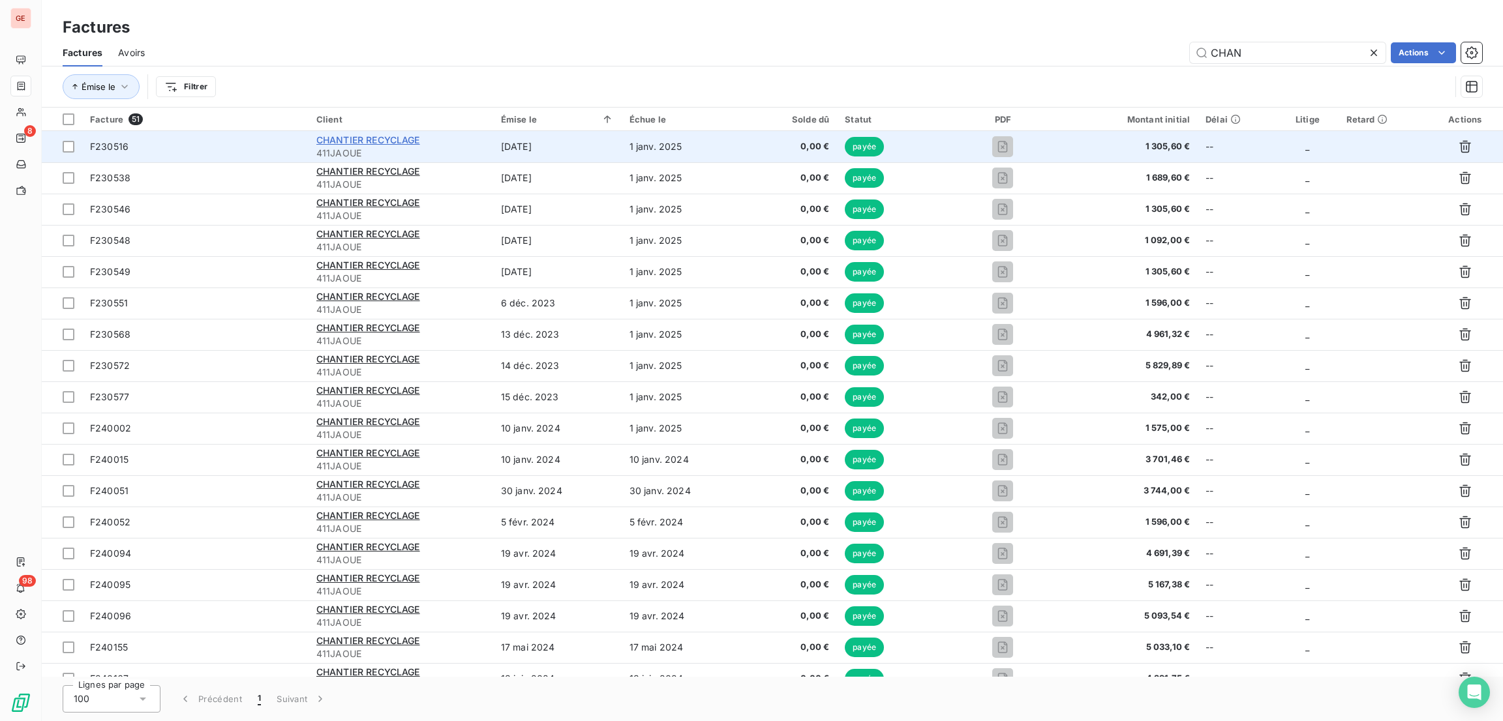
click at [366, 142] on span "CHANTIER RECYCLAGE" at bounding box center [368, 139] width 104 height 11
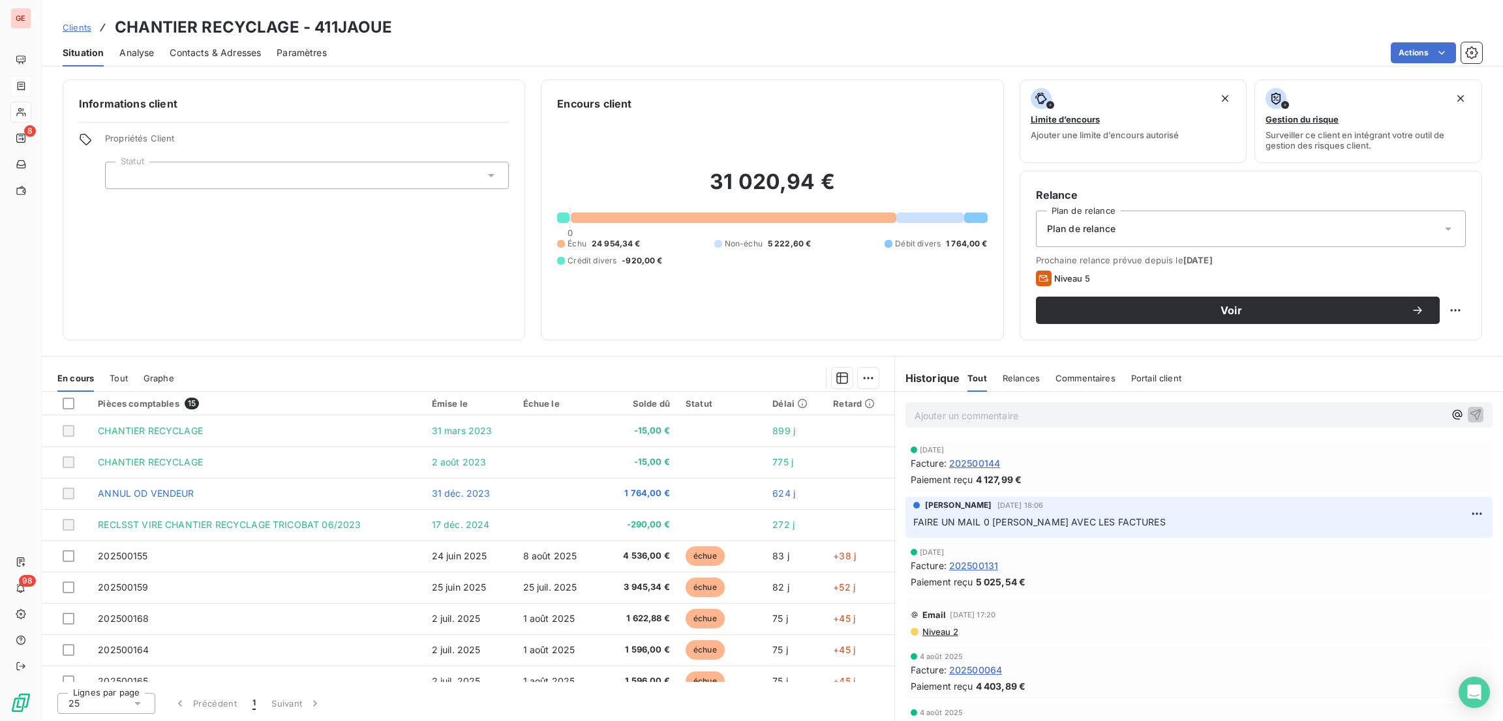
click at [1290, 455] on div "[DATE] Facture : 202500144 Paiement reçu 4 127,99 €" at bounding box center [1198, 466] width 577 height 40
click at [944, 452] on span "[DATE]" at bounding box center [932, 450] width 25 height 8
click at [1070, 376] on span "Commentaires" at bounding box center [1085, 378] width 60 height 10
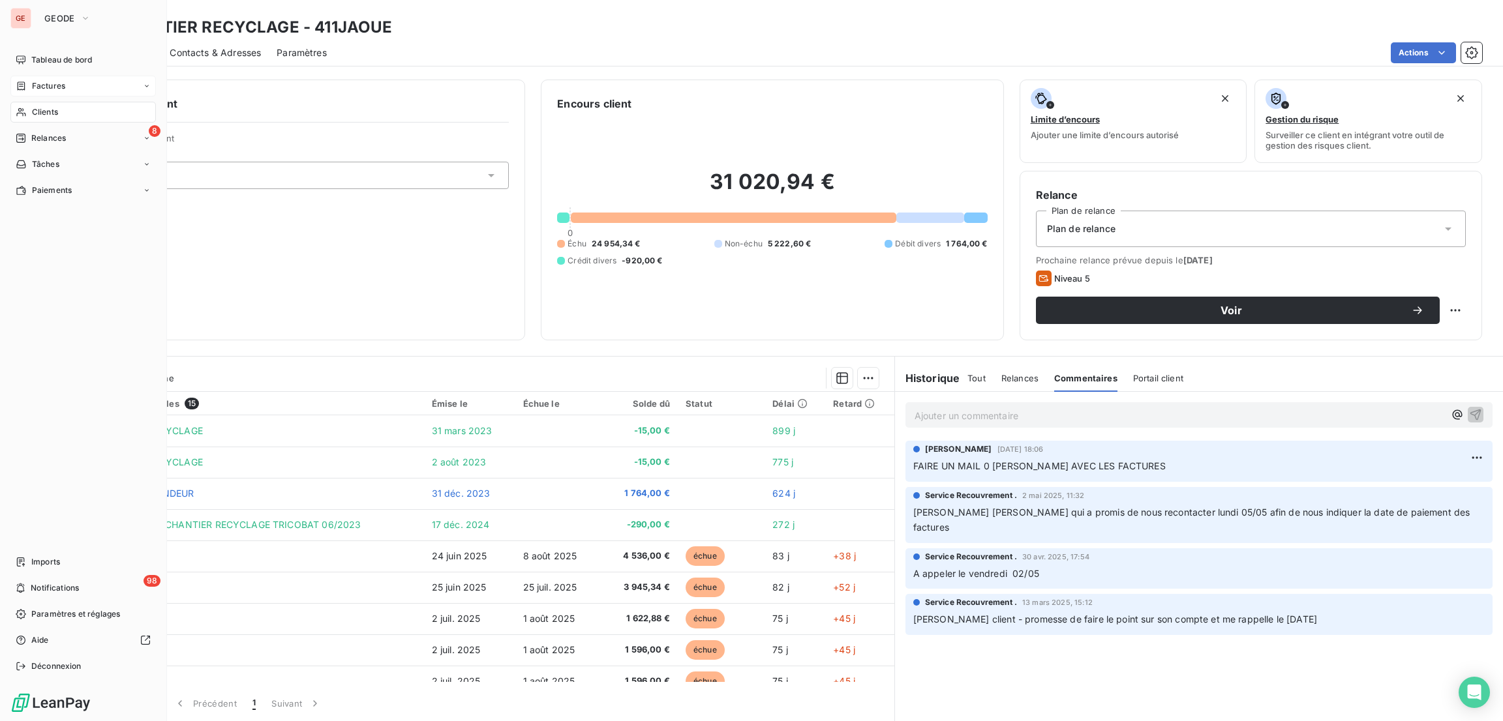
click at [49, 47] on div "GE GEODE Tableau de bord Factures Clients 8 Relances Tâches Paiements Imports 9…" at bounding box center [83, 360] width 167 height 721
click at [48, 52] on div "Tableau de bord" at bounding box center [82, 60] width 145 height 21
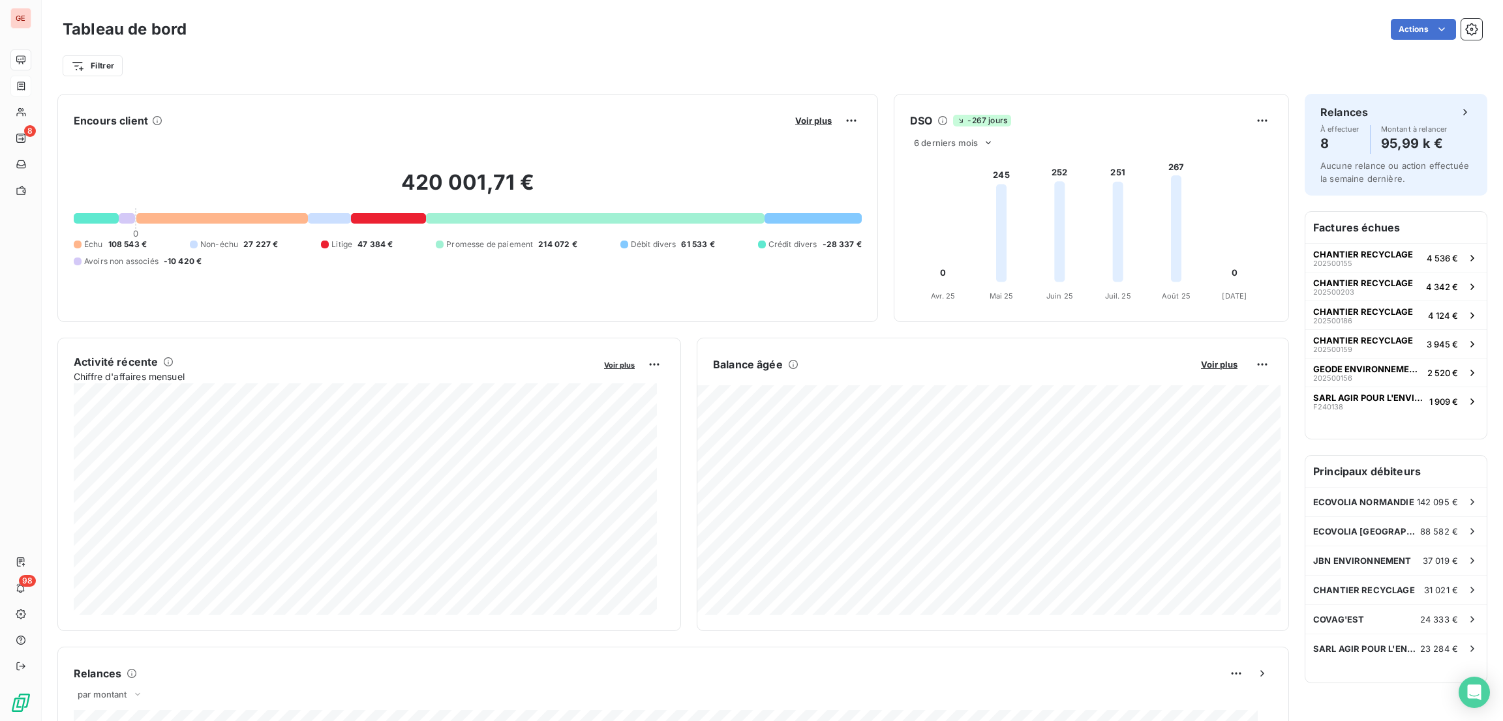
click at [271, 141] on div "420 001,71 € 0 Échu 108 543 € Non-échu 27 227 € Litige 47 384 € Promesse de pai…" at bounding box center [468, 218] width 788 height 175
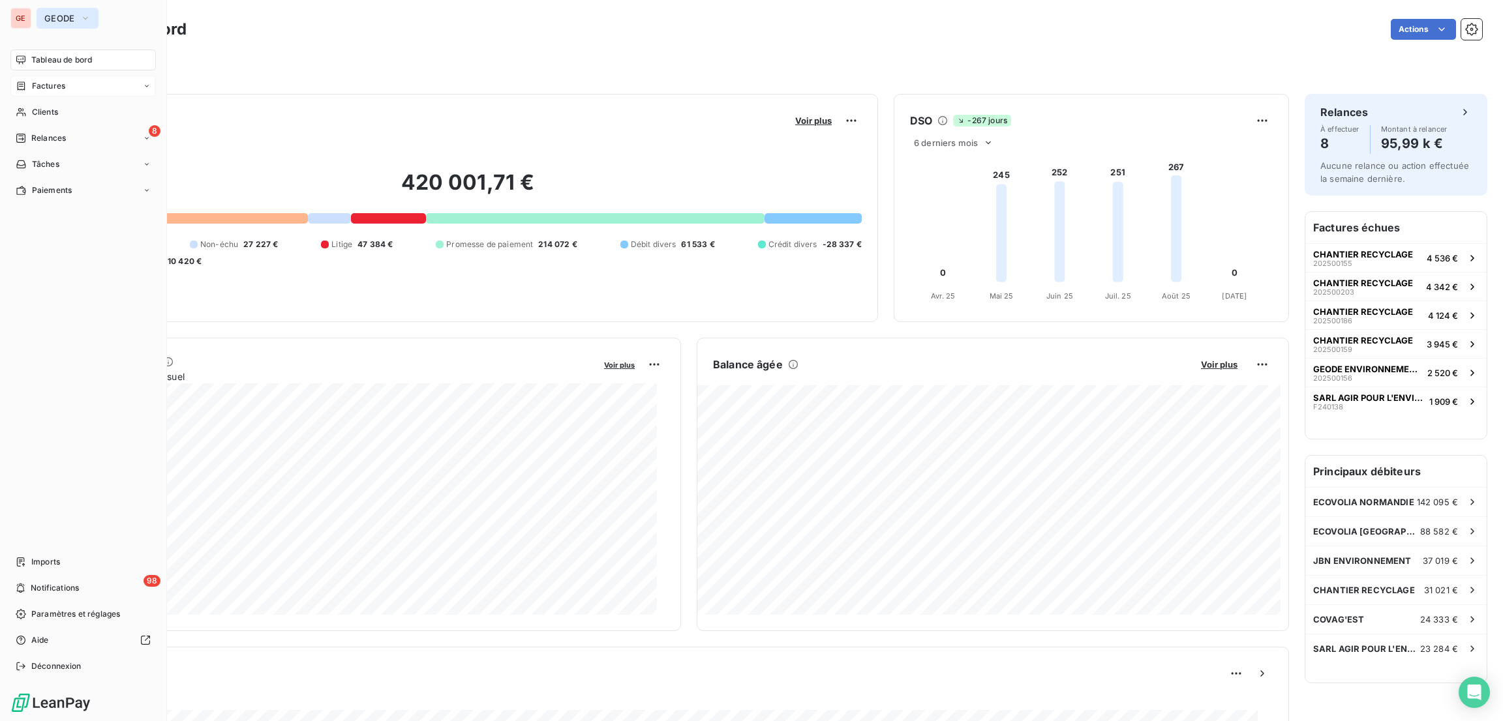
click at [57, 20] on span "GEODE" at bounding box center [59, 18] width 31 height 10
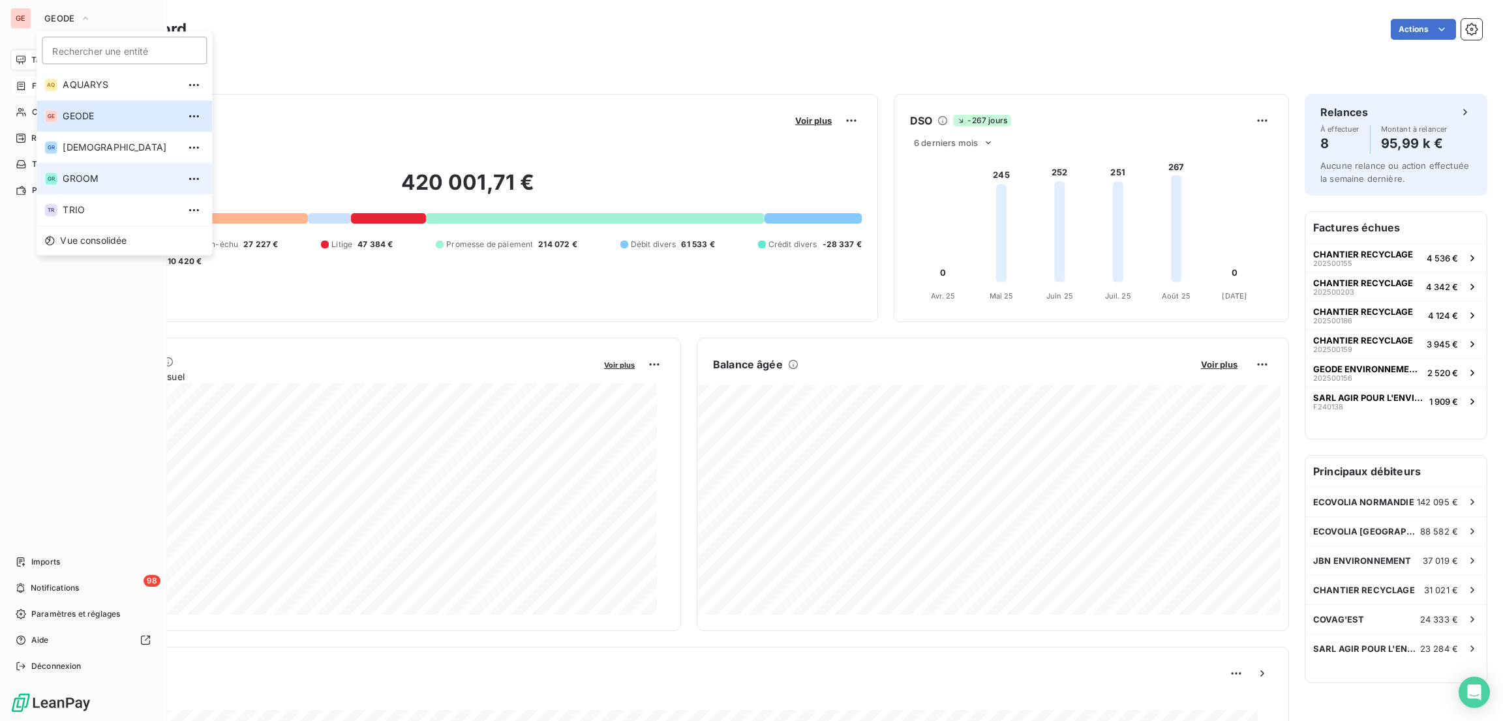
click at [74, 172] on span "GROOM" at bounding box center [120, 178] width 115 height 13
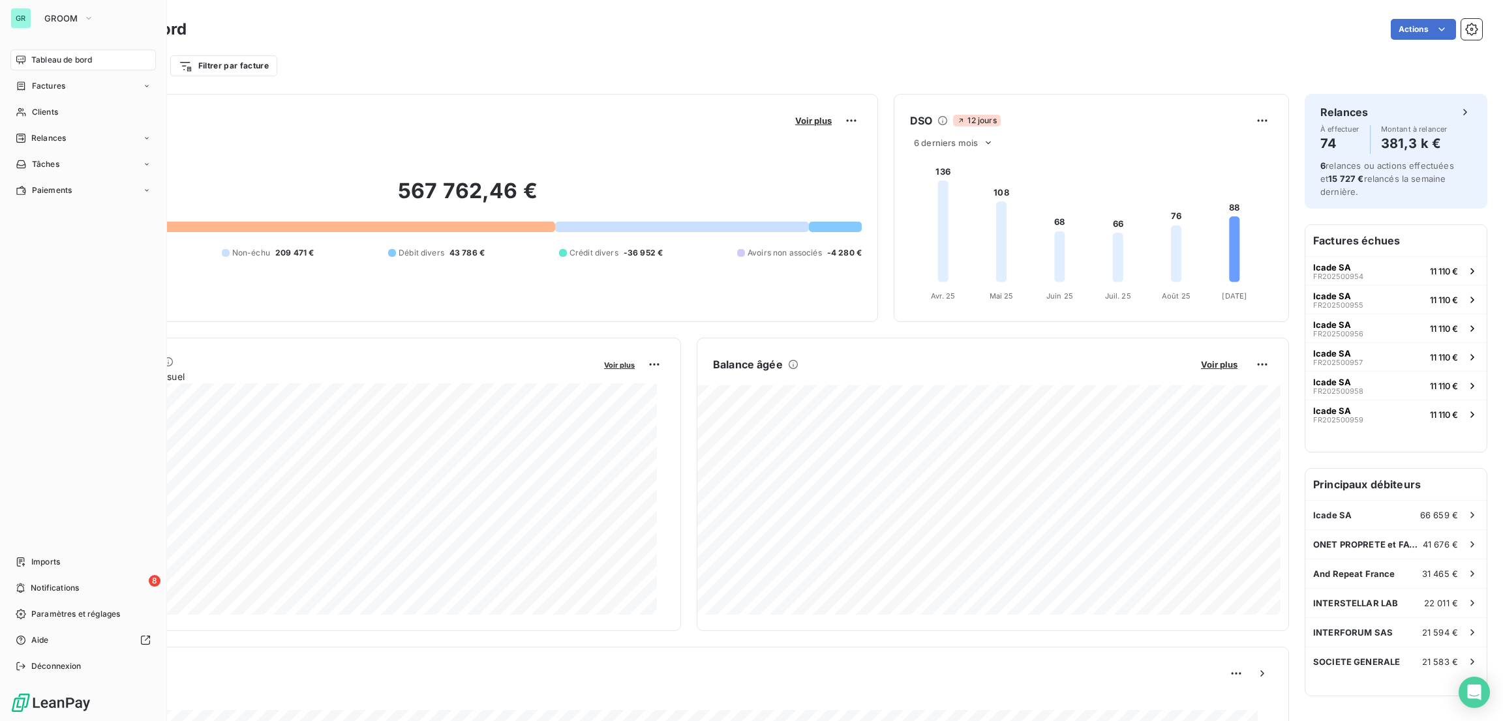
click at [60, 72] on nav "Tableau de bord Factures Clients Relances Tâches Paiements" at bounding box center [82, 125] width 145 height 151
click at [65, 86] on span "Factures" at bounding box center [48, 86] width 33 height 12
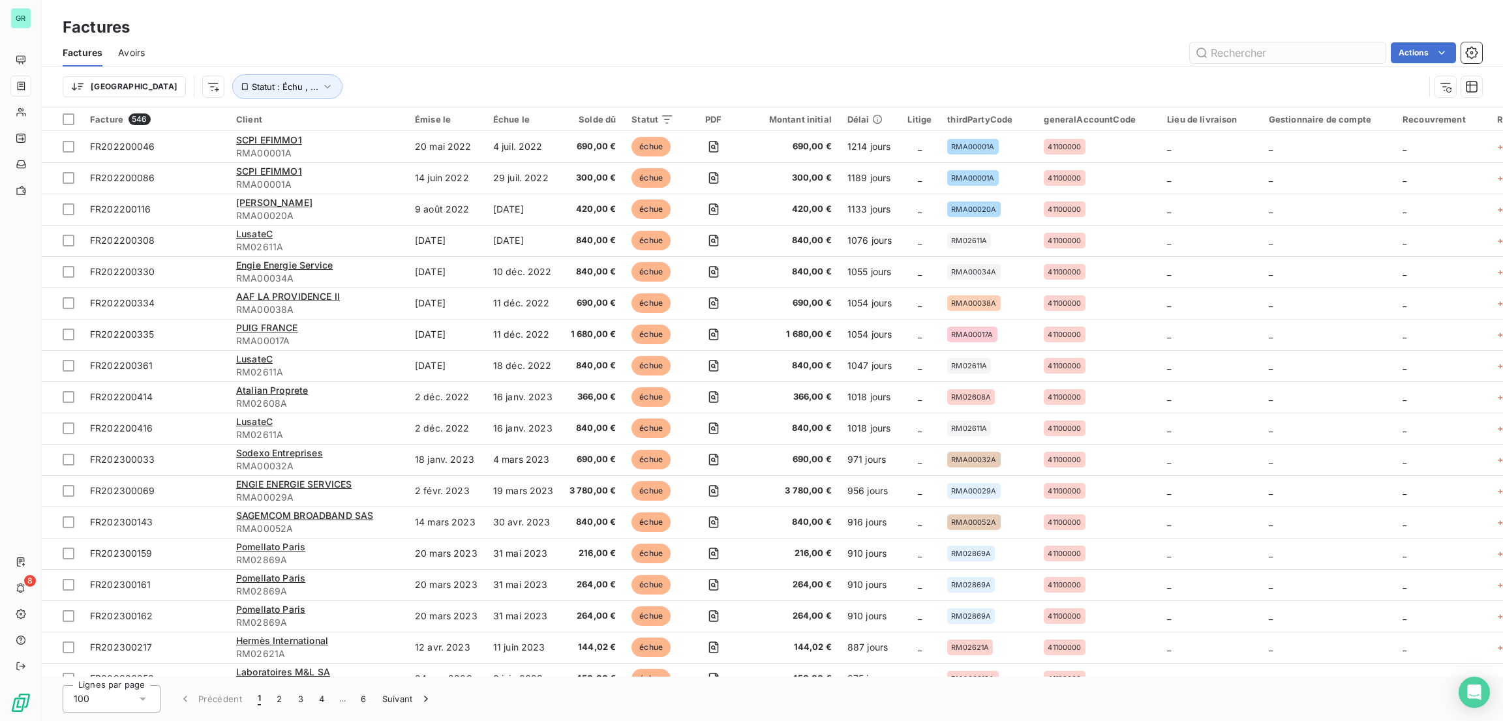
click at [1214, 54] on input "text" at bounding box center [1288, 52] width 196 height 21
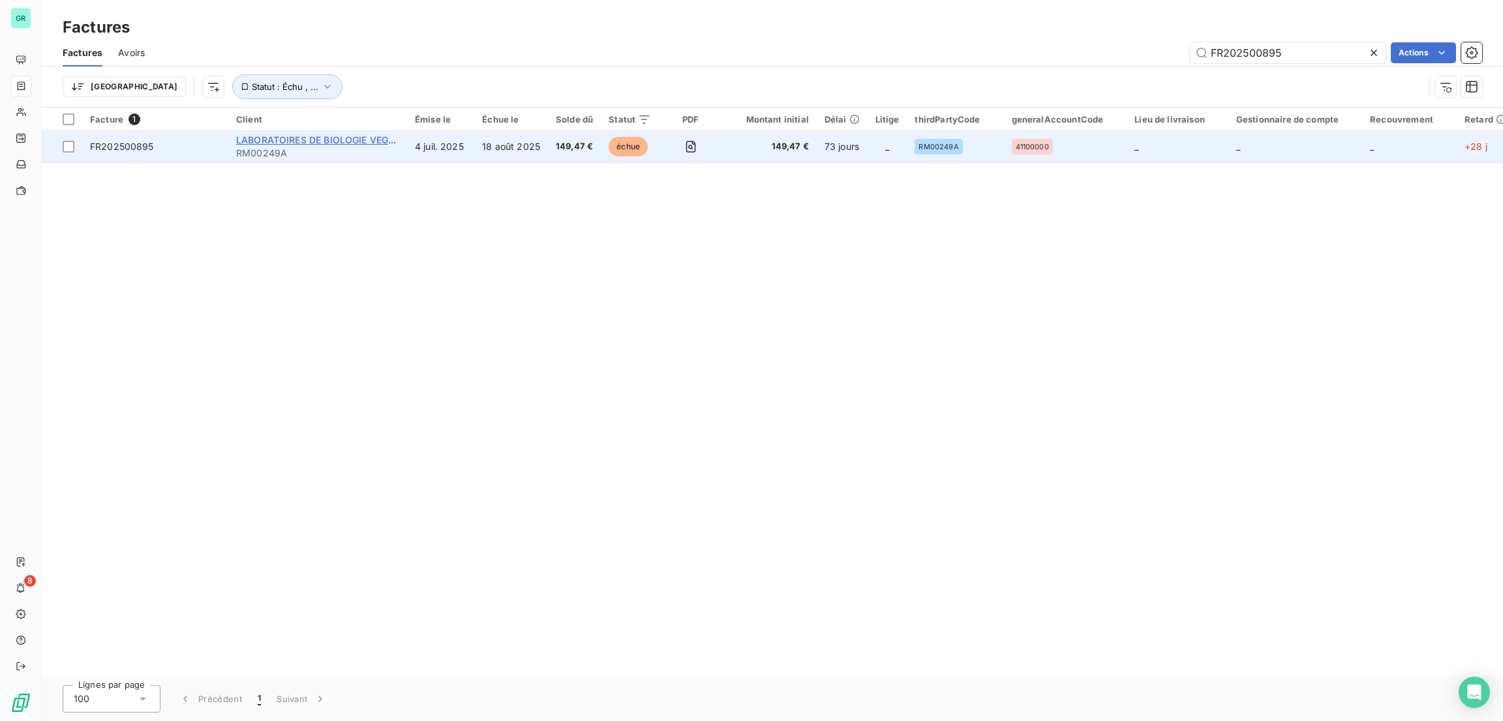
type input "FR202500895"
click at [279, 143] on span "LABORATOIRES DE BIOLOGIE VEGETAL [PERSON_NAME]" at bounding box center [363, 139] width 254 height 11
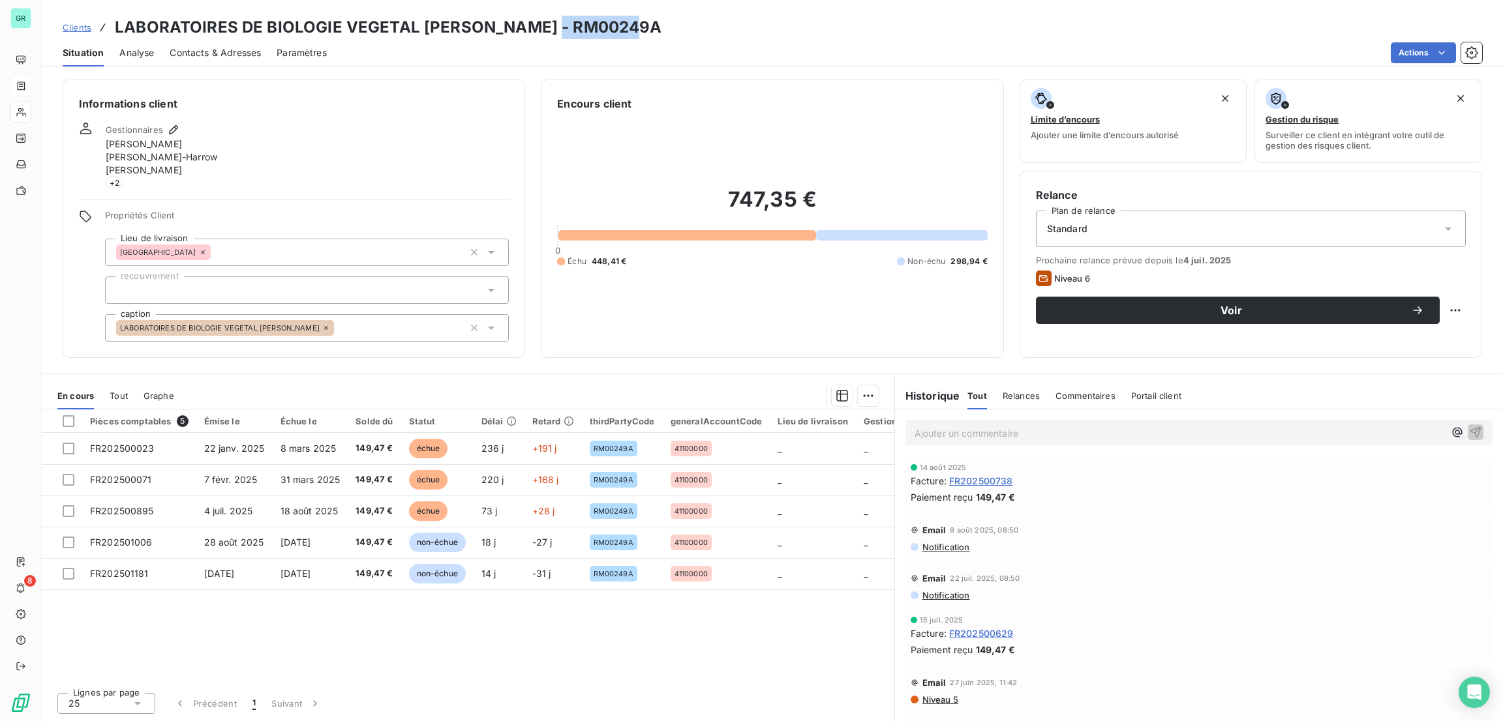
drag, startPoint x: 645, startPoint y: 38, endPoint x: 548, endPoint y: 19, distance: 98.5
click at [548, 19] on div "Clients LABORATOIRES DE BIOLOGIE VEGETAL [PERSON_NAME] - RM00249A Situation Ana…" at bounding box center [772, 33] width 1461 height 67
copy h3 "RM00249A"
click at [605, 25] on h3 "LABORATOIRES DE BIOLOGIE VEGETAL [PERSON_NAME] - RM00249A" at bounding box center [388, 27] width 547 height 23
drag, startPoint x: 654, startPoint y: 23, endPoint x: 547, endPoint y: 23, distance: 107.0
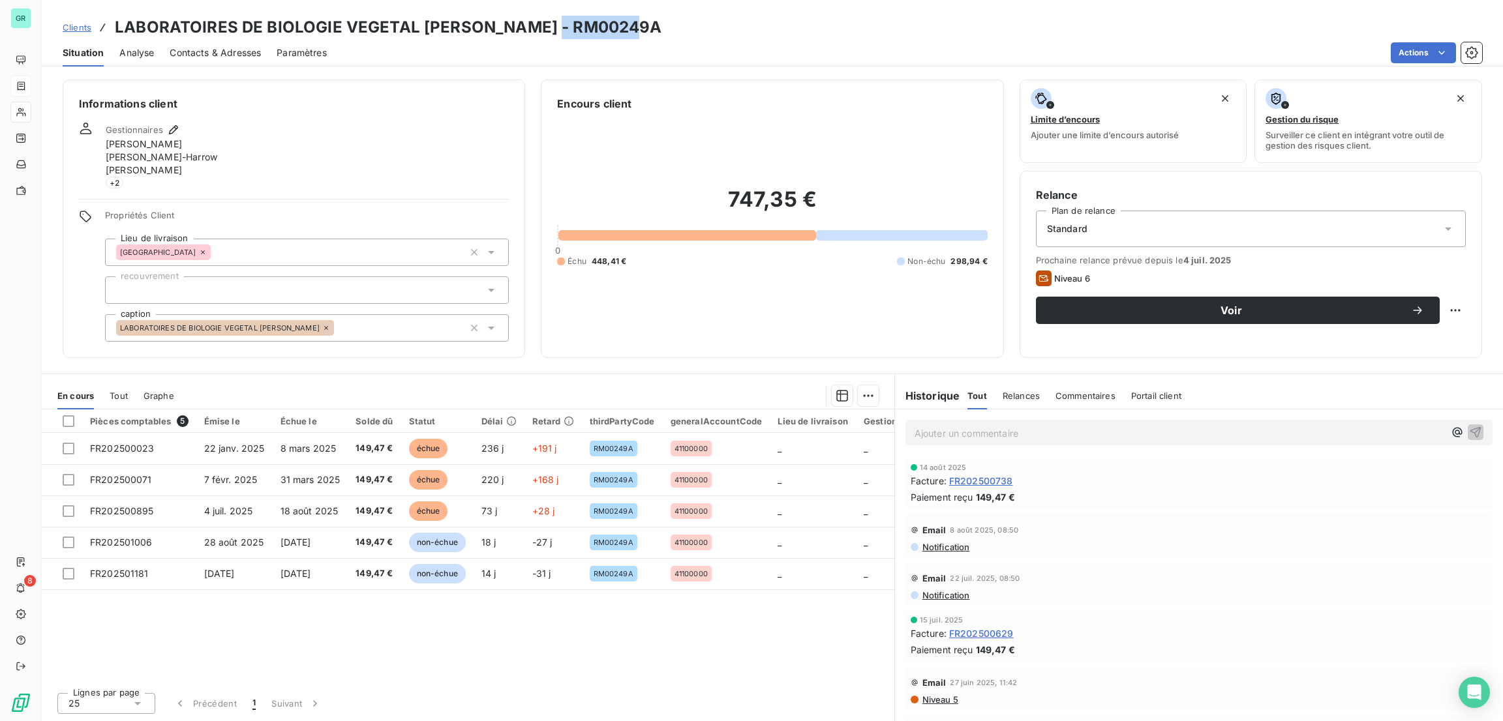
click at [547, 23] on div "Clients LABORATOIRES DE BIOLOGIE VEGETAL [PERSON_NAME] - RM00249A" at bounding box center [772, 27] width 1461 height 23
copy h3 "RM00249A"
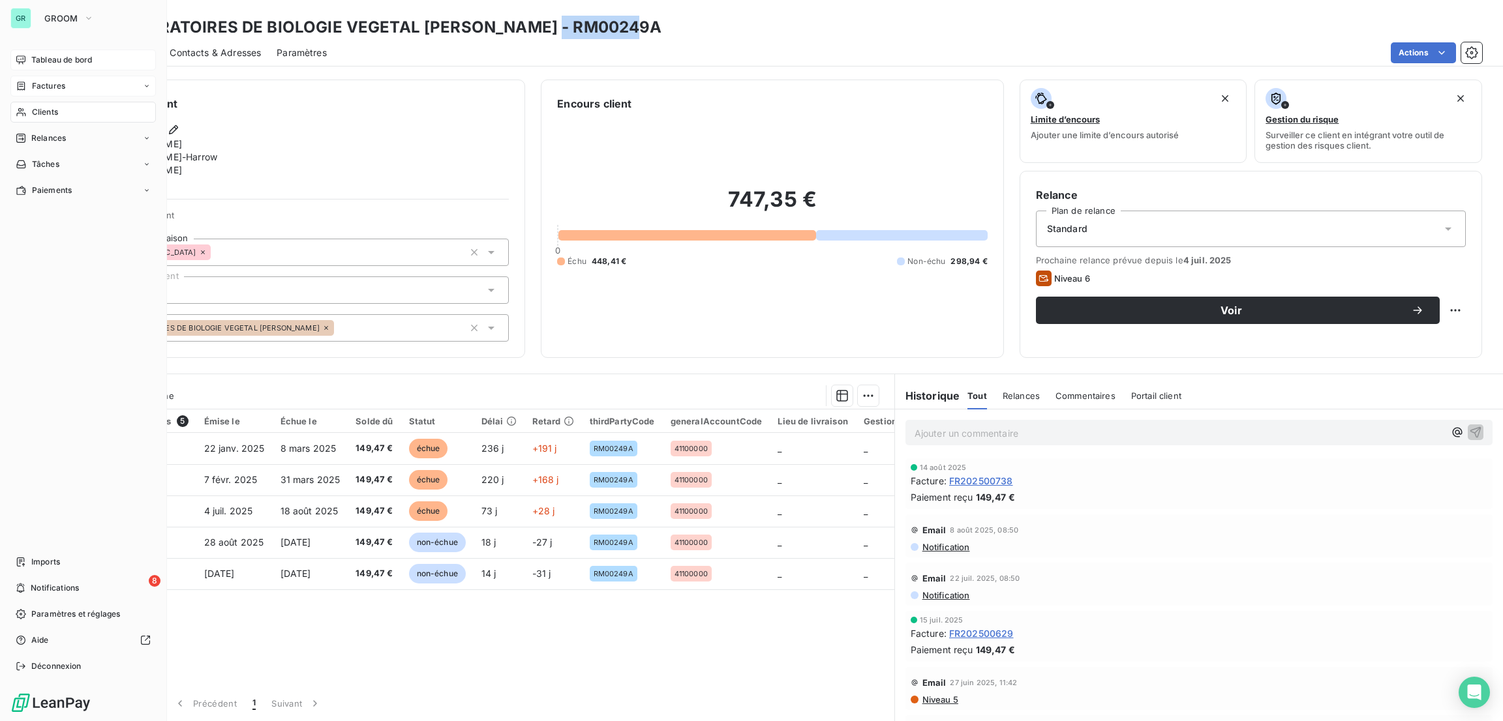
click at [59, 55] on span "Tableau de bord" at bounding box center [61, 60] width 61 height 12
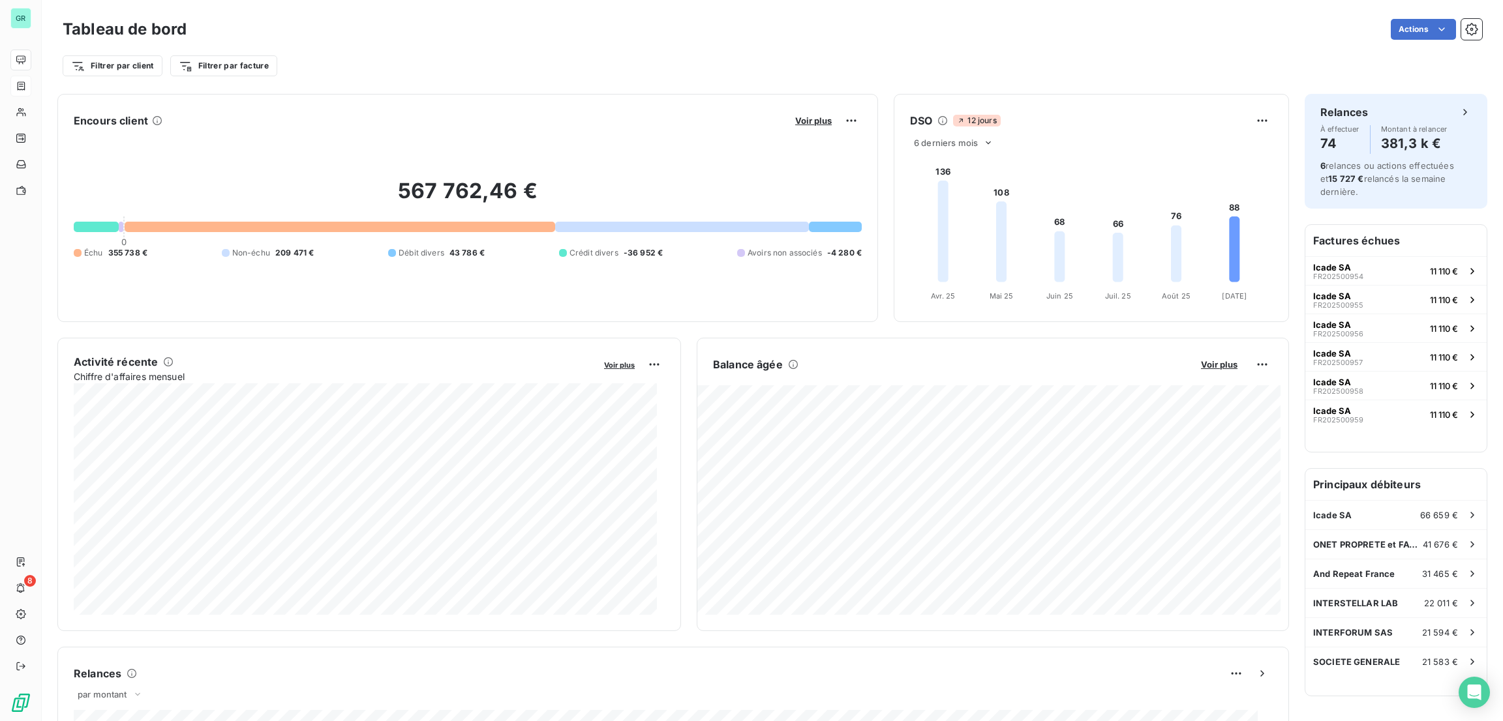
click at [1222, 27] on div "Actions" at bounding box center [842, 29] width 1280 height 21
click at [1173, 138] on div "6 derniers mois" at bounding box center [1091, 143] width 363 height 16
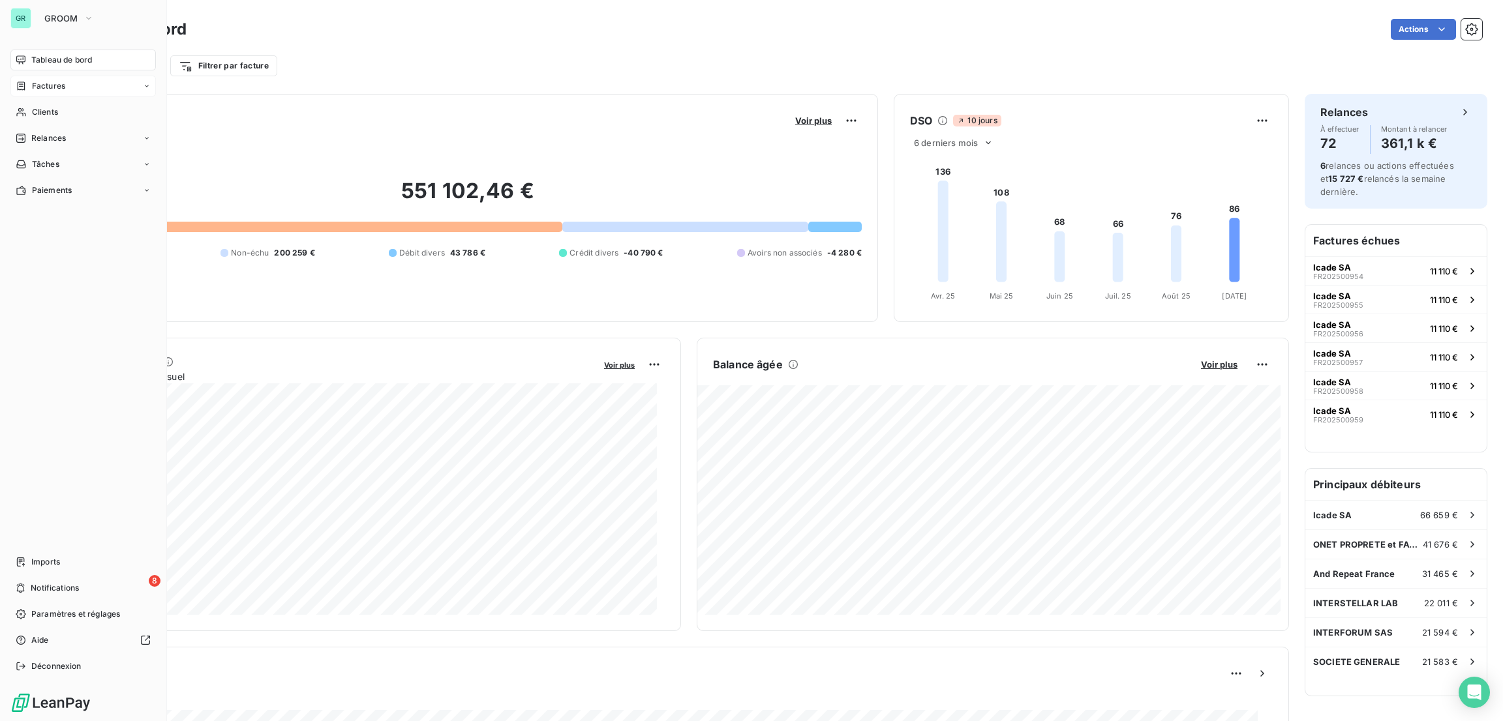
click at [65, 83] on div "Factures" at bounding box center [82, 86] width 145 height 21
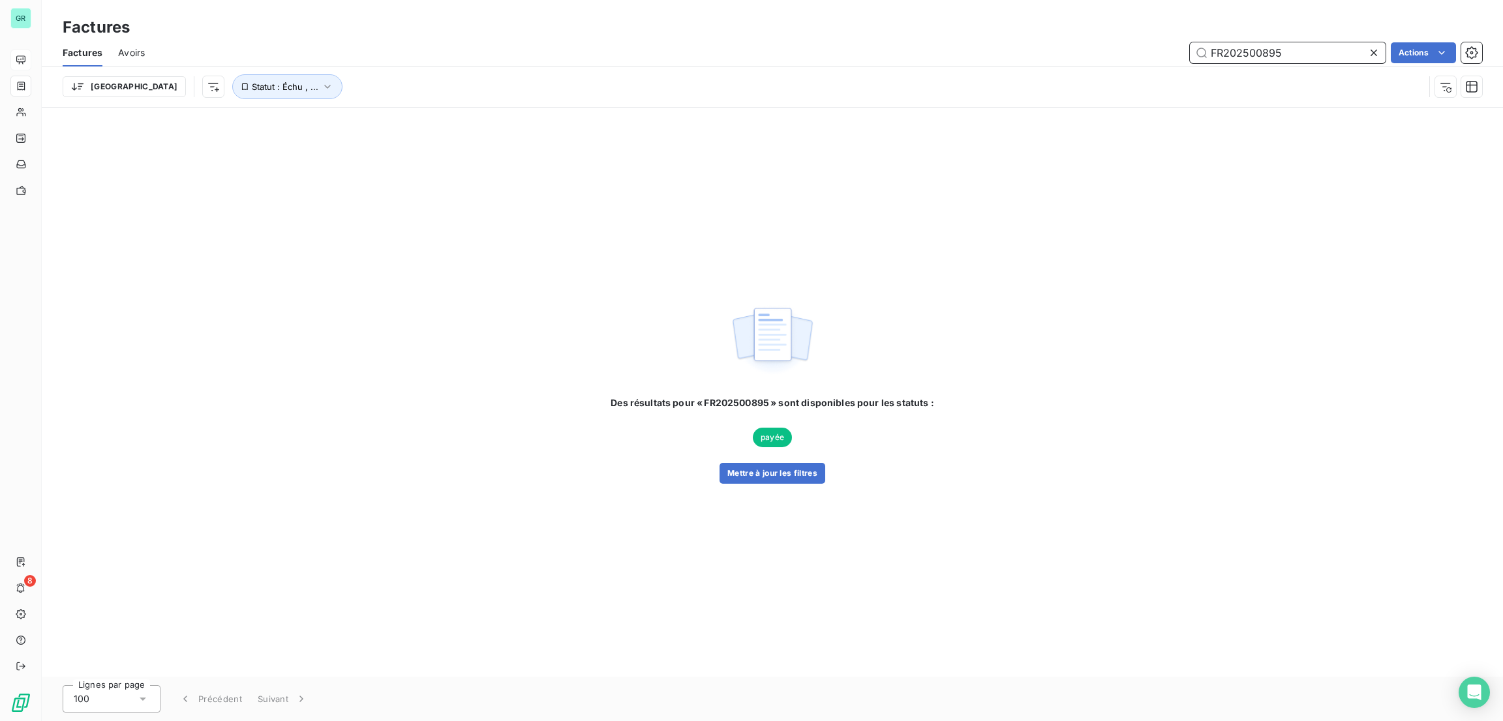
drag, startPoint x: 1310, startPoint y: 63, endPoint x: 1295, endPoint y: 57, distance: 16.1
click at [1295, 57] on div "FR202500895" at bounding box center [1288, 52] width 196 height 21
drag, startPoint x: 1292, startPoint y: 56, endPoint x: 1035, endPoint y: 47, distance: 257.1
click at [1035, 47] on div "FR202500895 Actions" at bounding box center [820, 52] width 1321 height 21
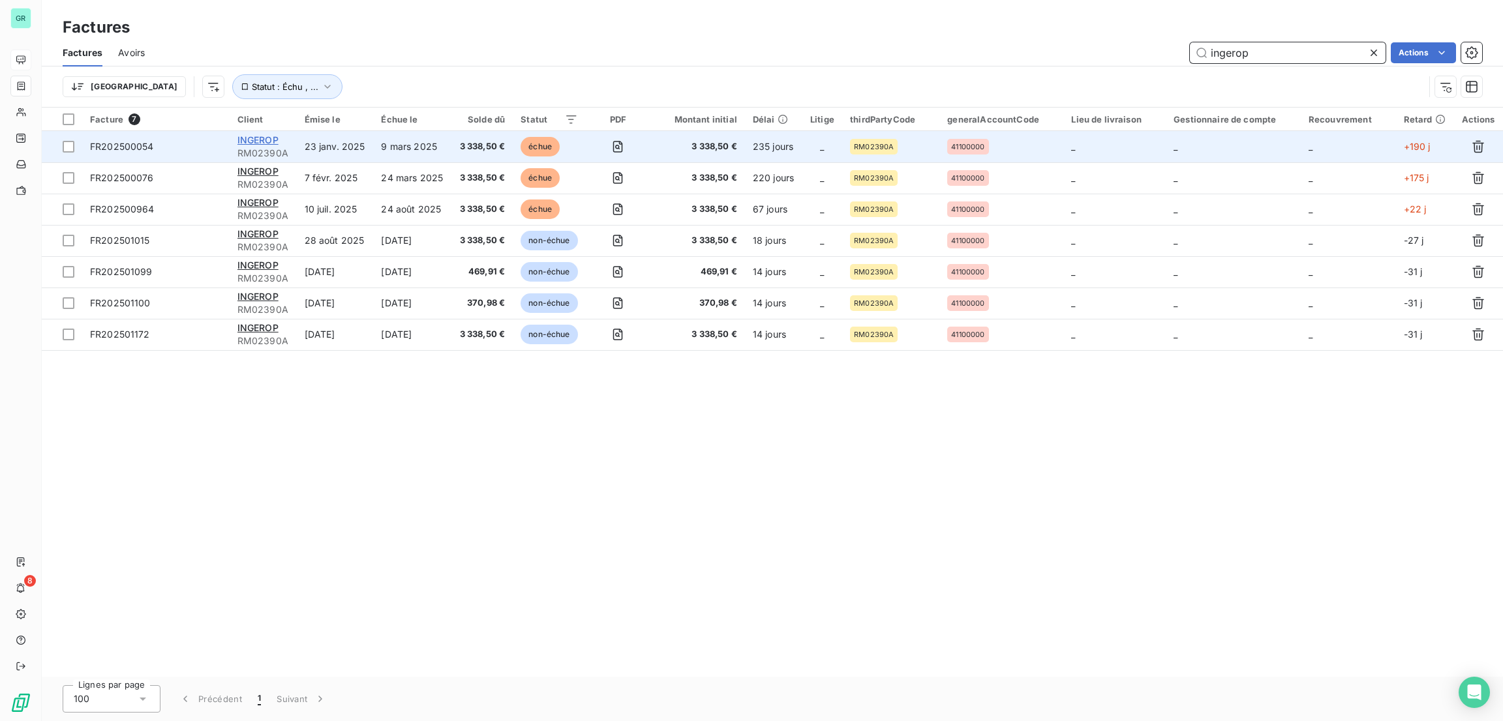
type input "ingerop"
click at [265, 139] on span "INGEROP" at bounding box center [257, 139] width 41 height 11
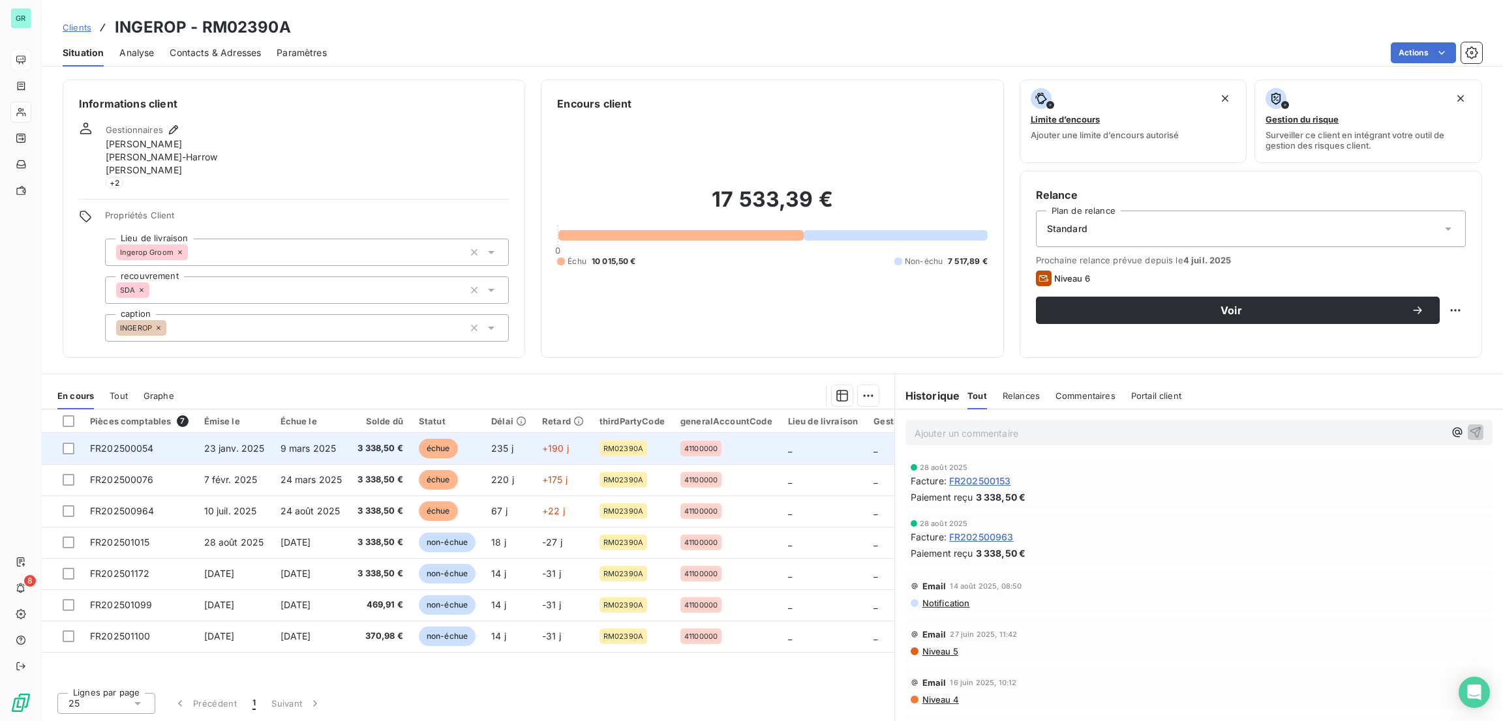
click at [444, 451] on span "échue" at bounding box center [438, 449] width 39 height 20
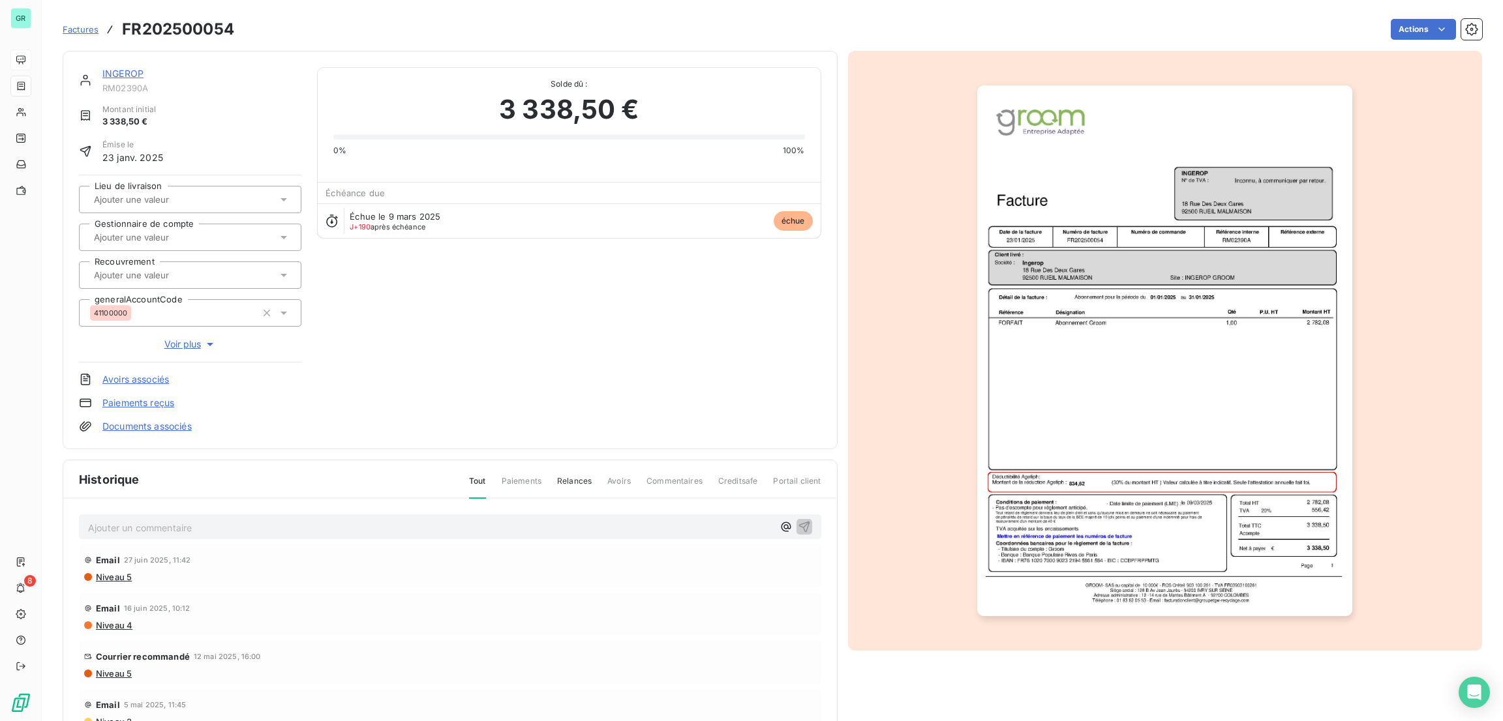
click at [1044, 232] on img "button" at bounding box center [1164, 350] width 375 height 531
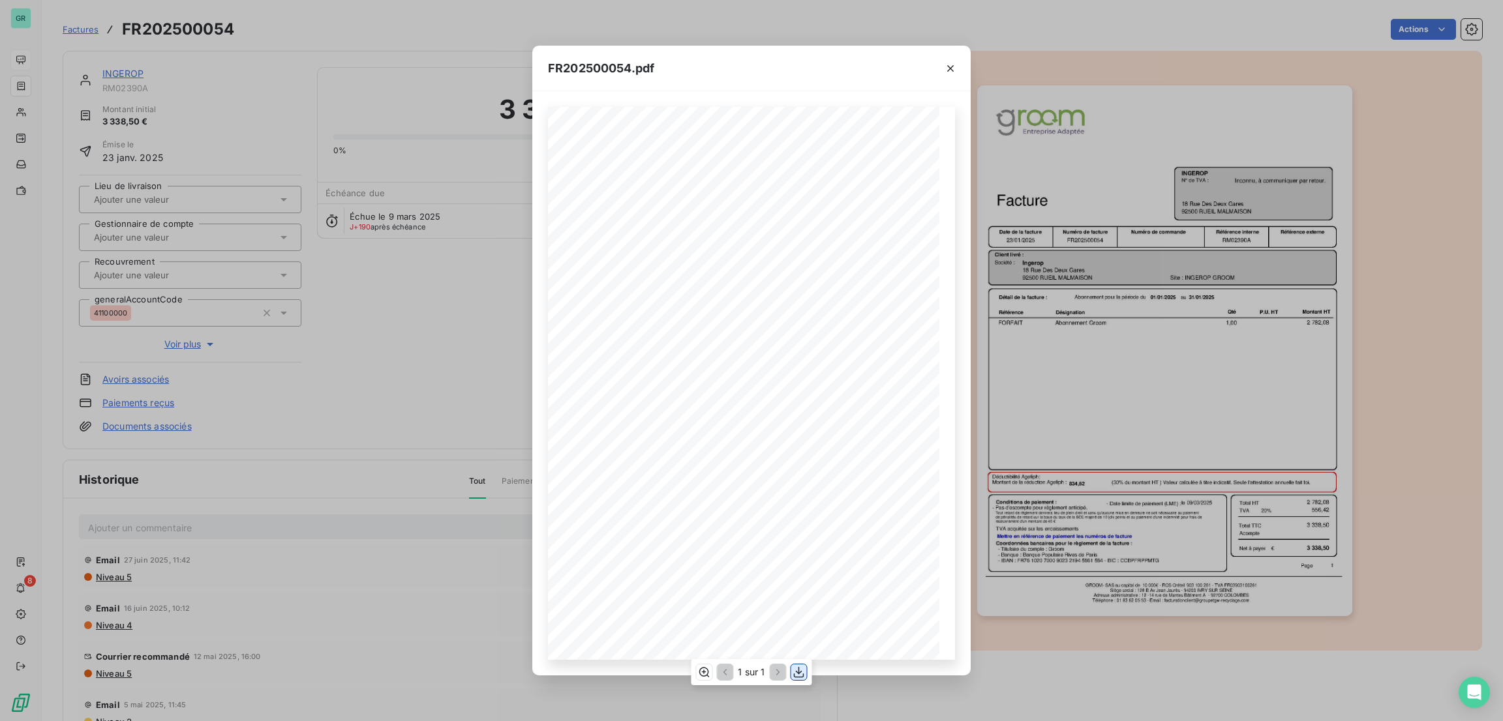
click at [796, 668] on icon "button" at bounding box center [798, 672] width 13 height 13
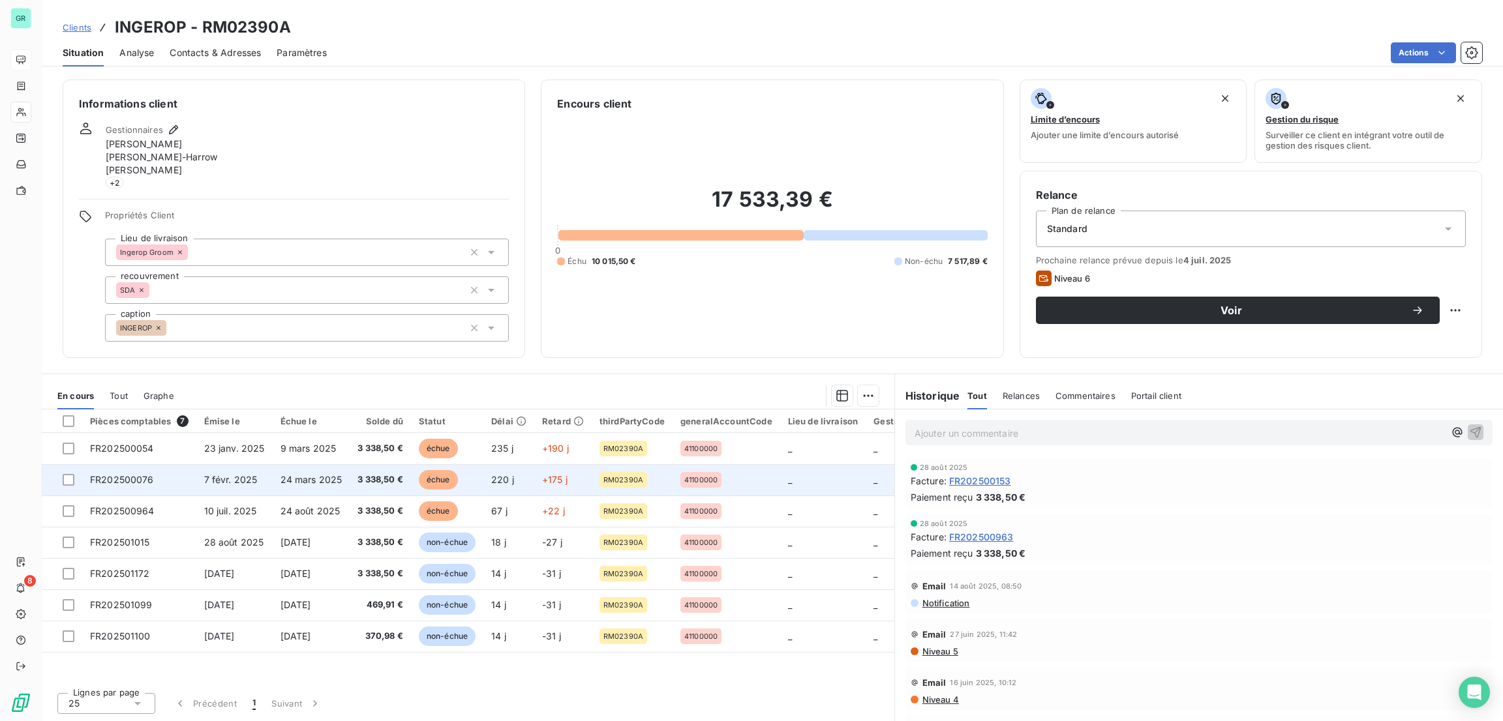
click at [440, 474] on span "échue" at bounding box center [438, 480] width 39 height 20
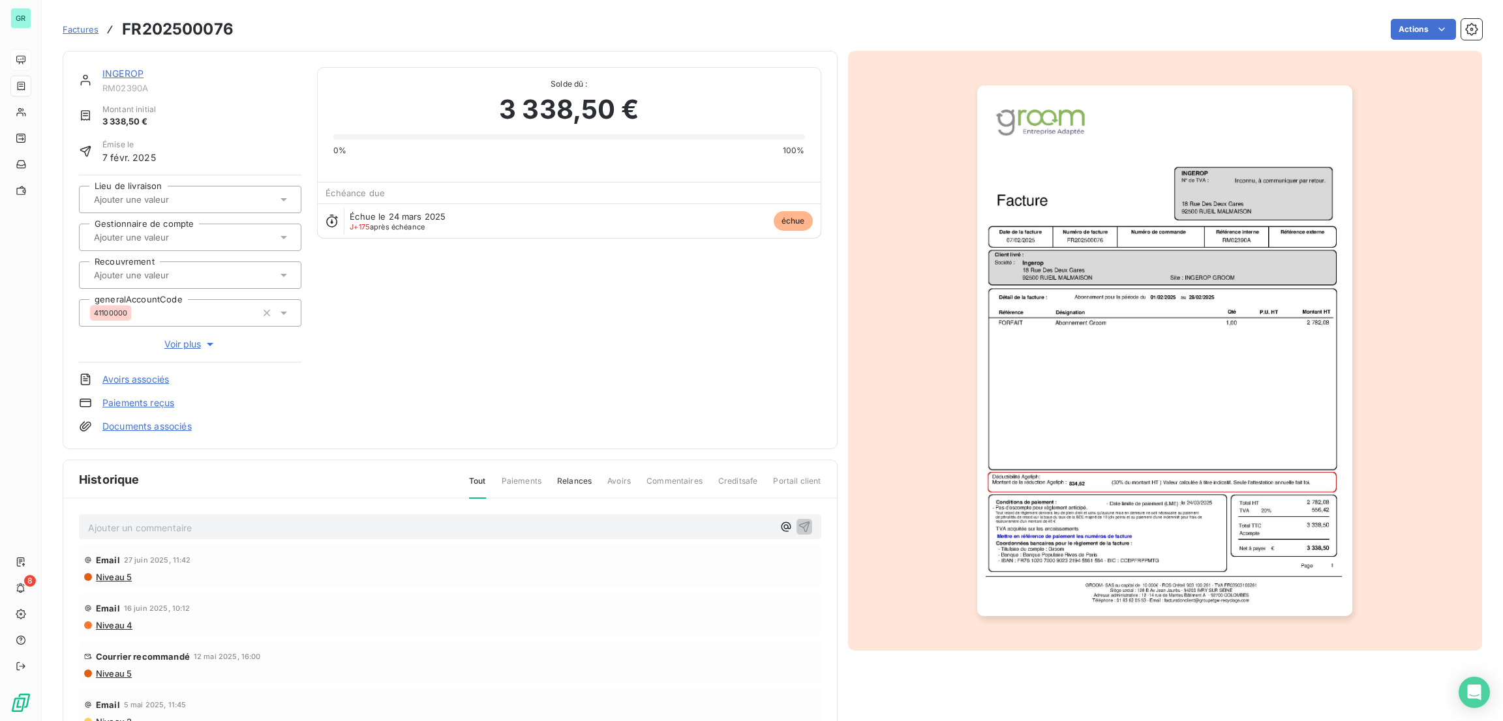
click at [1023, 341] on img "button" at bounding box center [1164, 350] width 375 height 531
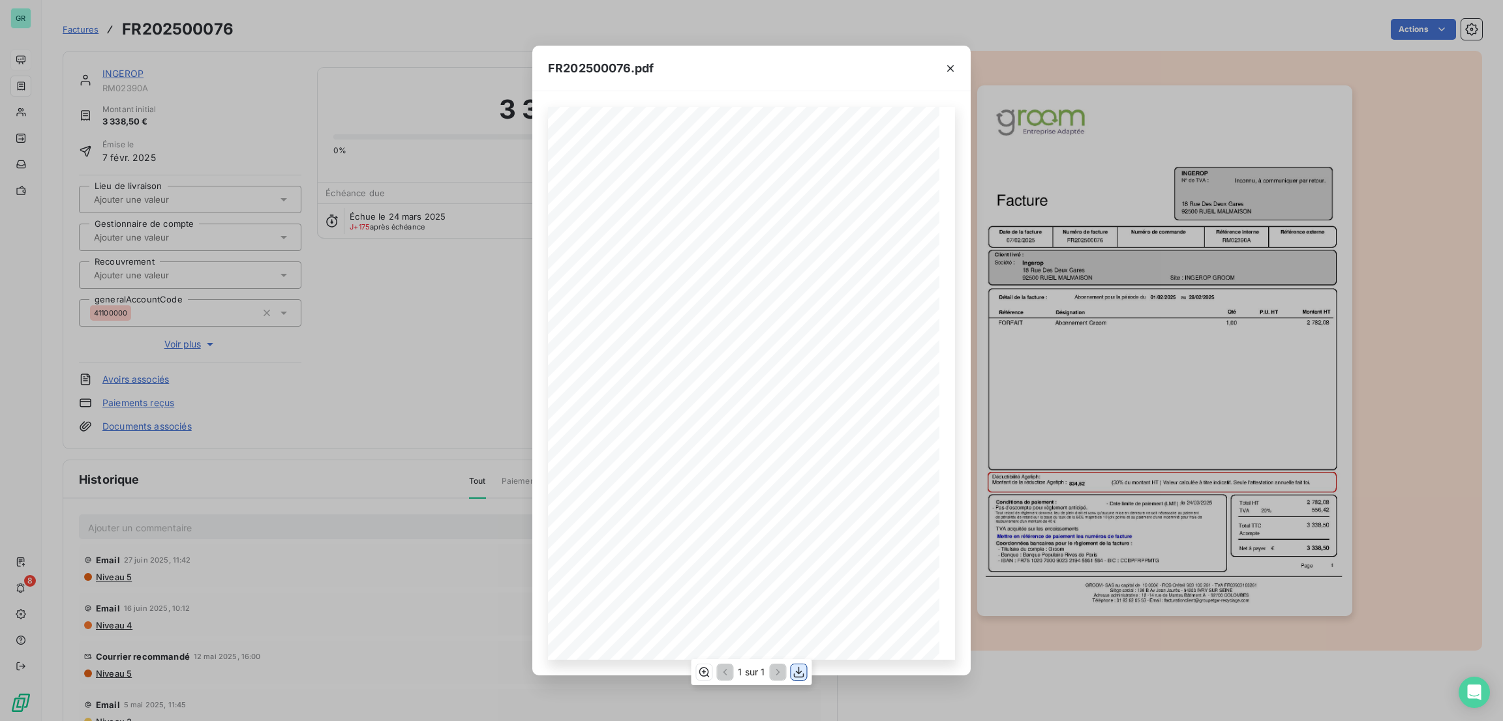
click at [794, 676] on icon "button" at bounding box center [799, 672] width 10 height 11
click at [954, 68] on icon "button" at bounding box center [950, 68] width 13 height 13
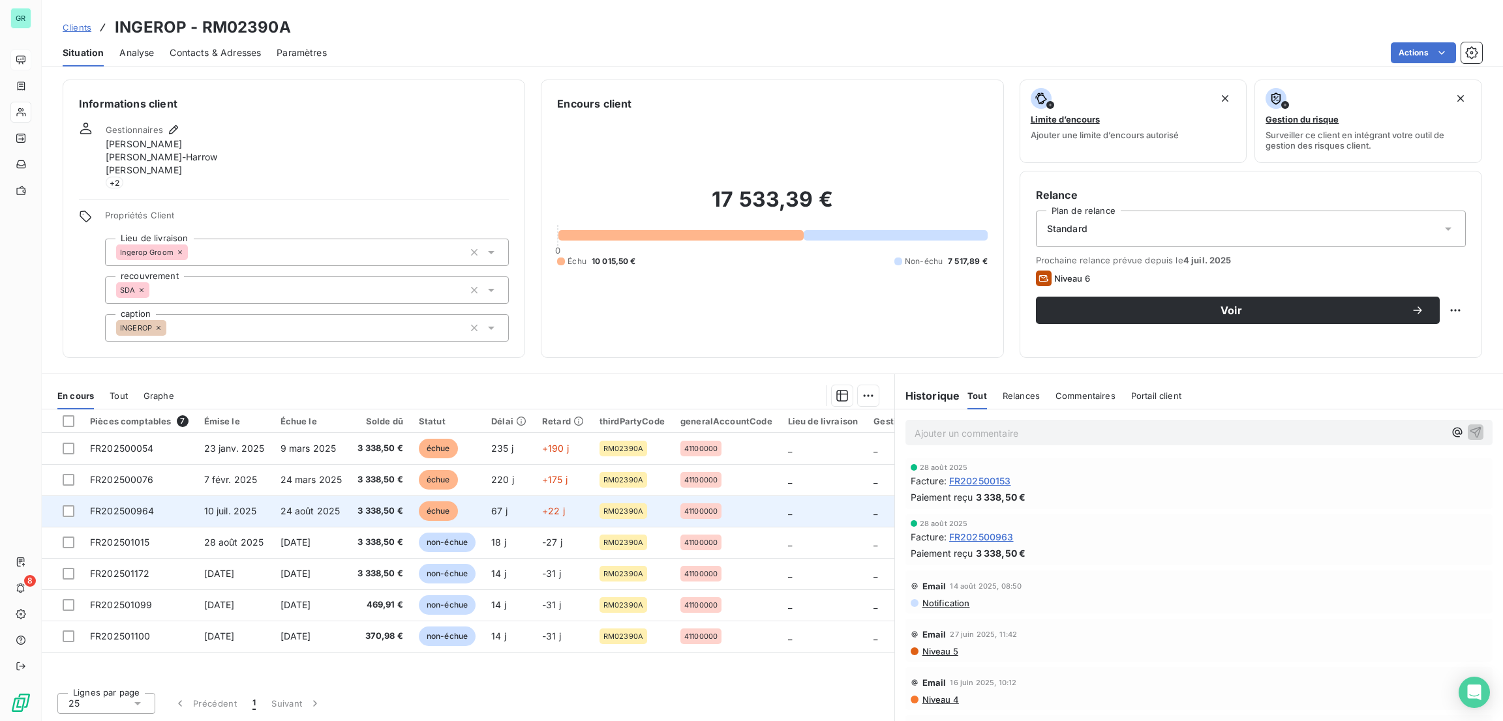
click at [434, 510] on span "échue" at bounding box center [438, 512] width 39 height 20
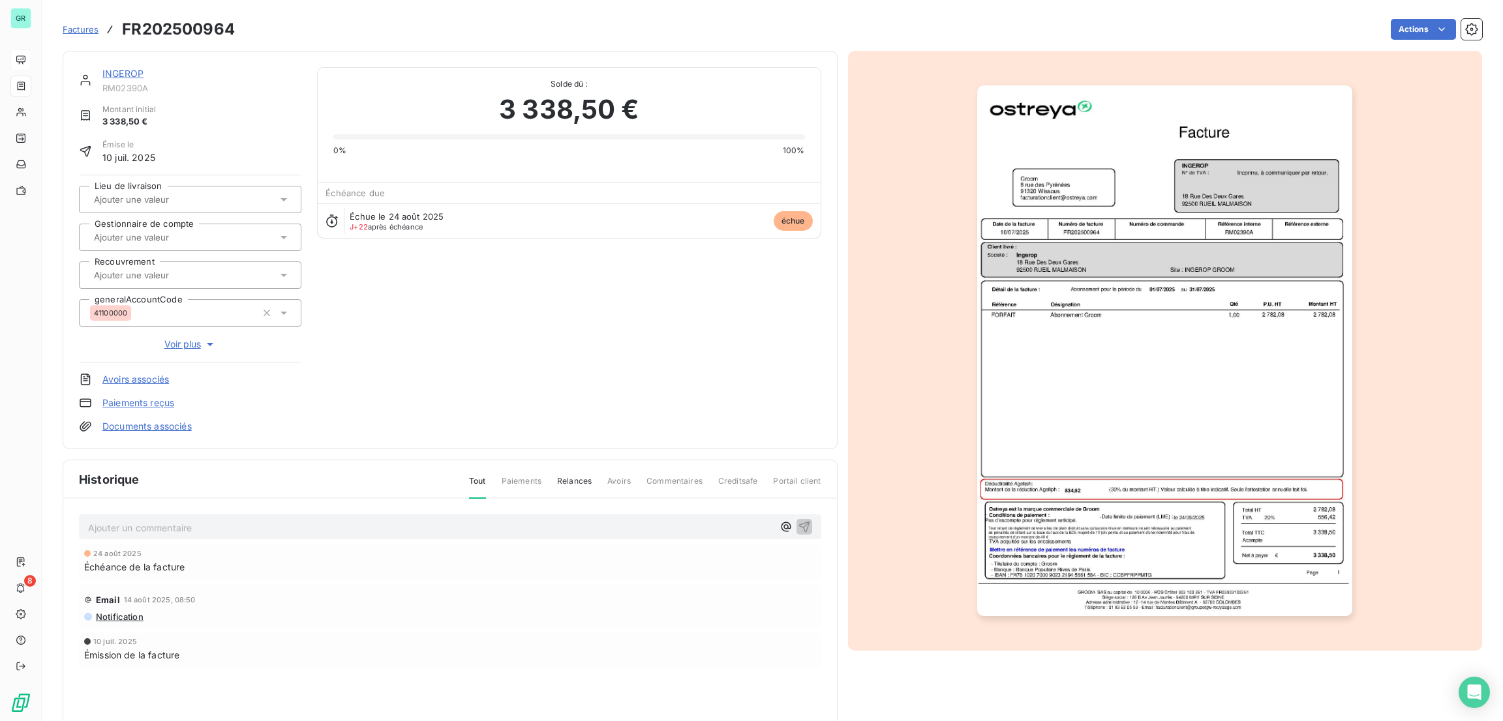
click at [1049, 456] on img "button" at bounding box center [1164, 350] width 375 height 531
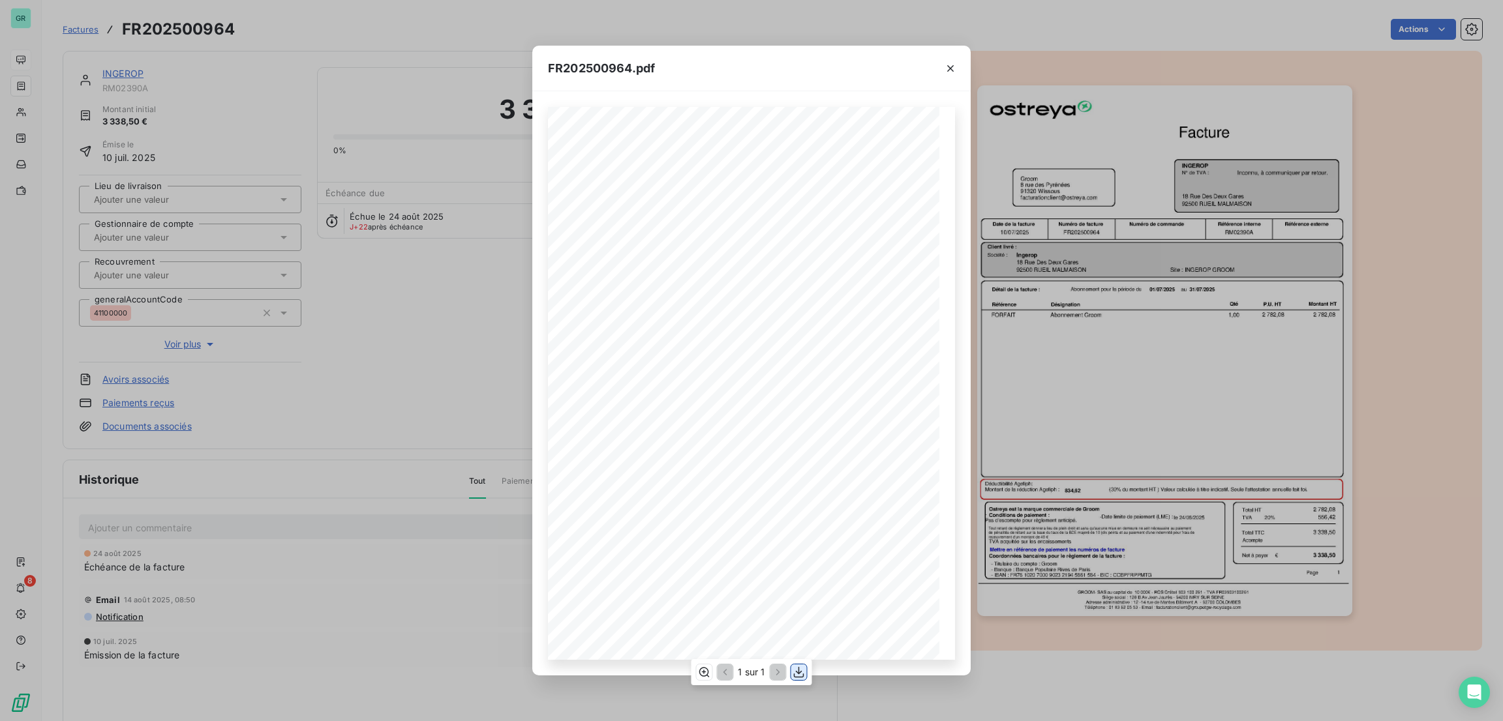
click at [800, 671] on icon "button" at bounding box center [798, 672] width 13 height 13
